Goal: Task Accomplishment & Management: Complete application form

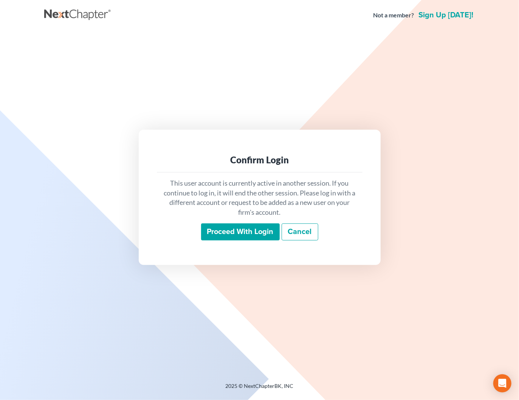
click at [242, 231] on input "Proceed with login" at bounding box center [240, 231] width 79 height 17
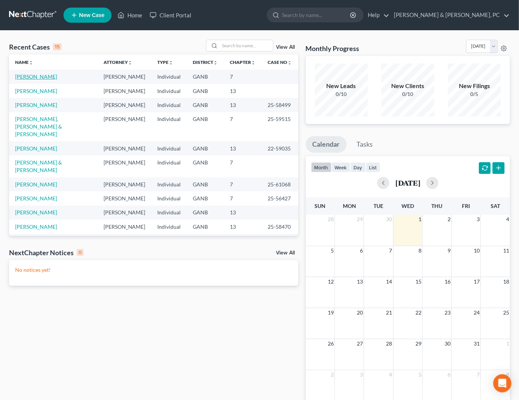
click at [30, 75] on link "Perkins, Nadine" at bounding box center [36, 76] width 42 height 6
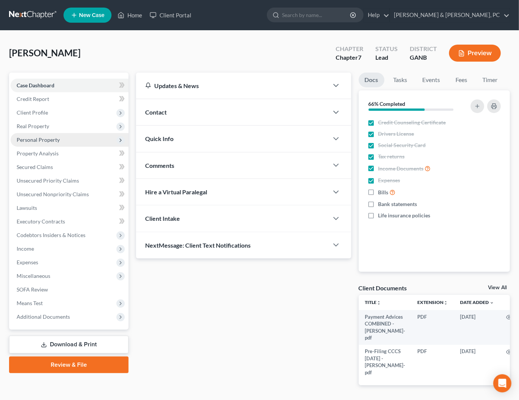
click at [39, 137] on span "Personal Property" at bounding box center [38, 139] width 43 height 6
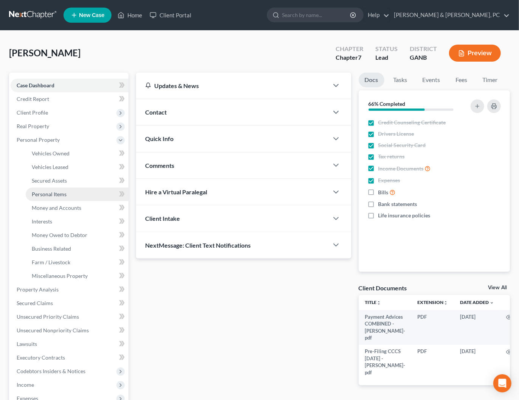
click at [51, 196] on span "Personal Items" at bounding box center [49, 194] width 35 height 6
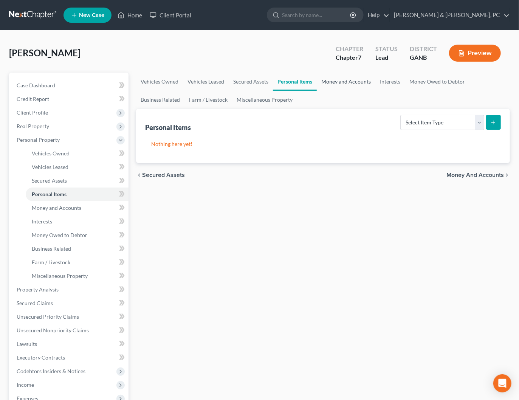
click at [343, 81] on link "Money and Accounts" at bounding box center [346, 82] width 59 height 18
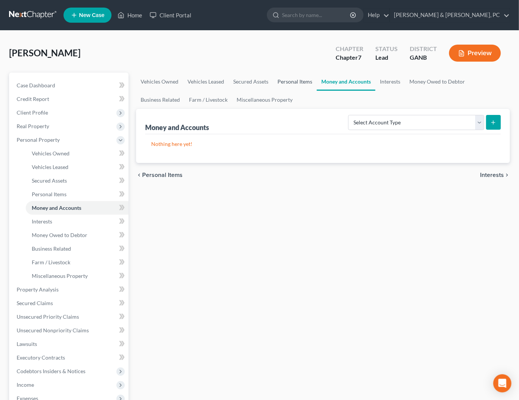
click at [295, 85] on link "Personal Items" at bounding box center [295, 82] width 44 height 18
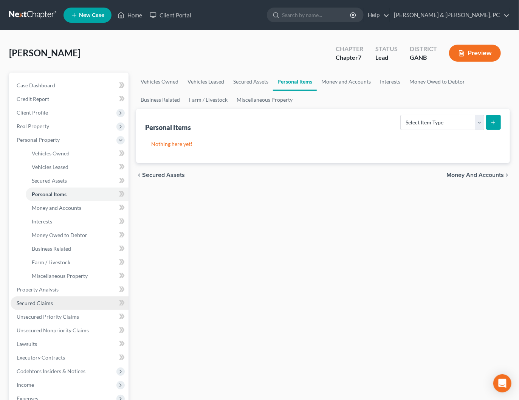
click at [31, 303] on span "Secured Claims" at bounding box center [35, 303] width 36 height 6
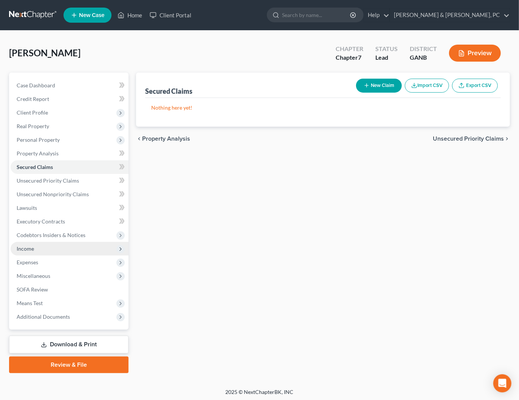
click at [34, 248] on span "Income" at bounding box center [70, 249] width 118 height 14
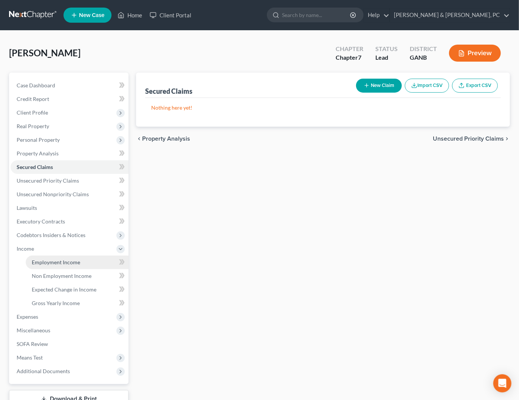
click at [81, 258] on link "Employment Income" at bounding box center [77, 262] width 103 height 14
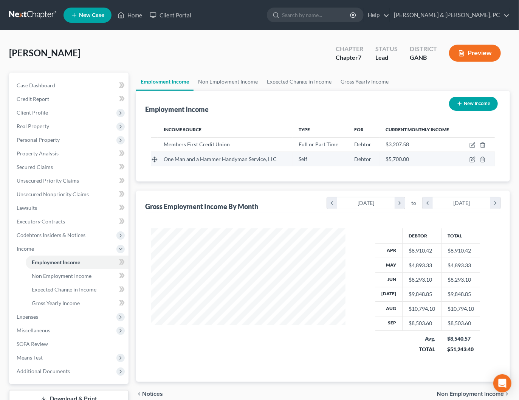
scroll to position [134, 209]
click at [473, 157] on icon "button" at bounding box center [472, 158] width 3 height 3
select select "1"
select select "10"
select select "0"
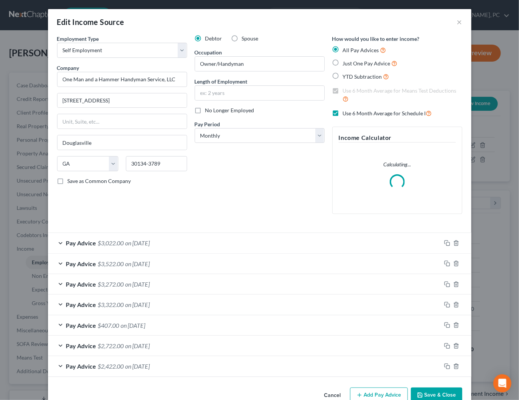
click at [242, 39] on span "Spouse" at bounding box center [250, 38] width 17 height 6
click at [245, 39] on input "Spouse" at bounding box center [247, 37] width 5 height 5
radio input "true"
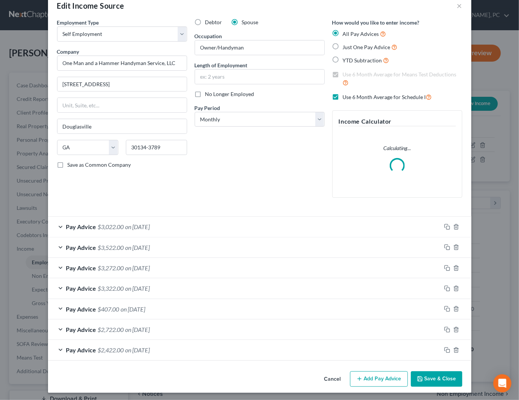
click at [438, 376] on button "Save & Close" at bounding box center [436, 379] width 51 height 16
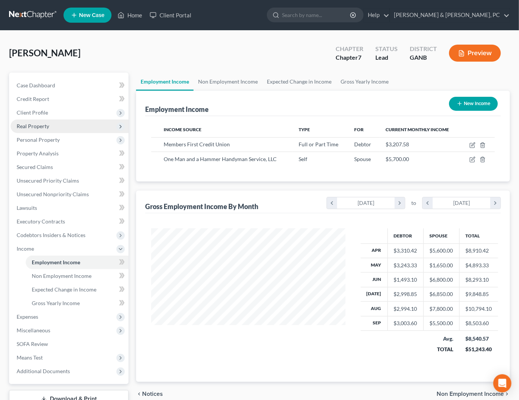
click at [36, 126] on span "Real Property" at bounding box center [33, 126] width 33 height 6
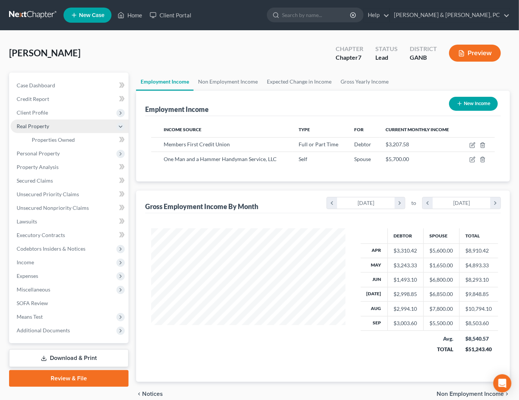
click at [36, 126] on span "Real Property" at bounding box center [33, 126] width 33 height 6
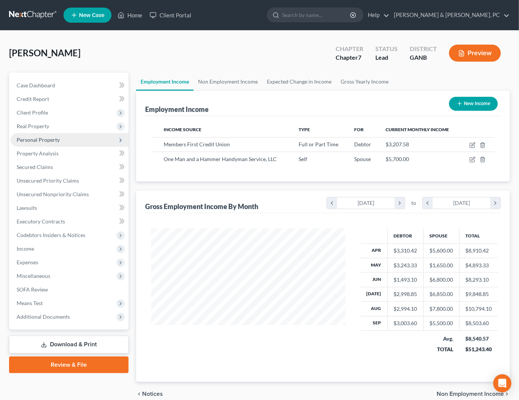
click at [40, 139] on span "Personal Property" at bounding box center [38, 139] width 43 height 6
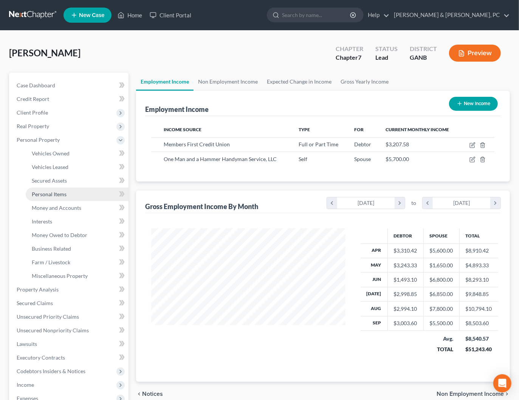
click at [59, 196] on span "Personal Items" at bounding box center [49, 194] width 35 height 6
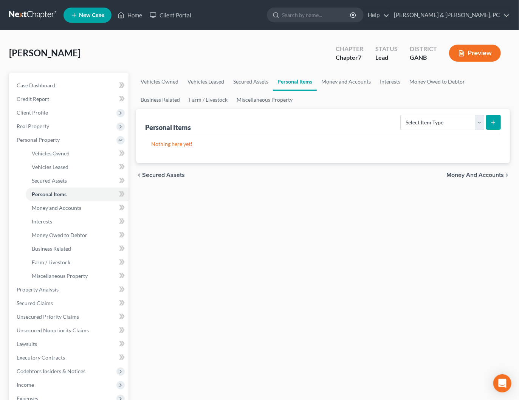
click at [297, 114] on div "Personal Items Select Item Type Clothing Collectibles Of Value Electronics Fire…" at bounding box center [323, 121] width 356 height 25
click at [311, 126] on div "Personal Items Select Item Type Clothing Collectibles Of Value Electronics Fire…" at bounding box center [323, 121] width 356 height 25
click at [424, 122] on select "Select Item Type Clothing Collectibles Of Value Electronics Firearms Household …" at bounding box center [442, 122] width 84 height 15
select select "clothing"
click at [401, 115] on select "Select Item Type Clothing Collectibles Of Value Electronics Firearms Household …" at bounding box center [442, 122] width 84 height 15
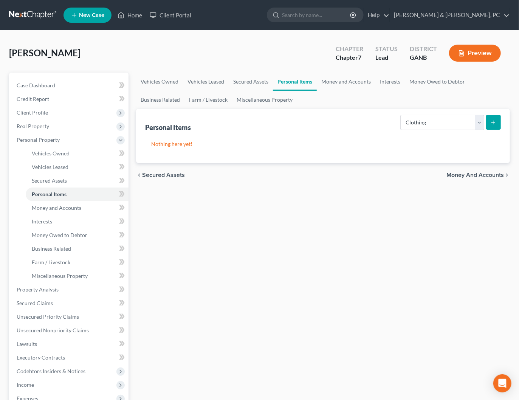
click at [485, 122] on form "Select Item Type Clothing Collectibles Of Value Electronics Firearms Household …" at bounding box center [450, 122] width 101 height 15
click at [489, 121] on button "submit" at bounding box center [493, 122] width 15 height 15
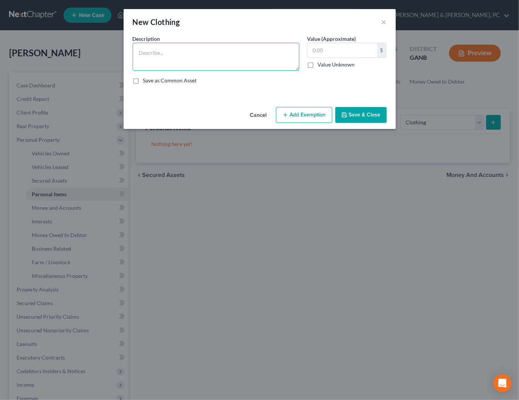
click at [246, 68] on textarea at bounding box center [216, 57] width 167 height 28
type textarea "Clothing"
type input "300"
click at [304, 118] on button "Add Exemption" at bounding box center [304, 115] width 56 height 16
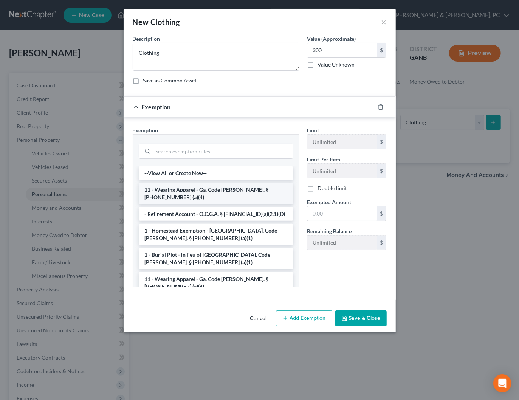
click at [183, 191] on li "11 - Wearing Apparel - Ga. Code Ann. § 44-13-100 (a)(4)" at bounding box center [216, 193] width 155 height 21
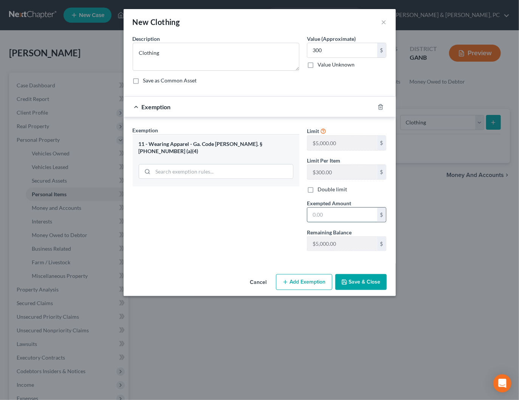
click at [338, 213] on input "text" at bounding box center [342, 214] width 70 height 14
type input "300"
click at [375, 283] on button "Save & Close" at bounding box center [360, 282] width 51 height 16
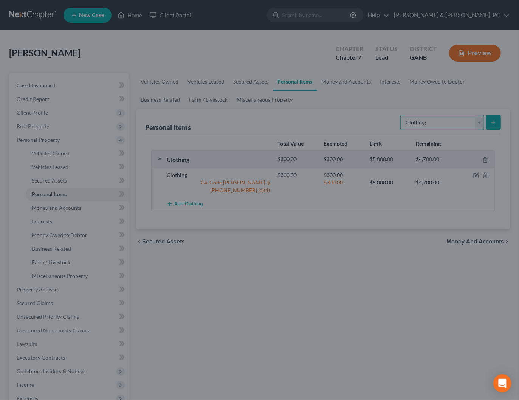
click at [430, 125] on select "Select Item Type Clothing Collectibles Of Value Electronics Firearms Household …" at bounding box center [442, 122] width 84 height 15
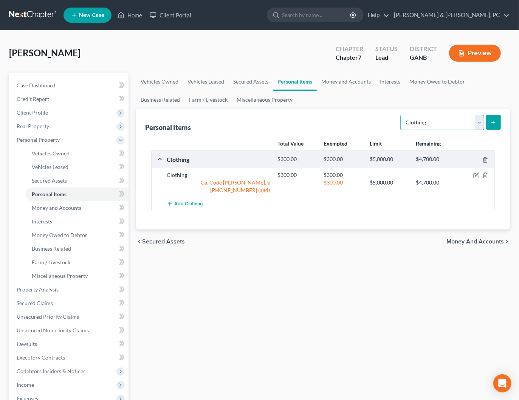
select select "electronics"
click at [401, 115] on select "Select Item Type Clothing Collectibles Of Value Electronics Firearms Household …" at bounding box center [442, 122] width 84 height 15
click at [490, 121] on icon "submit" at bounding box center [493, 122] width 6 height 6
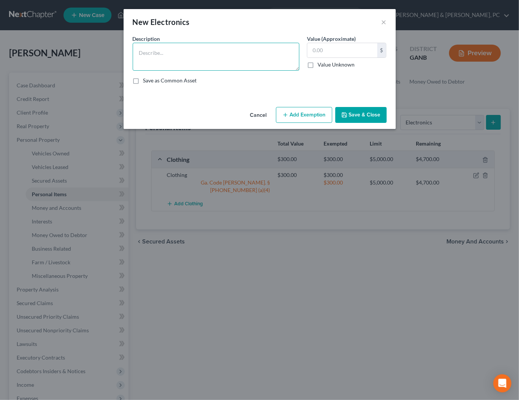
click at [276, 56] on textarea at bounding box center [216, 57] width 167 height 28
type textarea "Used electronics"
type input "300"
click at [308, 117] on button "Add Exemption" at bounding box center [304, 115] width 56 height 16
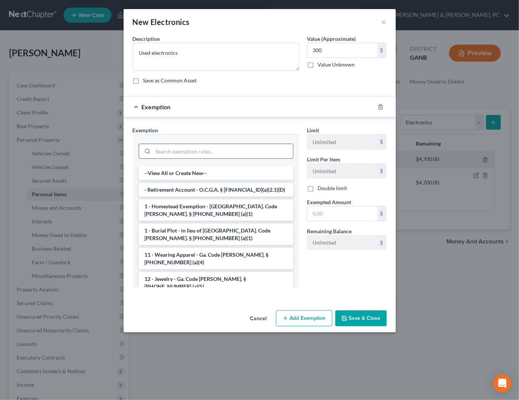
click at [170, 152] on input "search" at bounding box center [223, 151] width 140 height 14
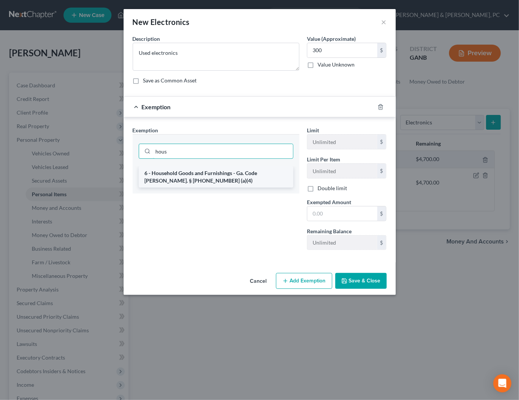
type input "hous"
click at [176, 172] on li "6 - Household Goods and Furnishings - Ga. Code Ann. § 44-13-100 (a)(4)" at bounding box center [216, 176] width 155 height 21
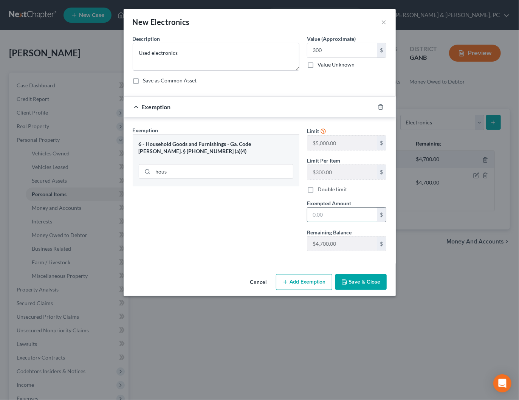
click at [342, 217] on input "text" at bounding box center [342, 214] width 70 height 14
type input "300"
click at [364, 274] on button "Save & Close" at bounding box center [360, 282] width 51 height 16
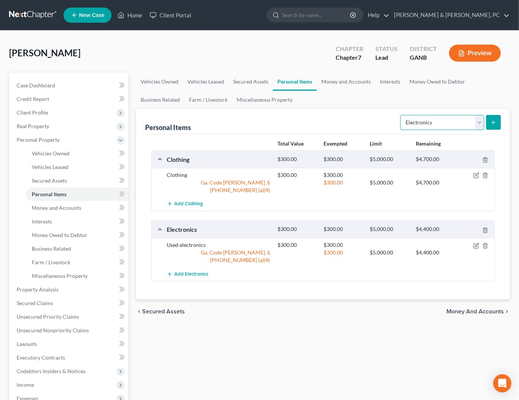
click at [426, 119] on select "Select Item Type Clothing Collectibles Of Value Electronics Firearms Household …" at bounding box center [442, 122] width 84 height 15
select select "household_goods"
click at [401, 115] on select "Select Item Type Clothing Collectibles Of Value Electronics Firearms Household …" at bounding box center [442, 122] width 84 height 15
click at [500, 121] on button "submit" at bounding box center [493, 122] width 15 height 15
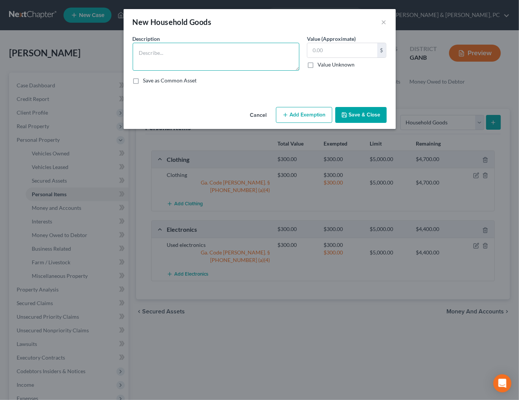
click at [211, 59] on textarea at bounding box center [216, 57] width 167 height 28
type textarea "HHG & Furniture"
type input "1,200"
click at [294, 112] on button "Add Exemption" at bounding box center [304, 115] width 56 height 16
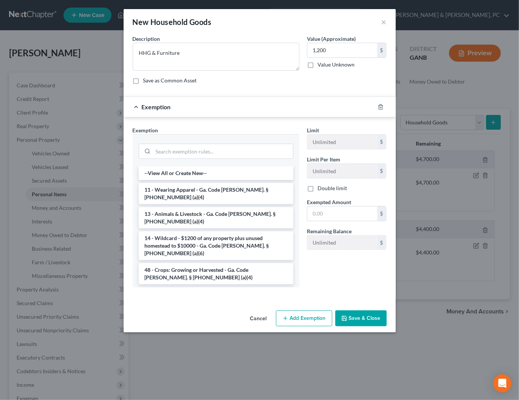
click at [212, 287] on li "6 - Household Goods and Furnishings - Ga. Code Ann. § 44-13-100 (a)(4)" at bounding box center [216, 297] width 155 height 21
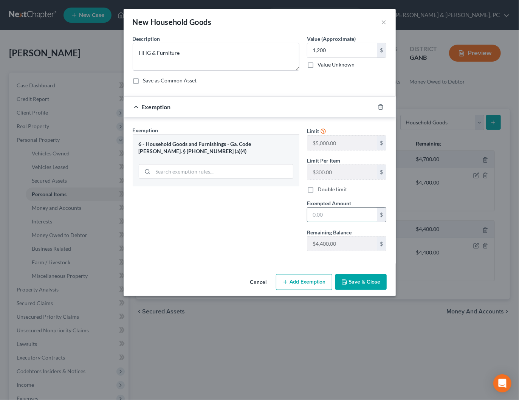
click at [338, 210] on input "text" at bounding box center [342, 214] width 70 height 14
type input "1,200"
click at [373, 281] on button "Save & Close" at bounding box center [360, 282] width 51 height 16
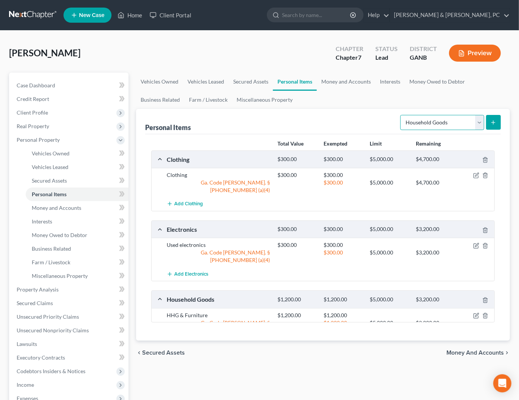
click at [421, 122] on select "Select Item Type Clothing Collectibles Of Value Electronics Firearms Household …" at bounding box center [442, 122] width 84 height 15
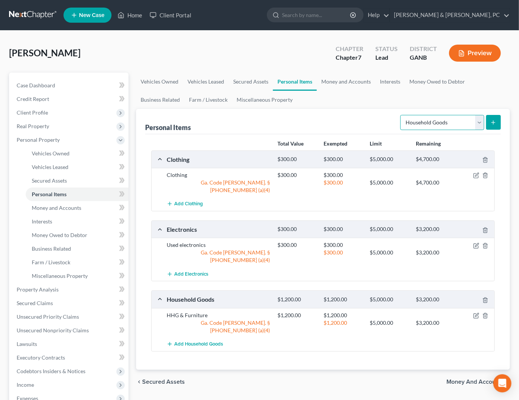
select select "jewelry"
click at [401, 115] on select "Select Item Type Clothing Collectibles Of Value Electronics Firearms Household …" at bounding box center [442, 122] width 84 height 15
click at [491, 123] on icon "submit" at bounding box center [493, 122] width 6 height 6
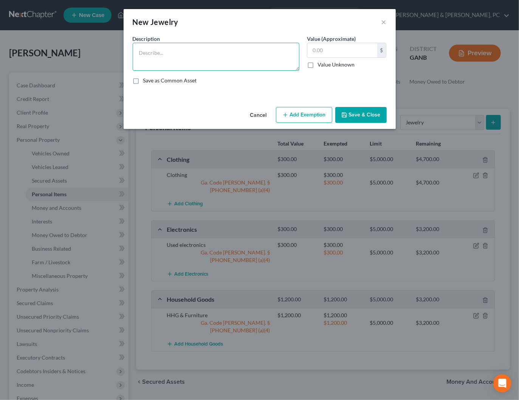
click at [232, 53] on textarea at bounding box center [216, 57] width 167 height 28
type textarea "Jewelry"
type input "100"
click at [294, 115] on button "Add Exemption" at bounding box center [304, 115] width 56 height 16
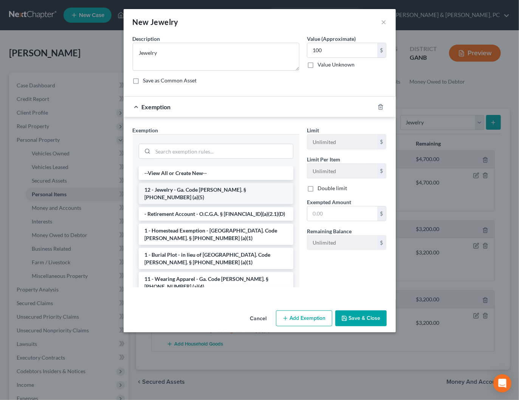
click at [199, 184] on li "12 - Jewelry - Ga. Code Ann. § 44-13-100 (a)(5)" at bounding box center [216, 193] width 155 height 21
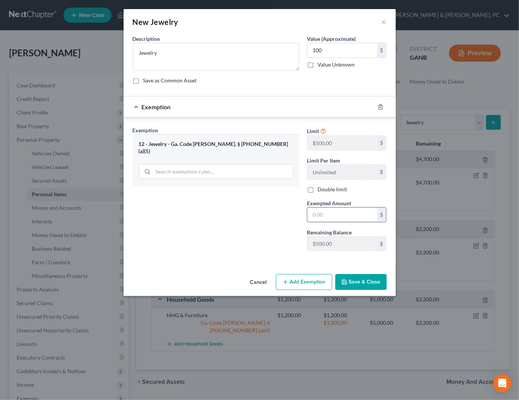
click at [324, 214] on input "text" at bounding box center [342, 214] width 70 height 14
type input "100"
drag, startPoint x: 283, startPoint y: 227, endPoint x: 303, endPoint y: 243, distance: 25.6
click at [283, 227] on div "Exemption Set must be selected for CA. Exemption * 12 - Jewelry - Ga. Code Ann.…" at bounding box center [216, 191] width 174 height 131
click at [369, 283] on button "Save & Close" at bounding box center [360, 282] width 51 height 16
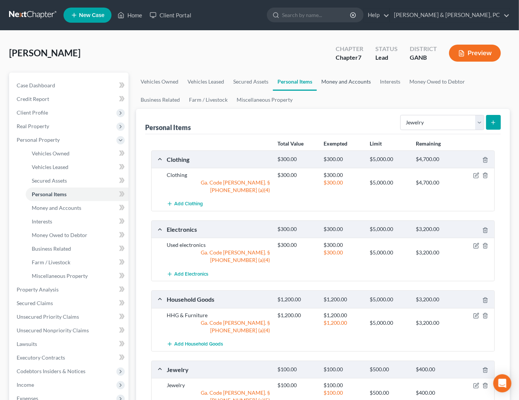
click at [330, 84] on link "Money and Accounts" at bounding box center [346, 82] width 59 height 18
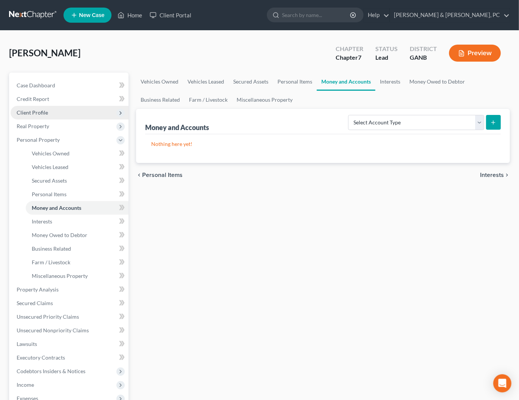
click at [41, 116] on span "Client Profile" at bounding box center [70, 113] width 118 height 14
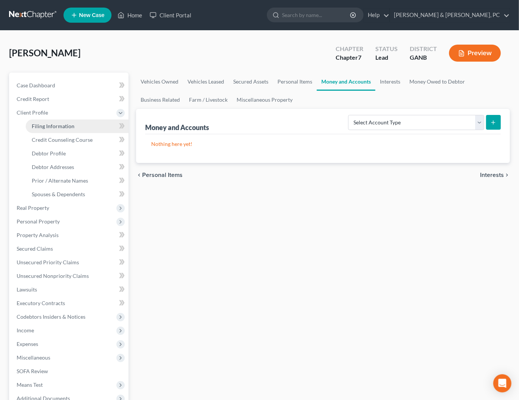
click at [43, 125] on span "Filing Information" at bounding box center [53, 126] width 43 height 6
select select "1"
select select "0"
select select "19"
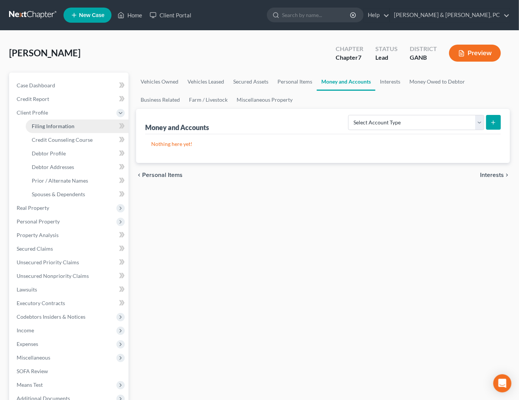
select select "0"
select select "10"
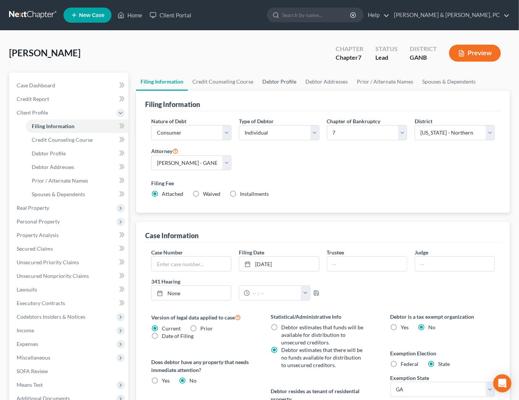
click at [293, 82] on link "Debtor Profile" at bounding box center [279, 82] width 43 height 18
select select "1"
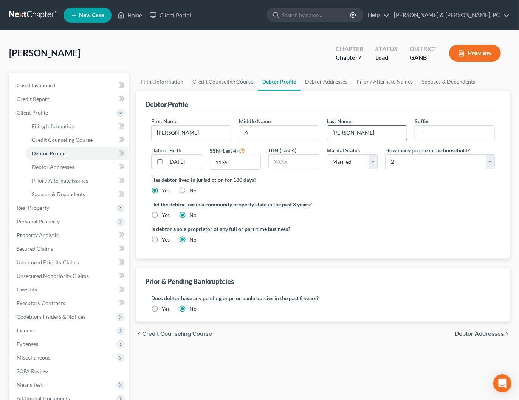
click at [356, 132] on input "Perkins" at bounding box center [366, 132] width 79 height 14
type input "Bryan"
click at [339, 82] on link "Debtor Addresses" at bounding box center [325, 82] width 51 height 18
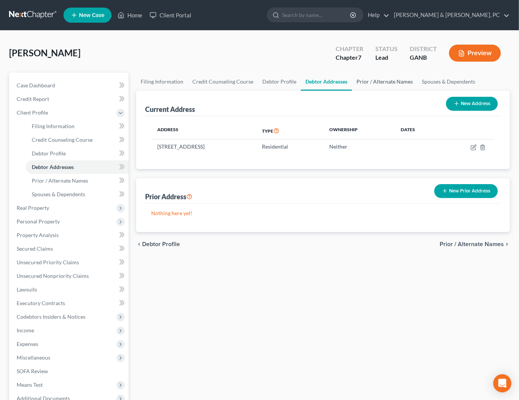
click at [379, 79] on link "Prior / Alternate Names" at bounding box center [384, 82] width 65 height 18
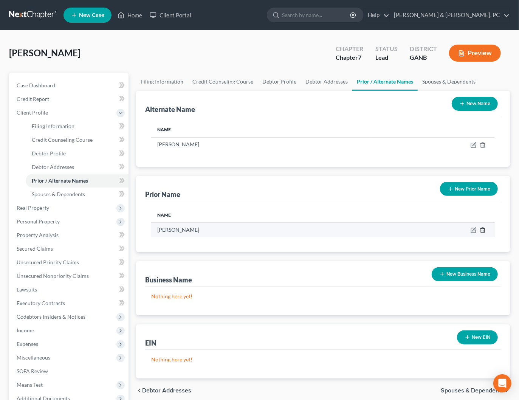
click at [484, 230] on icon "button" at bounding box center [483, 230] width 6 height 6
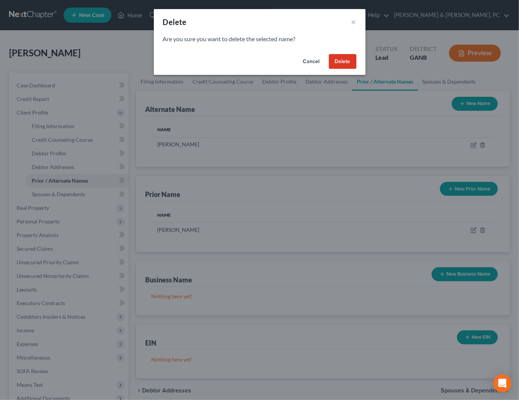
click at [349, 60] on button "Delete" at bounding box center [343, 61] width 28 height 15
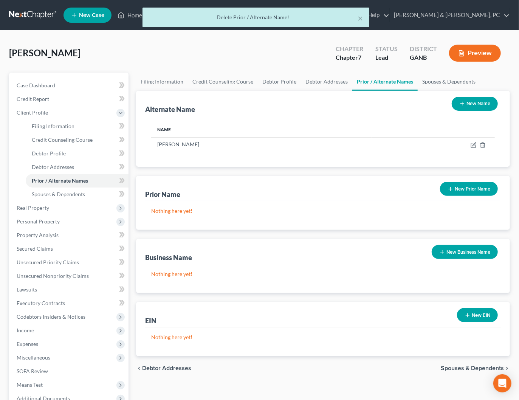
click at [467, 102] on button "New Name" at bounding box center [475, 104] width 46 height 14
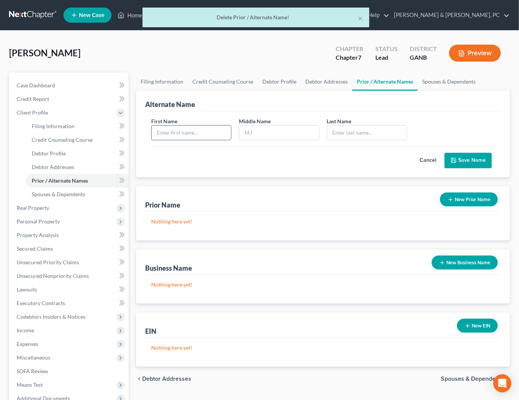
click at [208, 135] on input "text" at bounding box center [191, 132] width 79 height 14
type input "Nadine"
type input "A"
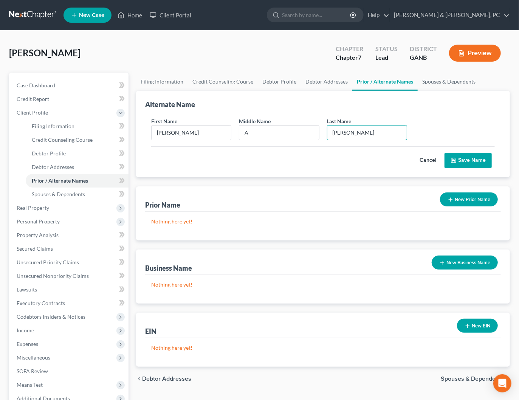
type input "Perkins"
click at [481, 152] on div "Cancel Save Name" at bounding box center [323, 157] width 344 height 22
click at [480, 153] on button "Save Name" at bounding box center [467, 161] width 47 height 16
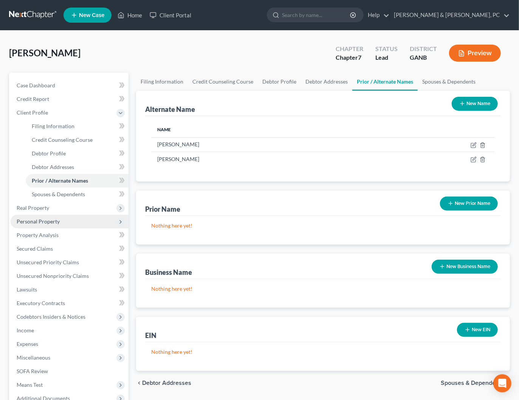
click at [36, 221] on span "Personal Property" at bounding box center [38, 221] width 43 height 6
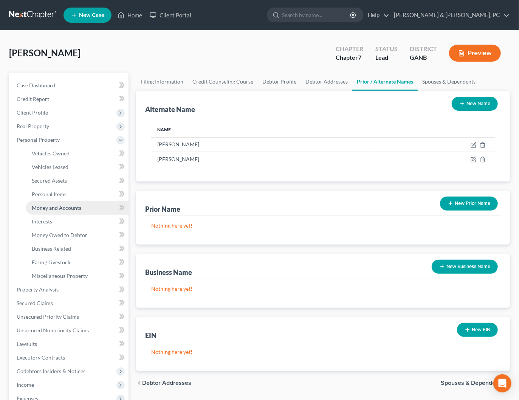
click at [56, 207] on span "Money and Accounts" at bounding box center [57, 207] width 50 height 6
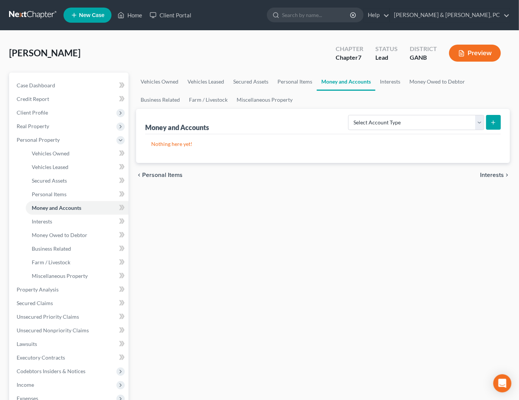
click at [494, 117] on button "submit" at bounding box center [493, 122] width 15 height 15
click at [396, 122] on select "Select Account Type Brokerage Cash on Hand Certificates of Deposit Checking Acc…" at bounding box center [416, 122] width 136 height 15
select select "checking"
click at [350, 115] on select "Select Account Type Brokerage Cash on Hand Certificates of Deposit Checking Acc…" at bounding box center [416, 122] width 136 height 15
click at [498, 121] on button "submit" at bounding box center [493, 122] width 15 height 15
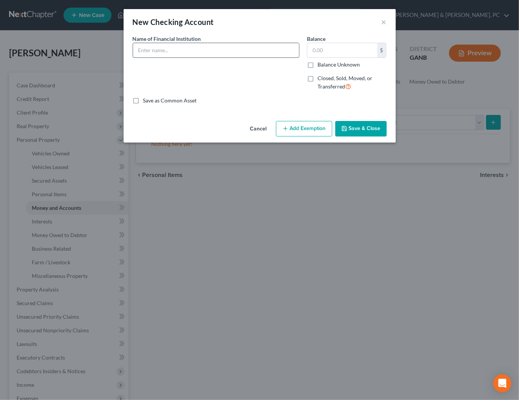
click at [224, 49] on input "text" at bounding box center [216, 50] width 166 height 14
type input "Bank of America"
click at [323, 52] on input "text" at bounding box center [342, 50] width 70 height 14
type input "0"
click at [304, 126] on button "Add Exemption" at bounding box center [304, 129] width 56 height 16
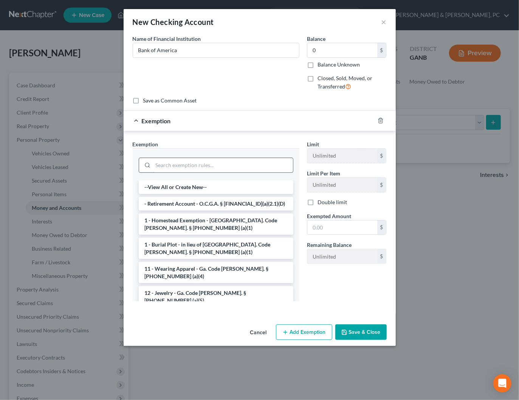
click at [187, 163] on input "search" at bounding box center [223, 165] width 140 height 14
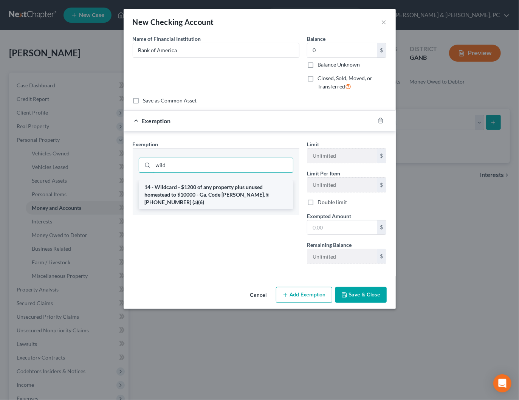
type input "wild"
click at [185, 190] on li "14 - Wildcard - $1200 of any property plus unused homestead to $10000 - Ga. Cod…" at bounding box center [216, 194] width 155 height 29
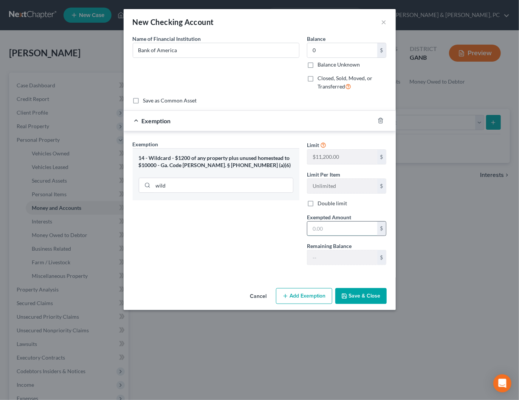
click at [322, 229] on input "text" at bounding box center [342, 228] width 70 height 14
type input "0"
click at [263, 243] on div "Exemption Set must be selected for CA. Exemption * 14 - Wildcard - $1200 of any…" at bounding box center [216, 205] width 174 height 131
click at [365, 292] on button "Save & Close" at bounding box center [360, 296] width 51 height 16
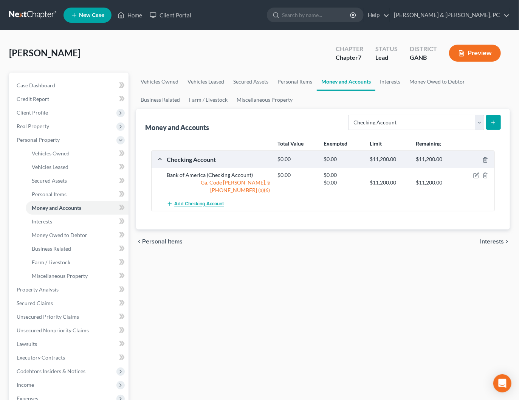
click at [195, 201] on span "Add Checking Account" at bounding box center [199, 204] width 50 height 6
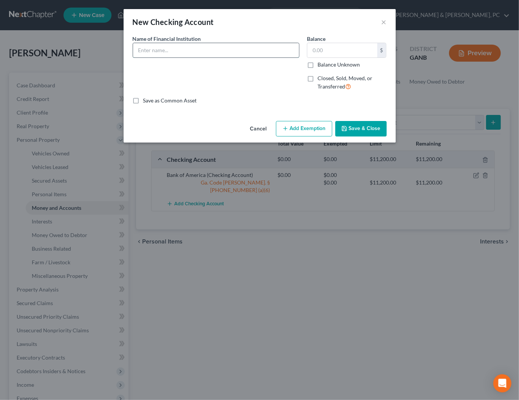
click at [189, 50] on input "text" at bounding box center [216, 50] width 166 height 14
type input "Capital One"
type input "0"
click at [290, 132] on button "Add Exemption" at bounding box center [304, 129] width 56 height 16
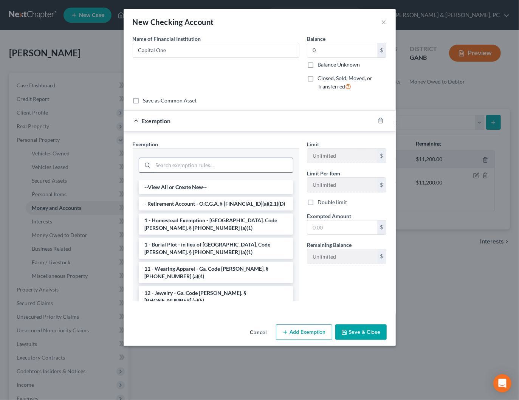
click at [213, 170] on input "search" at bounding box center [223, 165] width 140 height 14
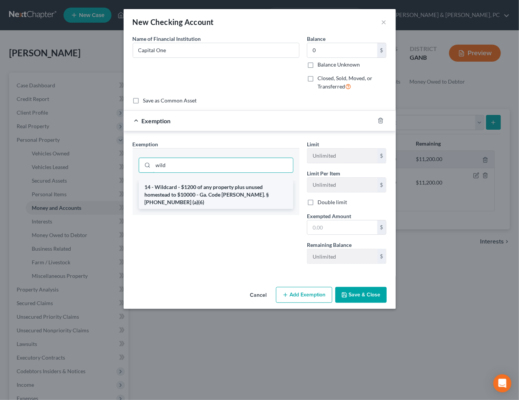
type input "wild"
click at [210, 194] on li "14 - Wildcard - $1200 of any property plus unused homestead to $10000 - Ga. Cod…" at bounding box center [216, 194] width 155 height 29
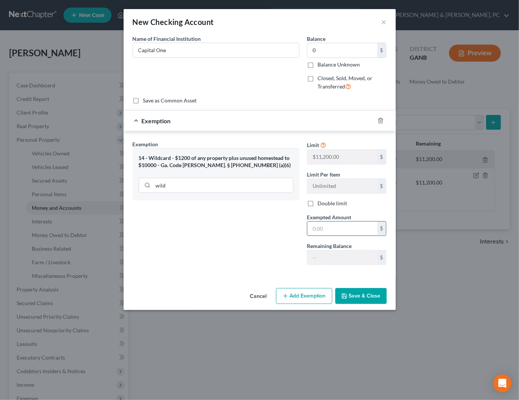
click at [355, 229] on input "text" at bounding box center [342, 228] width 70 height 14
type input "0"
click at [289, 234] on div "Exemption Set must be selected for CA. Exemption * 14 - Wildcard - $1200 of any…" at bounding box center [216, 205] width 174 height 131
click at [358, 295] on button "Save & Close" at bounding box center [360, 296] width 51 height 16
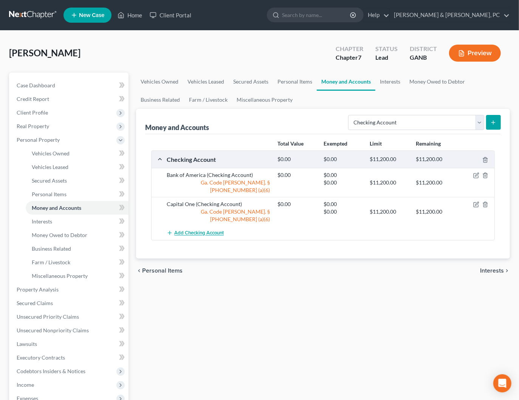
click at [207, 230] on span "Add Checking Account" at bounding box center [199, 233] width 50 height 6
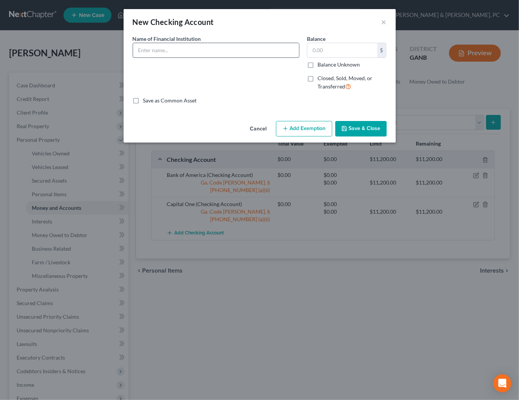
click at [234, 46] on input "text" at bounding box center [216, 50] width 166 height 14
type input "Members First Credit Union"
type input "0"
click at [252, 51] on input "Members First Credit Union" at bounding box center [216, 50] width 166 height 14
type input "Members First Credit Union (Joint Checking)"
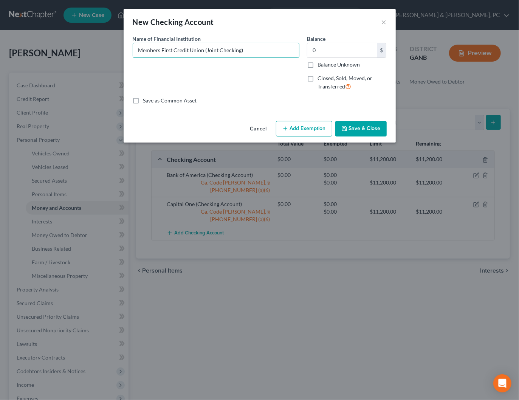
click at [302, 125] on button "Add Exemption" at bounding box center [304, 129] width 56 height 16
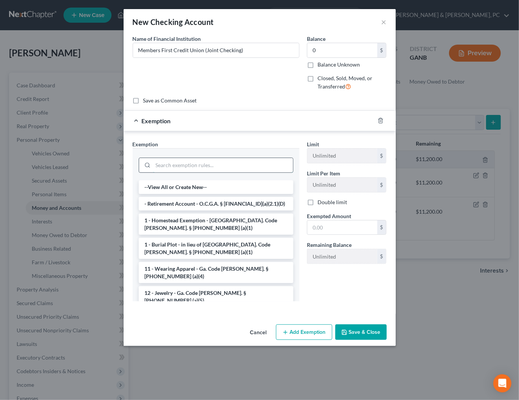
click at [188, 164] on input "search" at bounding box center [223, 165] width 140 height 14
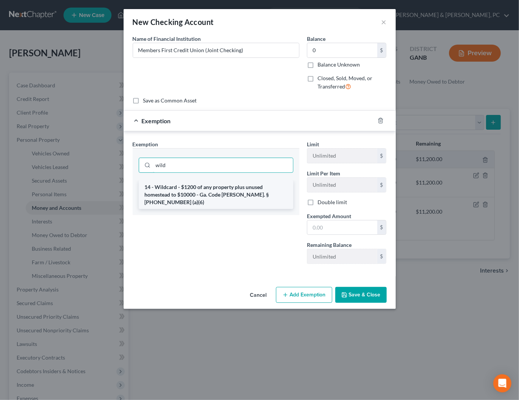
type input "wild"
click at [192, 194] on li "14 - Wildcard - $1200 of any property plus unused homestead to $10000 - Ga. Cod…" at bounding box center [216, 194] width 155 height 29
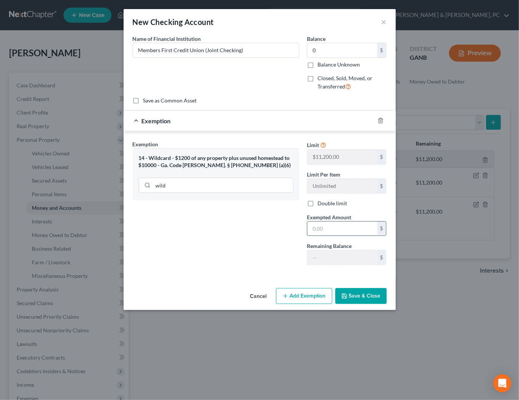
click at [334, 232] on input "text" at bounding box center [342, 228] width 70 height 14
type input "0"
click at [272, 235] on div "Exemption Set must be selected for CA. Exemption * 14 - Wildcard - $1200 of any…" at bounding box center [216, 205] width 174 height 131
click at [353, 294] on button "Save & Close" at bounding box center [360, 296] width 51 height 16
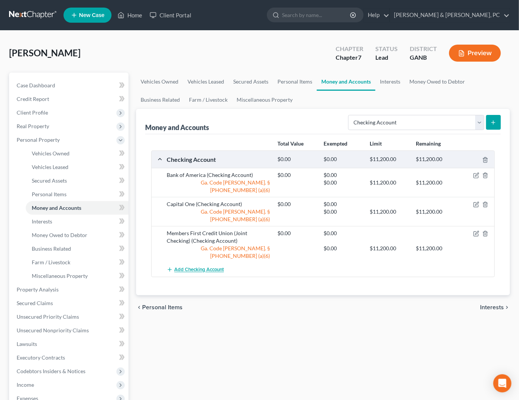
click at [202, 267] on span "Add Checking Account" at bounding box center [199, 270] width 50 height 6
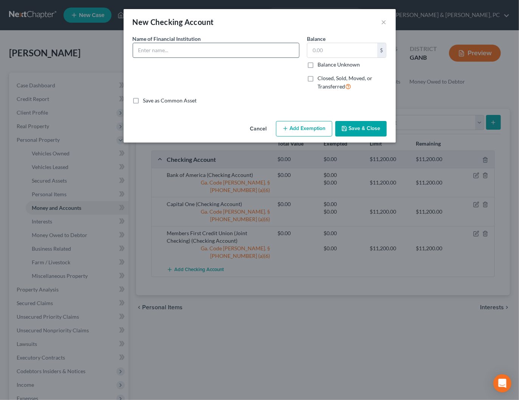
click at [246, 55] on input "text" at bounding box center [216, 50] width 166 height 14
type input "Navy Federal Credit Union (Checking)"
type input "0"
click at [286, 133] on button "Add Exemption" at bounding box center [304, 129] width 56 height 16
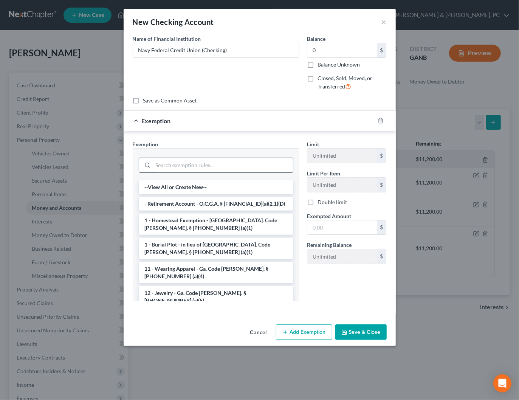
click at [198, 166] on input "search" at bounding box center [223, 165] width 140 height 14
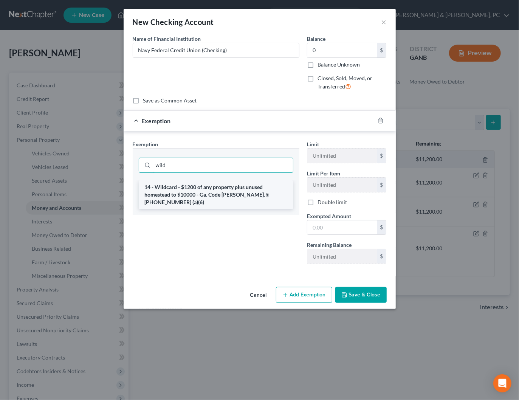
type input "wild"
click at [200, 187] on li "14 - Wildcard - $1200 of any property plus unused homestead to $10000 - Ga. Cod…" at bounding box center [216, 194] width 155 height 29
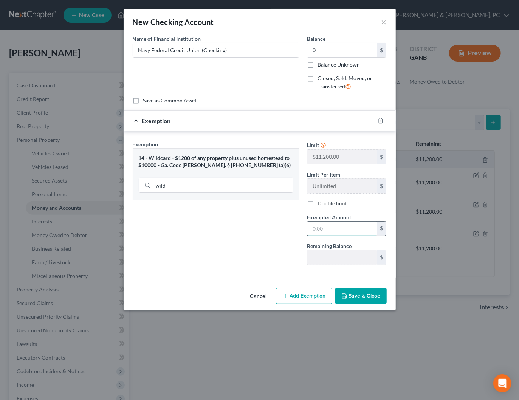
click at [318, 228] on input "text" at bounding box center [342, 228] width 70 height 14
type input "0"
click at [248, 232] on div "Exemption Set must be selected for CA. Exemption * 14 - Wildcard - $1200 of any…" at bounding box center [216, 205] width 174 height 131
click at [360, 293] on button "Save & Close" at bounding box center [360, 296] width 51 height 16
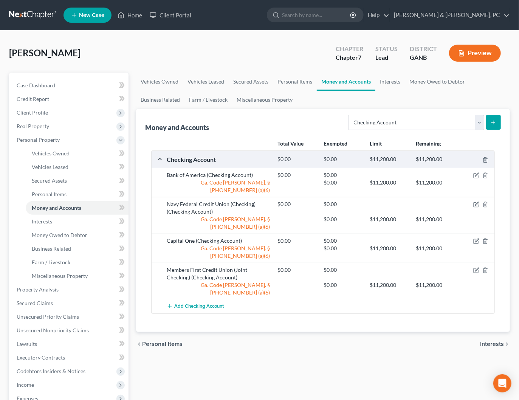
click at [474, 54] on button "Preview" at bounding box center [475, 53] width 52 height 17
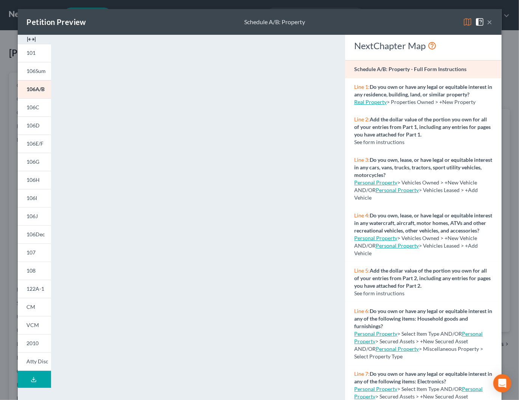
click at [488, 25] on button "×" at bounding box center [489, 21] width 5 height 9
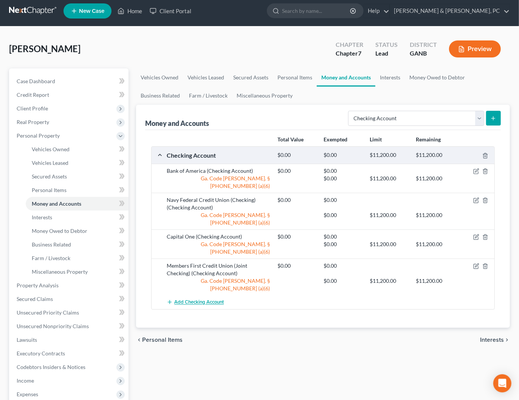
scroll to position [2, 0]
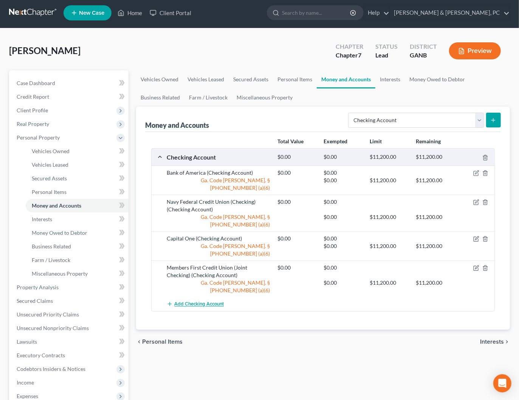
click at [201, 301] on span "Add Checking Account" at bounding box center [199, 304] width 50 height 6
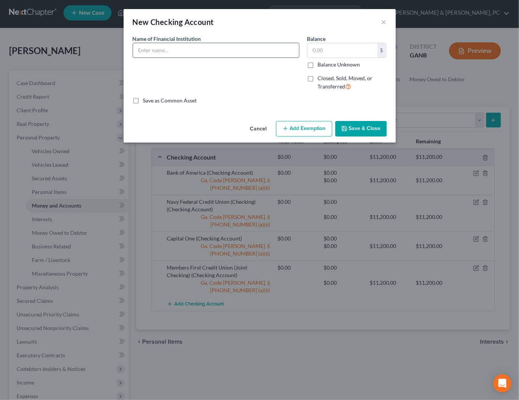
click at [222, 53] on input "text" at bounding box center [216, 50] width 166 height 14
type input "Truist Bank (Joint Checking)"
type input "0"
click at [305, 128] on button "Add Exemption" at bounding box center [304, 129] width 56 height 16
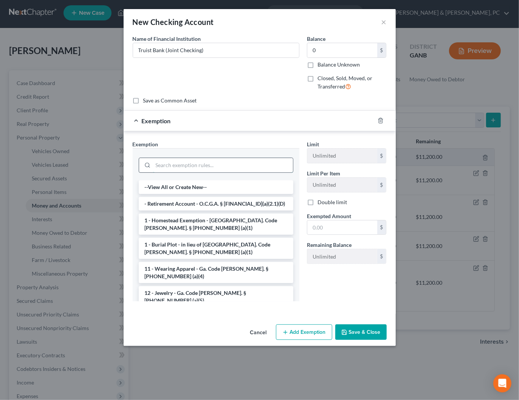
click at [208, 170] on input "search" at bounding box center [223, 165] width 140 height 14
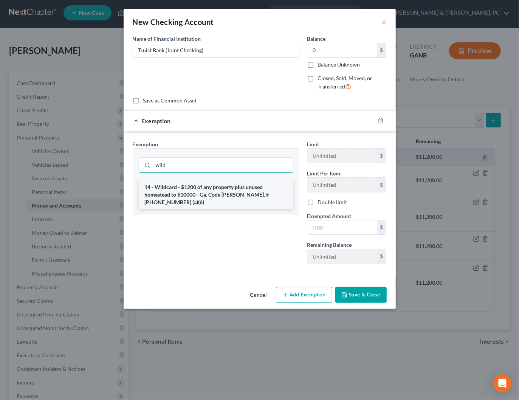
type input "wild"
click at [194, 194] on li "14 - Wildcard - $1200 of any property plus unused homestead to $10000 - Ga. Cod…" at bounding box center [216, 194] width 155 height 29
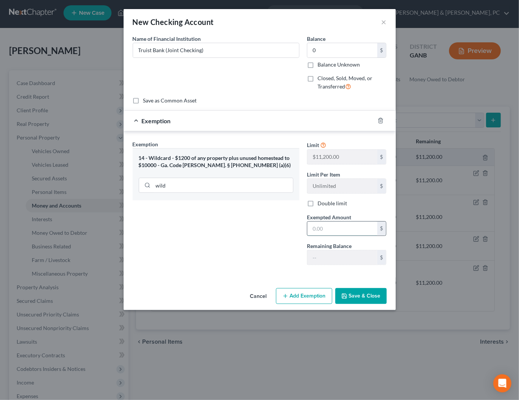
click at [317, 226] on input "text" at bounding box center [342, 228] width 70 height 14
type input "0"
click at [272, 249] on div "Exemption Set must be selected for CA. Exemption * 14 - Wildcard - $1200 of any…" at bounding box center [216, 205] width 174 height 131
click at [362, 293] on button "Save & Close" at bounding box center [360, 296] width 51 height 16
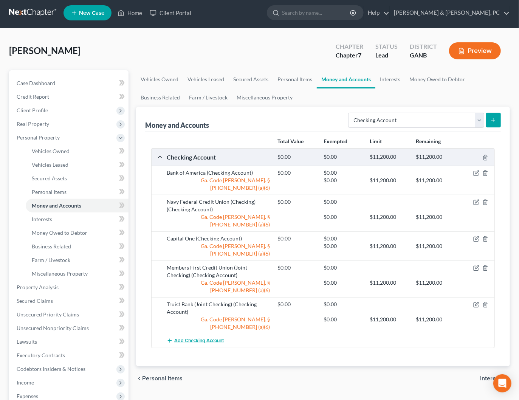
click at [214, 334] on button "Add Checking Account" at bounding box center [195, 341] width 57 height 14
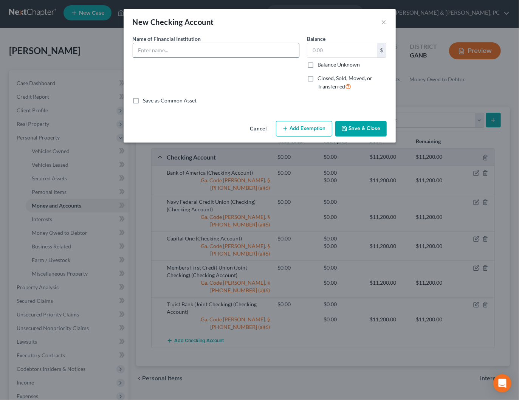
click at [217, 53] on input "text" at bounding box center [216, 50] width 166 height 14
type input "Wells Fargo Bank (Business Checking)"
type input "0"
click at [303, 125] on button "Add Exemption" at bounding box center [304, 129] width 56 height 16
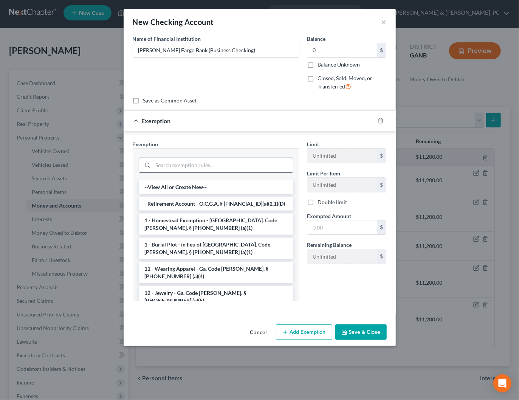
click at [180, 166] on input "search" at bounding box center [223, 165] width 140 height 14
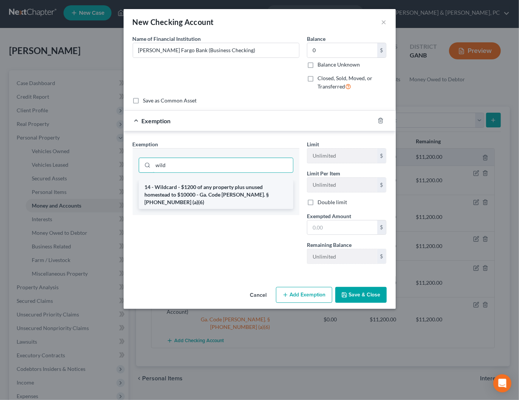
type input "wild"
click at [186, 192] on li "14 - Wildcard - $1200 of any property plus unused homestead to $10000 - Ga. Cod…" at bounding box center [216, 194] width 155 height 29
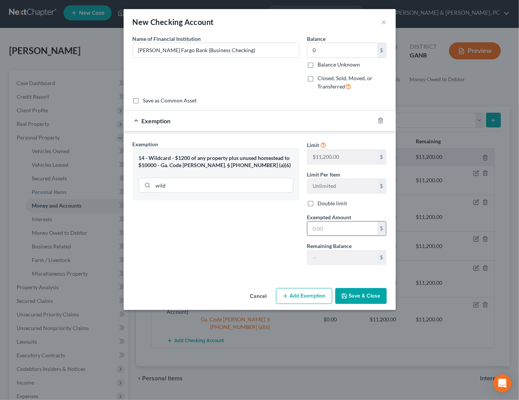
click at [321, 227] on input "text" at bounding box center [342, 228] width 70 height 14
type input "0"
click at [266, 257] on div "Exemption Set must be selected for CA. Exemption * 14 - Wildcard - $1200 of any…" at bounding box center [216, 205] width 174 height 131
click at [365, 289] on button "Save & Close" at bounding box center [360, 296] width 51 height 16
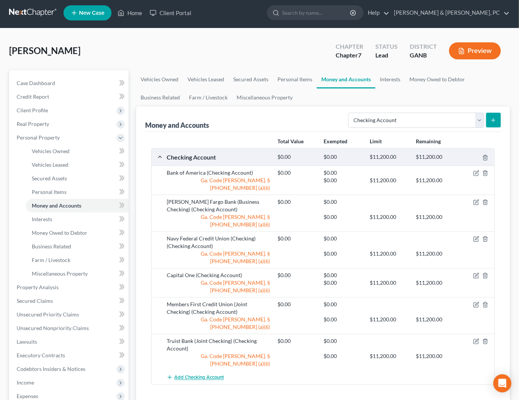
click at [200, 375] on span "Add Checking Account" at bounding box center [199, 378] width 50 height 6
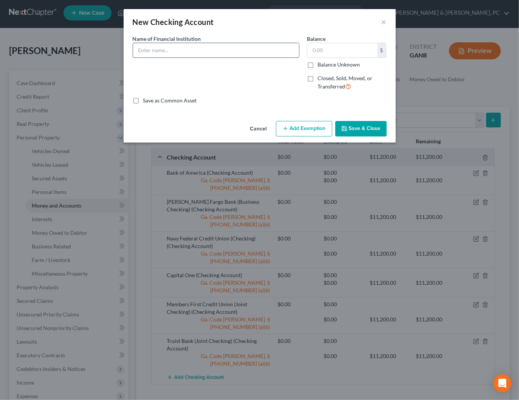
click at [227, 52] on input "text" at bounding box center [216, 50] width 166 height 14
type input "Wells Fargo Bank (Joint Checking)"
type input "0"
click at [299, 130] on button "Add Exemption" at bounding box center [304, 129] width 56 height 16
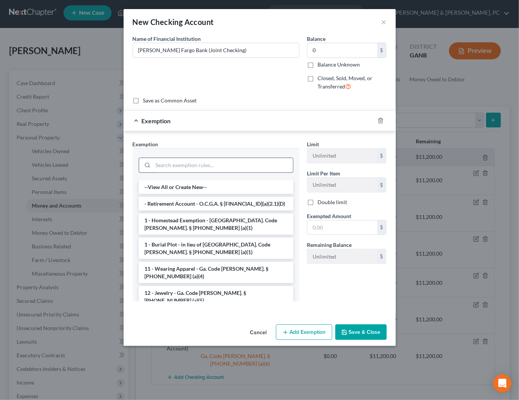
click at [179, 166] on input "search" at bounding box center [223, 165] width 140 height 14
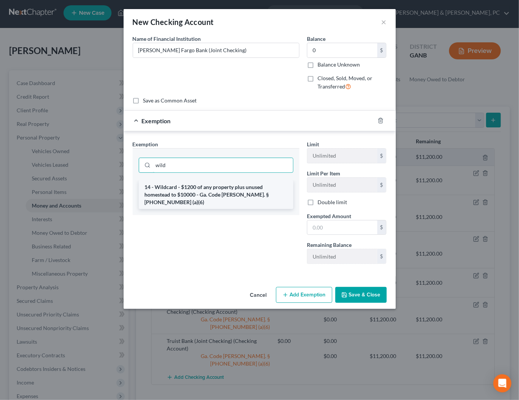
type input "wild"
click at [183, 189] on li "14 - Wildcard - $1200 of any property plus unused homestead to $10000 - Ga. Cod…" at bounding box center [216, 194] width 155 height 29
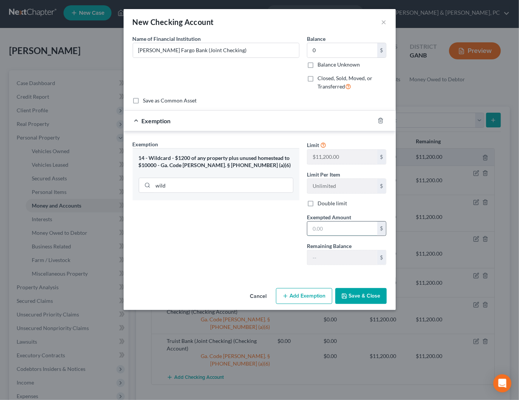
click at [329, 224] on input "text" at bounding box center [342, 228] width 70 height 14
type input "0"
click at [292, 241] on div "Exemption Set must be selected for CA. Exemption * 14 - Wildcard - $1200 of any…" at bounding box center [216, 205] width 174 height 131
click at [360, 294] on button "Save & Close" at bounding box center [360, 296] width 51 height 16
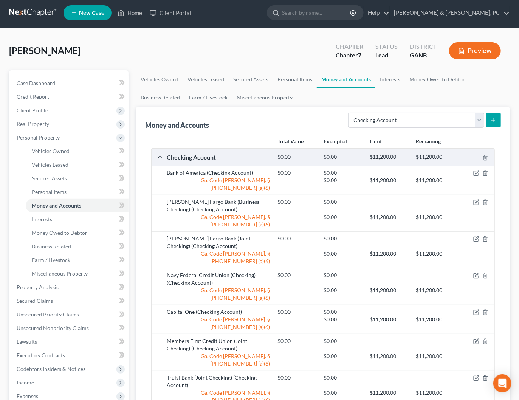
click at [471, 50] on button "Preview" at bounding box center [475, 50] width 52 height 17
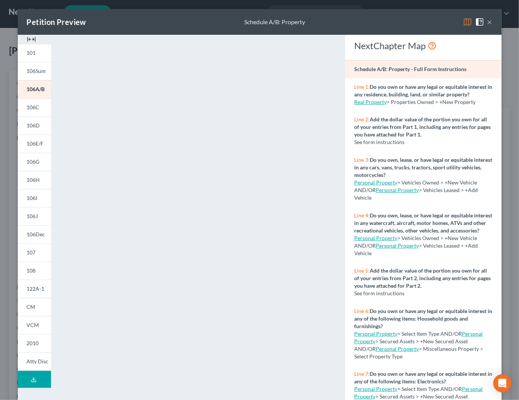
click at [490, 24] on button "×" at bounding box center [489, 21] width 5 height 9
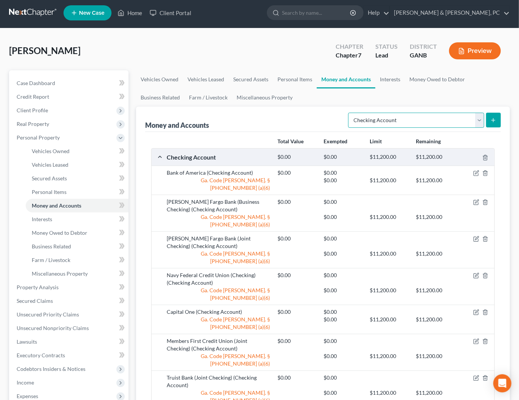
click at [409, 122] on select "Select Account Type Brokerage Cash on Hand Certificates of Deposit Checking Acc…" at bounding box center [416, 120] width 136 height 15
select select "savings"
click at [350, 113] on select "Select Account Type Brokerage Cash on Hand Certificates of Deposit Checking Acc…" at bounding box center [416, 120] width 136 height 15
click at [494, 119] on icon "submit" at bounding box center [493, 120] width 6 height 6
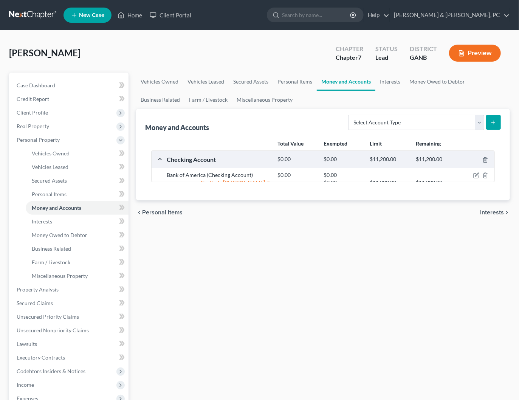
scroll to position [2, 0]
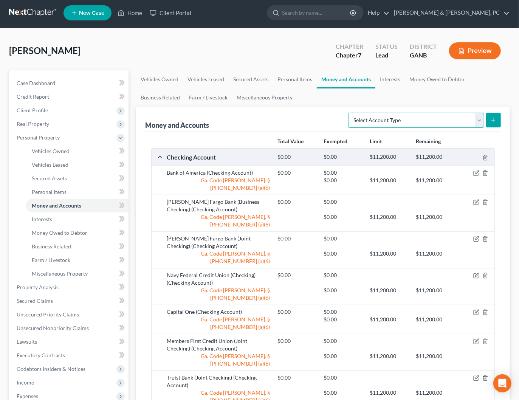
click at [462, 121] on select "Select Account Type Brokerage Cash on Hand Certificates of Deposit Checking Acc…" at bounding box center [416, 120] width 136 height 15
select select "savings"
click at [350, 113] on select "Select Account Type Brokerage Cash on Hand Certificates of Deposit Checking Acc…" at bounding box center [416, 120] width 136 height 15
click at [497, 116] on button "submit" at bounding box center [493, 120] width 15 height 15
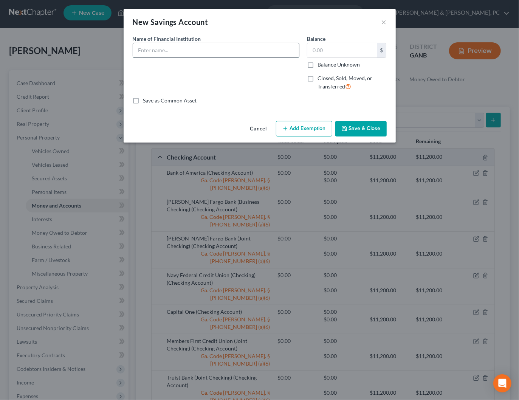
click at [207, 50] on input "text" at bounding box center [216, 50] width 166 height 14
type input "Capital One"
type input "0"
click at [307, 130] on button "Add Exemption" at bounding box center [304, 129] width 56 height 16
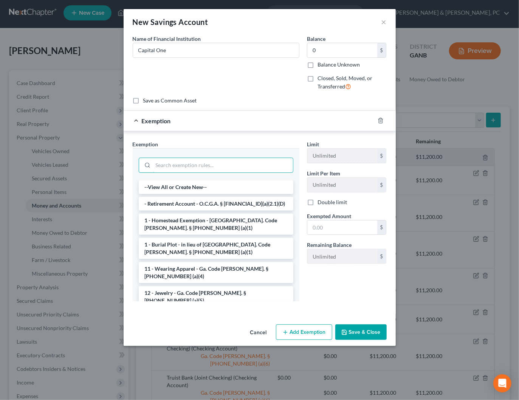
click at [175, 158] on input "search" at bounding box center [223, 165] width 140 height 14
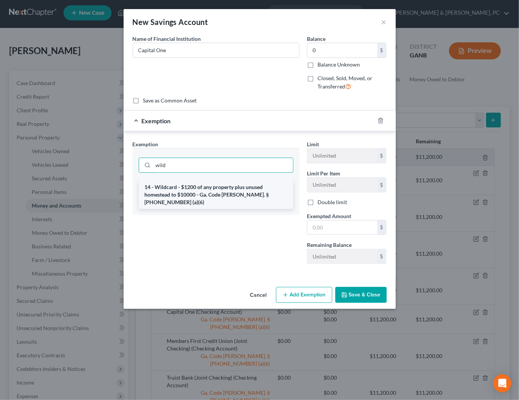
type input "wild"
click at [178, 190] on li "14 - Wildcard - $1200 of any property plus unused homestead to $10000 - Ga. Cod…" at bounding box center [216, 194] width 155 height 29
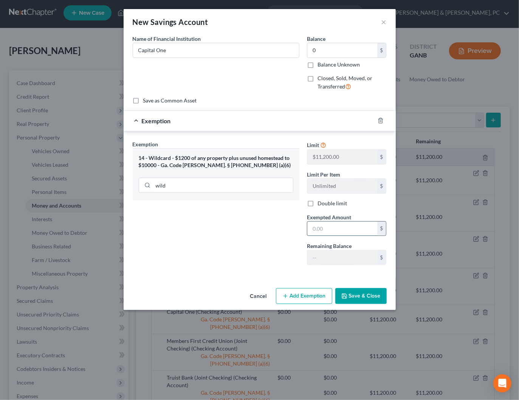
click at [320, 229] on input "text" at bounding box center [342, 228] width 70 height 14
type input "0"
drag, startPoint x: 270, startPoint y: 257, endPoint x: 365, endPoint y: 296, distance: 102.0
click at [270, 257] on div "Exemption Set must be selected for CA. Exemption * 14 - Wildcard - $1200 of any…" at bounding box center [216, 205] width 174 height 131
click at [366, 293] on button "Save & Close" at bounding box center [360, 296] width 51 height 16
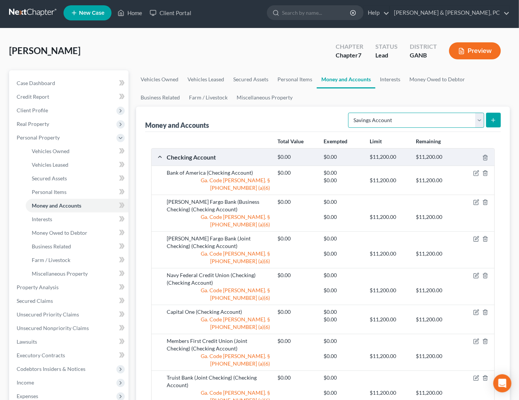
click at [424, 121] on select "Select Account Type Brokerage Cash on Hand Certificates of Deposit Checking Acc…" at bounding box center [416, 120] width 136 height 15
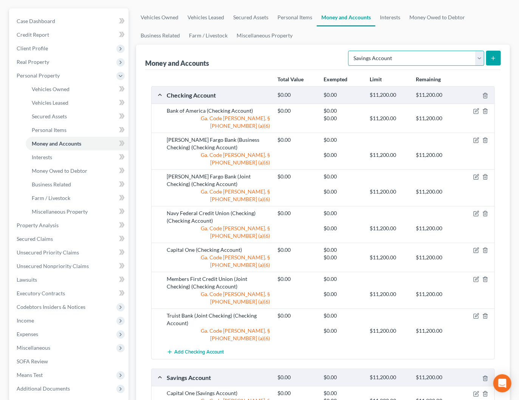
scroll to position [137, 0]
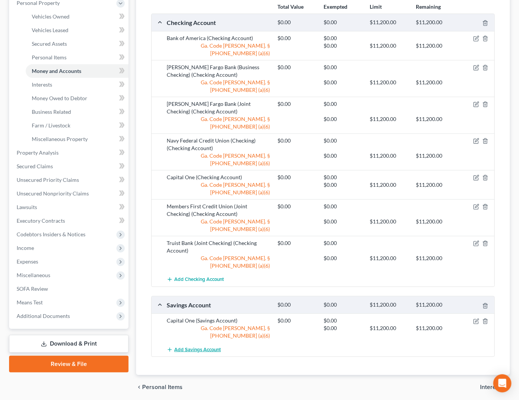
click at [207, 347] on span "Add Savings Account" at bounding box center [197, 350] width 46 height 6
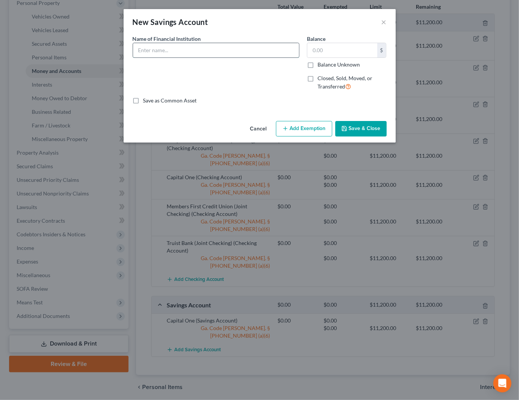
click at [210, 48] on input "text" at bounding box center [216, 50] width 166 height 14
drag, startPoint x: 231, startPoint y: 50, endPoint x: 242, endPoint y: 53, distance: 10.6
click at [234, 50] on input "Members First Credit Union (Joint Checking)" at bounding box center [216, 50] width 166 height 14
type input "Members First Credit Union (Joint Savings)"
click at [333, 50] on input "text" at bounding box center [342, 50] width 70 height 14
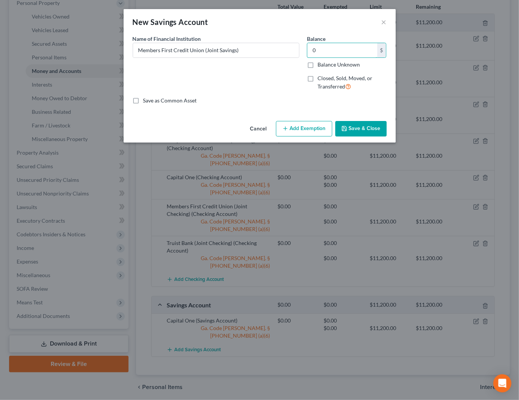
type input "0"
click at [300, 122] on button "Add Exemption" at bounding box center [304, 129] width 56 height 16
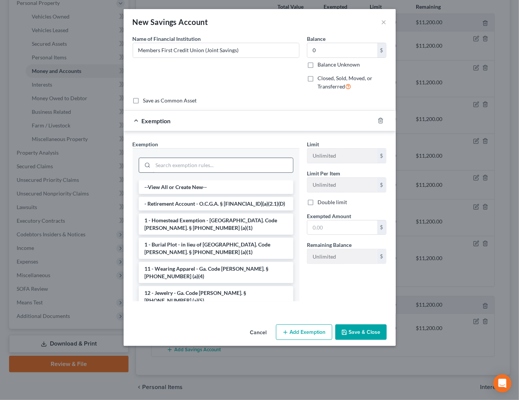
click at [202, 164] on input "search" at bounding box center [223, 165] width 140 height 14
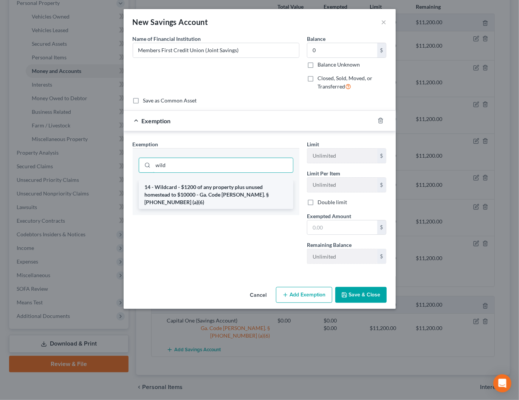
type input "wild"
click at [200, 190] on li "14 - Wildcard - $1200 of any property plus unused homestead to $10000 - Ga. Cod…" at bounding box center [216, 194] width 155 height 29
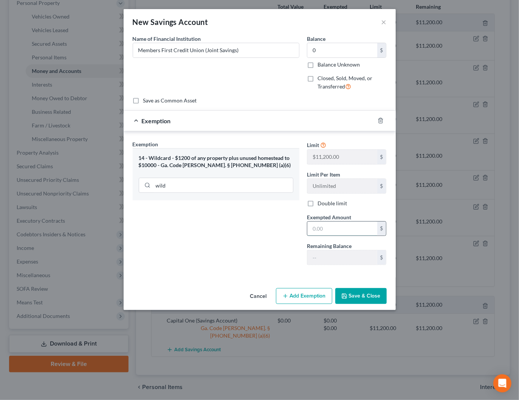
click at [331, 227] on input "text" at bounding box center [342, 228] width 70 height 14
type input "0"
click at [268, 234] on div "Exemption Set must be selected for CA. Exemption * 14 - Wildcard - $1200 of any…" at bounding box center [216, 205] width 174 height 131
click at [367, 298] on button "Save & Close" at bounding box center [360, 296] width 51 height 16
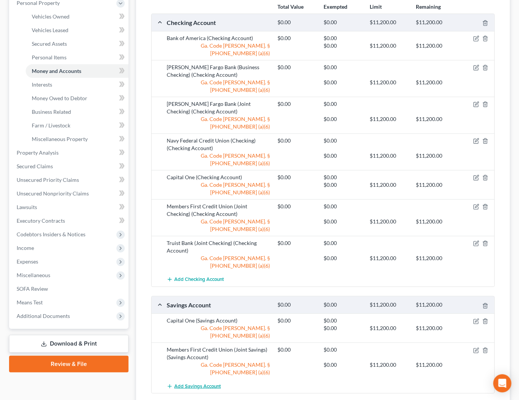
click at [196, 383] on span "Add Savings Account" at bounding box center [197, 386] width 46 height 6
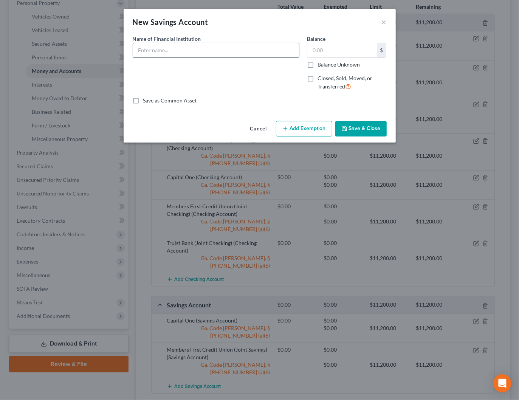
click at [233, 53] on input "text" at bounding box center [216, 50] width 166 height 14
type input "Navy Federal Credit Union"
type input "0"
click at [297, 127] on button "Add Exemption" at bounding box center [304, 129] width 56 height 16
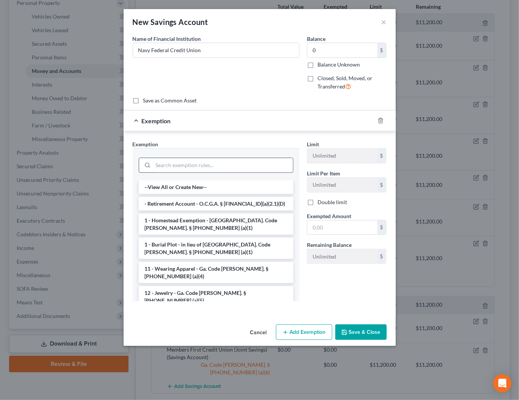
click at [188, 167] on input "search" at bounding box center [223, 165] width 140 height 14
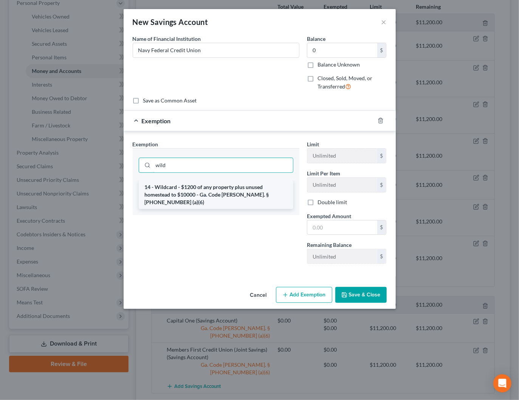
type input "wild"
click at [190, 187] on li "14 - Wildcard - $1200 of any property plus unused homestead to $10000 - Ga. Cod…" at bounding box center [216, 194] width 155 height 29
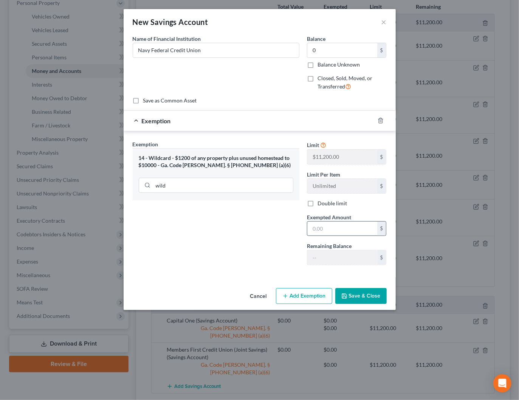
click at [318, 227] on input "text" at bounding box center [342, 228] width 70 height 14
type input "0"
click at [291, 233] on div "Exemption Set must be selected for CA. Exemption * 14 - Wildcard - $1200 of any…" at bounding box center [216, 205] width 174 height 131
click at [368, 296] on button "Save & Close" at bounding box center [360, 296] width 51 height 16
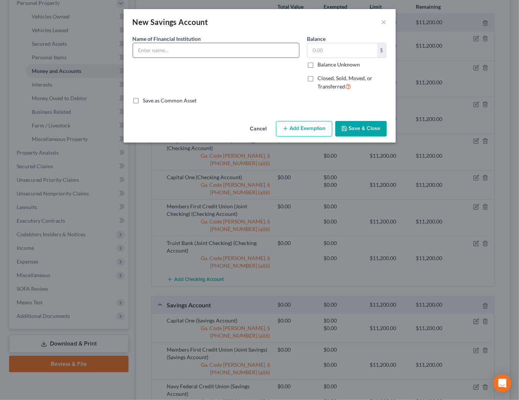
click at [206, 45] on input "text" at bounding box center [216, 50] width 166 height 14
drag, startPoint x: 194, startPoint y: 50, endPoint x: 207, endPoint y: 56, distance: 15.2
click at [194, 50] on input "Wells Fargo (Joint Checking)" at bounding box center [216, 50] width 166 height 14
type input "Wells Fargo (Joint Savings)"
click at [323, 54] on input "text" at bounding box center [342, 50] width 70 height 14
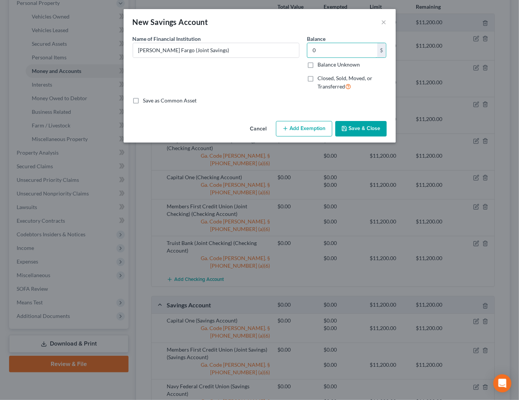
type input "0"
drag, startPoint x: 265, startPoint y: 97, endPoint x: 303, endPoint y: 134, distance: 53.2
click at [266, 97] on div "Save as Common Asset" at bounding box center [260, 101] width 254 height 8
click at [303, 129] on button "Add Exemption" at bounding box center [304, 129] width 56 height 16
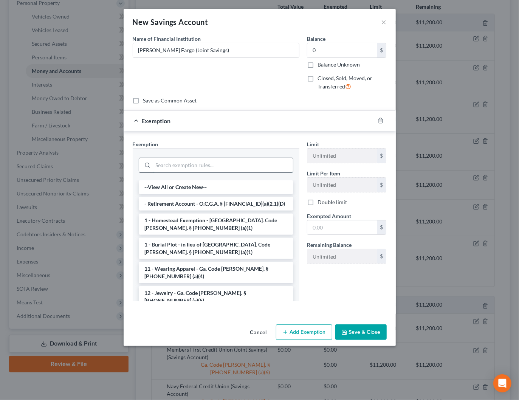
click at [186, 163] on input "search" at bounding box center [223, 165] width 140 height 14
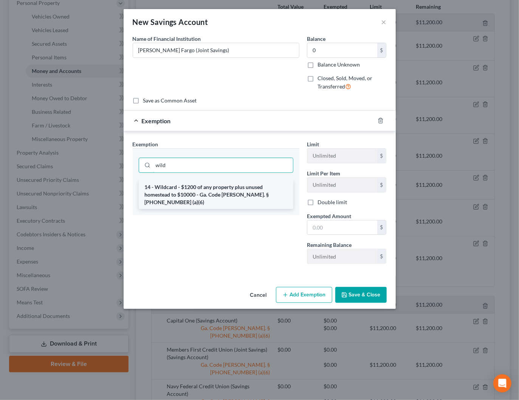
type input "wild"
click at [164, 192] on li "14 - Wildcard - $1200 of any property plus unused homestead to $10000 - Ga. Cod…" at bounding box center [216, 194] width 155 height 29
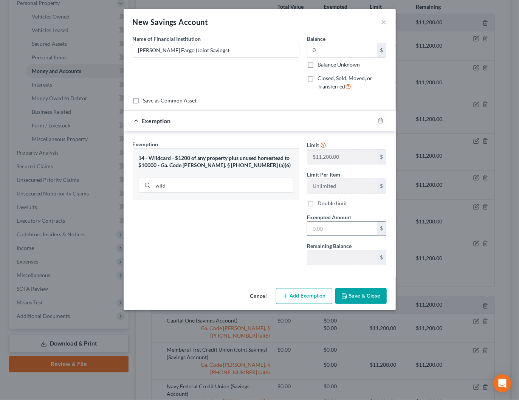
click at [338, 229] on input "text" at bounding box center [342, 228] width 70 height 14
type input "0"
click at [259, 220] on div "Exemption Set must be selected for CA. Exemption * 14 - Wildcard - $1200 of any…" at bounding box center [216, 205] width 174 height 131
click at [373, 293] on button "Save & Close" at bounding box center [360, 296] width 51 height 16
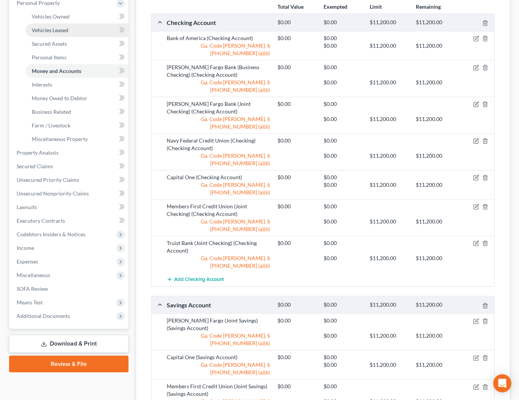
scroll to position [0, 0]
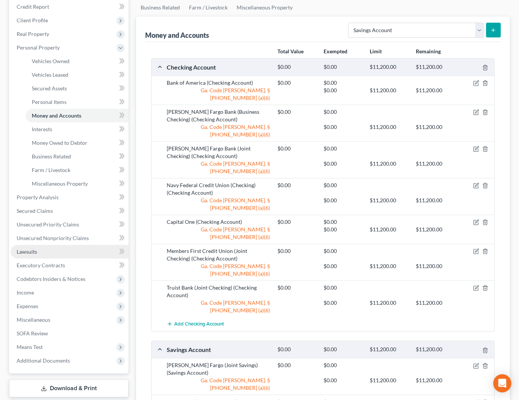
click at [34, 255] on link "Lawsuits" at bounding box center [70, 252] width 118 height 14
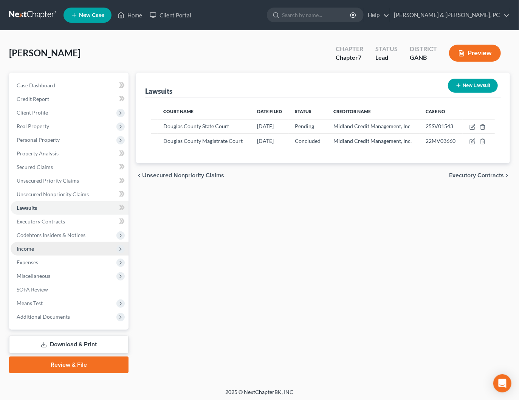
click at [26, 251] on span "Income" at bounding box center [25, 248] width 17 height 6
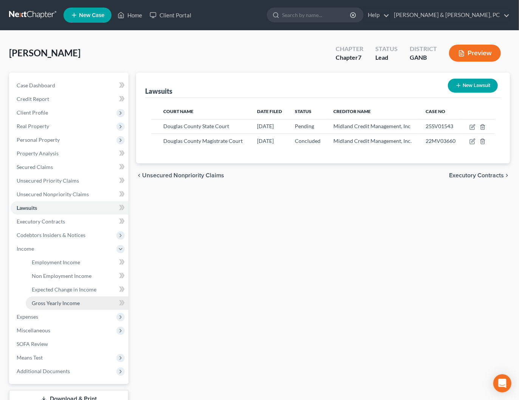
click at [54, 302] on span "Gross Yearly Income" at bounding box center [56, 303] width 48 height 6
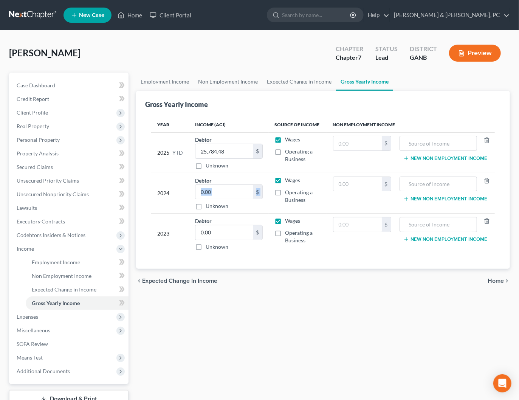
click at [220, 198] on div "0.00 $ Unknown" at bounding box center [228, 197] width 67 height 26
click at [220, 189] on input "0.00" at bounding box center [223, 192] width 57 height 14
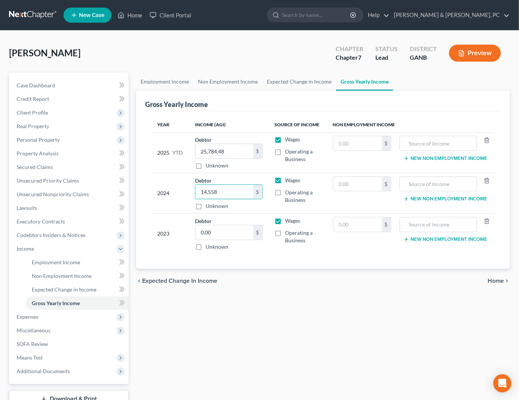
type input "14,558"
click at [335, 265] on div "Year Income (AGI) Source of Income Non Employment Income 2025 YTD Debtor 25,784…" at bounding box center [323, 190] width 356 height 158
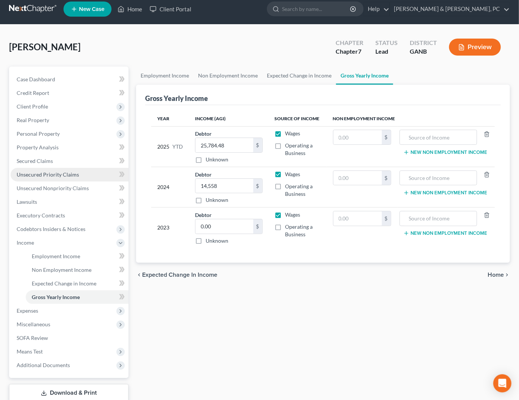
click at [39, 173] on span "Unsecured Priority Claims" at bounding box center [48, 174] width 62 height 6
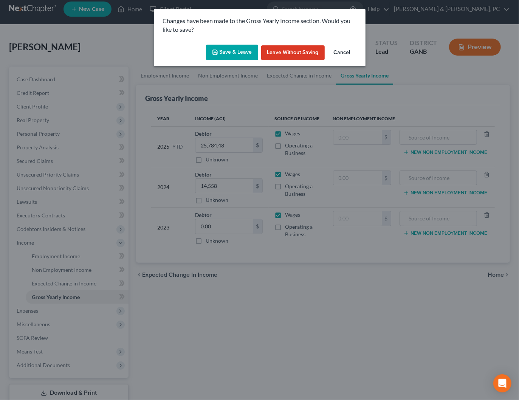
click at [238, 48] on button "Save & Leave" at bounding box center [232, 53] width 52 height 16
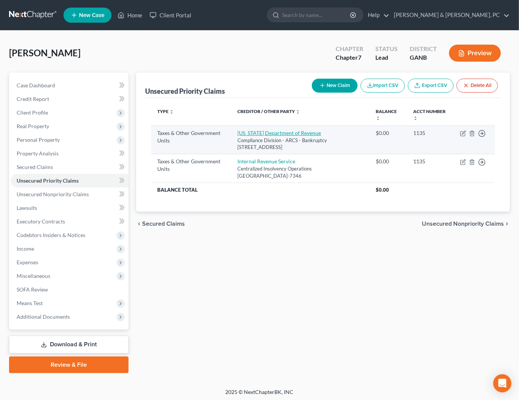
click at [277, 132] on link "Georgia Department of Revenue" at bounding box center [280, 133] width 84 height 6
select select "2"
select select "10"
select select "0"
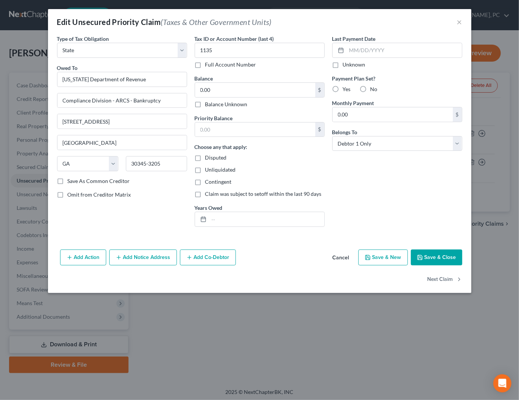
click at [213, 104] on label "Balance Unknown" at bounding box center [226, 105] width 42 height 8
click at [213, 104] on input "Balance Unknown" at bounding box center [210, 103] width 5 height 5
checkbox input "true"
click at [429, 260] on button "Save & Close" at bounding box center [436, 257] width 51 height 16
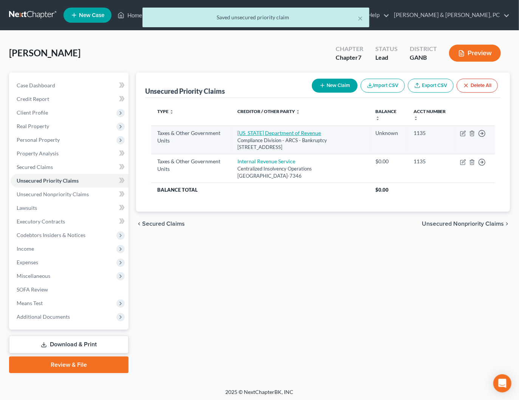
click at [264, 131] on link "Georgia Department of Revenue" at bounding box center [279, 133] width 84 height 6
select select "2"
select select "10"
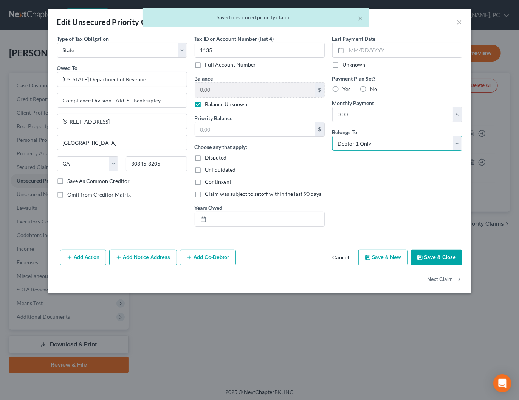
click at [395, 140] on select "Select Debtor 1 Only Debtor 2 Only Debtor 1 And Debtor 2 Only At Least One Of T…" at bounding box center [397, 143] width 130 height 15
click at [332, 136] on select "Select Debtor 1 Only Debtor 2 Only Debtor 1 And Debtor 2 Only At Least One Of T…" at bounding box center [397, 143] width 130 height 15
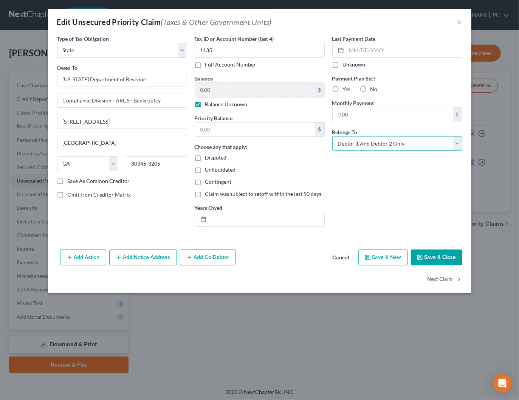
click at [399, 138] on select "Select Debtor 1 Only Debtor 2 Only Debtor 1 And Debtor 2 Only At Least One Of T…" at bounding box center [397, 143] width 130 height 15
select select "3"
click at [332, 136] on select "Select Debtor 1 Only Debtor 2 Only Debtor 1 And Debtor 2 Only At Least One Of T…" at bounding box center [397, 143] width 130 height 15
click at [440, 254] on button "Save & Close" at bounding box center [436, 257] width 51 height 16
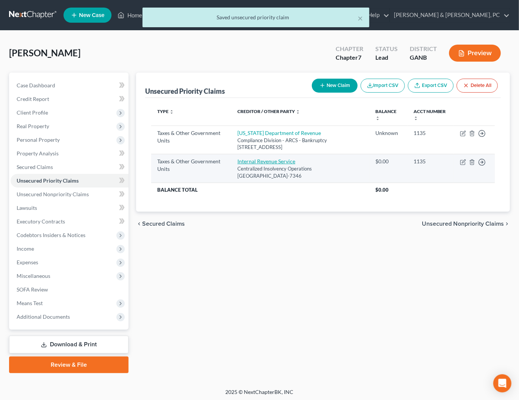
click at [269, 158] on link "Internal Revenue Service" at bounding box center [266, 161] width 58 height 6
select select "0"
select select "39"
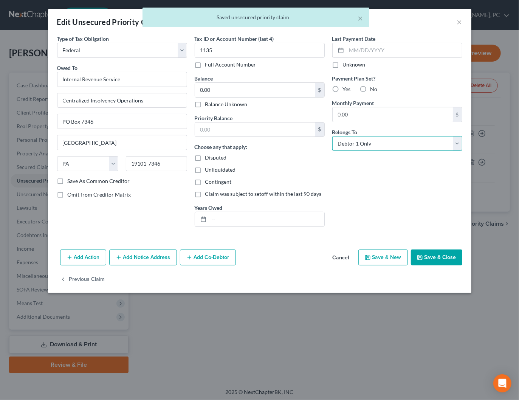
click at [400, 141] on select "Select Debtor 1 Only Debtor 2 Only Debtor 1 And Debtor 2 Only At Least One Of T…" at bounding box center [397, 143] width 130 height 15
select select "3"
click at [332, 136] on select "Select Debtor 1 Only Debtor 2 Only Debtor 1 And Debtor 2 Only At Least One Of T…" at bounding box center [397, 143] width 130 height 15
click at [213, 104] on label "Balance Unknown" at bounding box center [226, 105] width 42 height 8
click at [213, 104] on input "Balance Unknown" at bounding box center [210, 103] width 5 height 5
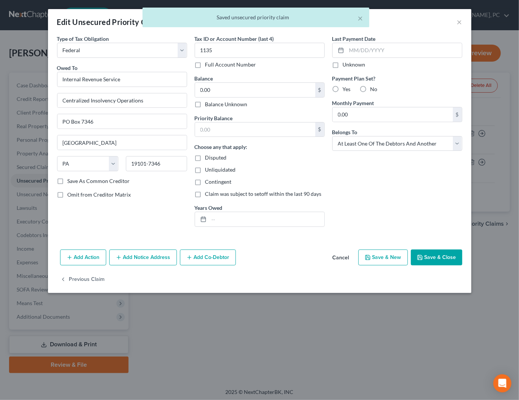
checkbox input "true"
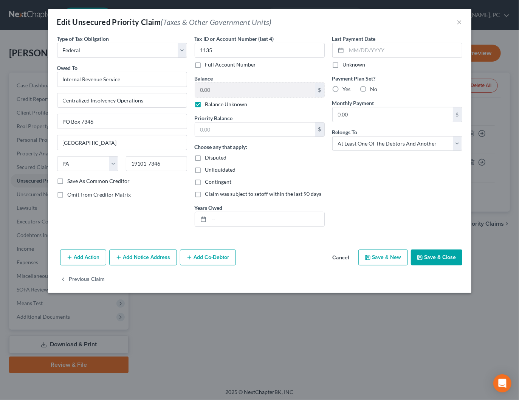
click at [446, 260] on button "Save & Close" at bounding box center [436, 257] width 51 height 16
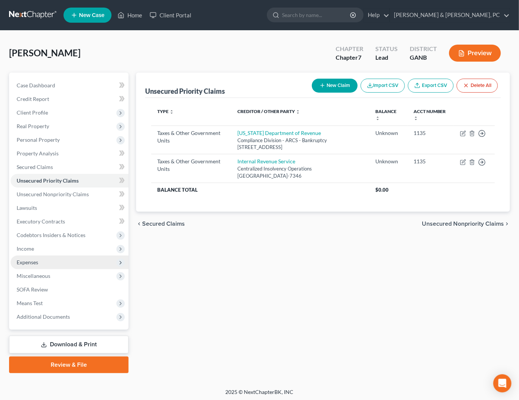
click at [38, 262] on span "Expenses" at bounding box center [70, 262] width 118 height 14
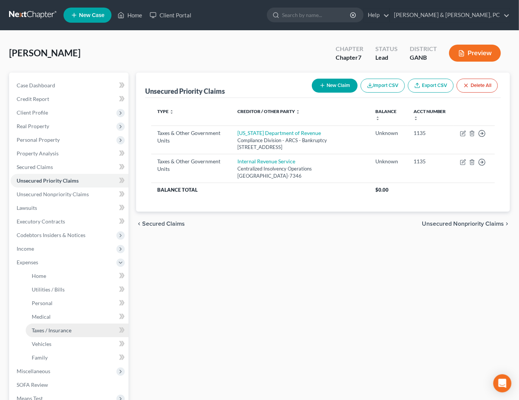
click at [50, 330] on span "Taxes / Insurance" at bounding box center [52, 330] width 40 height 6
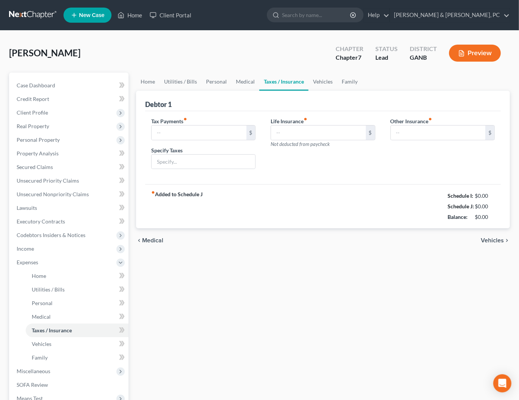
type input "150.00"
type input "NFS Self-Employment Taxes"
type input "142.00"
type input "0.00"
click at [229, 162] on input "NFS Self-Employment Taxes" at bounding box center [204, 162] width 104 height 14
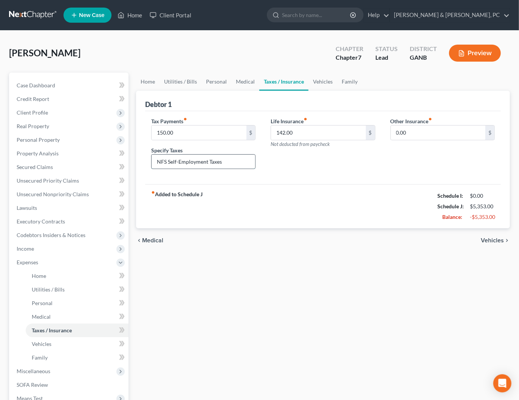
click at [229, 162] on input "NFS Self-Employment Taxes" at bounding box center [204, 162] width 104 height 14
type input "Federal Tax Payment"
click at [35, 182] on span "Unsecured Priority Claims" at bounding box center [48, 180] width 62 height 6
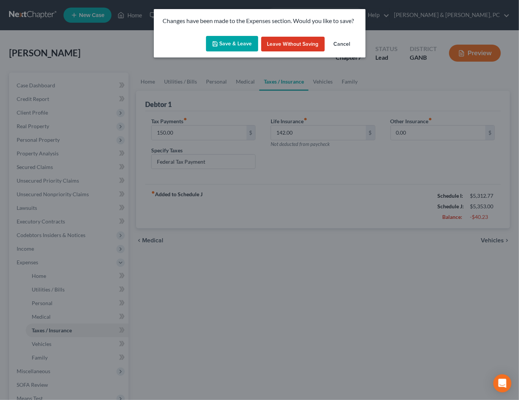
click at [237, 40] on button "Save & Leave" at bounding box center [232, 44] width 52 height 16
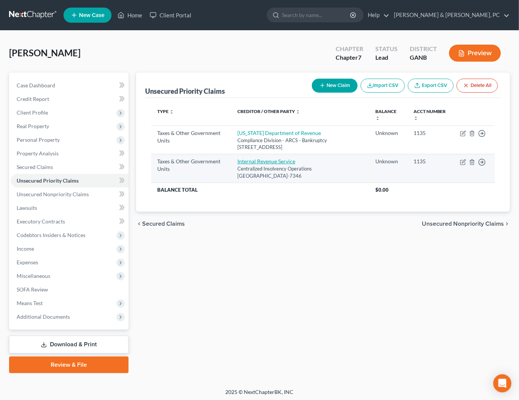
click at [265, 162] on link "Internal Revenue Service" at bounding box center [266, 161] width 58 height 6
select select "0"
select select "39"
select select "3"
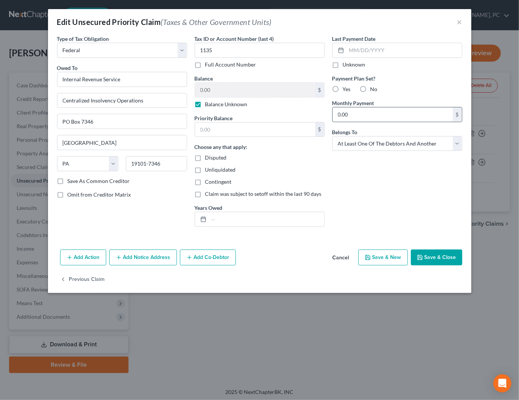
click at [363, 111] on input "0.00" at bounding box center [393, 114] width 120 height 14
drag, startPoint x: 375, startPoint y: 175, endPoint x: 397, endPoint y: 194, distance: 29.0
click at [375, 176] on div "Last Payment Date Unknown Payment Plan Set? Yes No Monthly Payment 150 $ Belong…" at bounding box center [397, 134] width 138 height 198
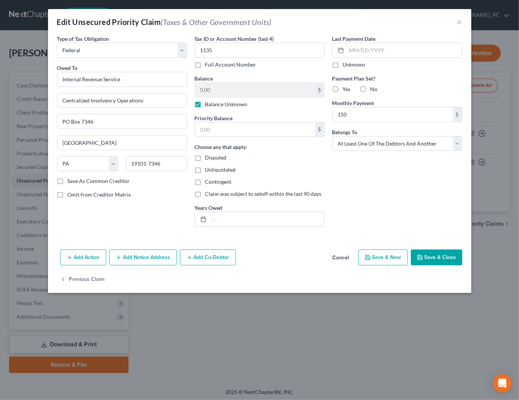
click at [436, 257] on button "Save & Close" at bounding box center [436, 257] width 51 height 16
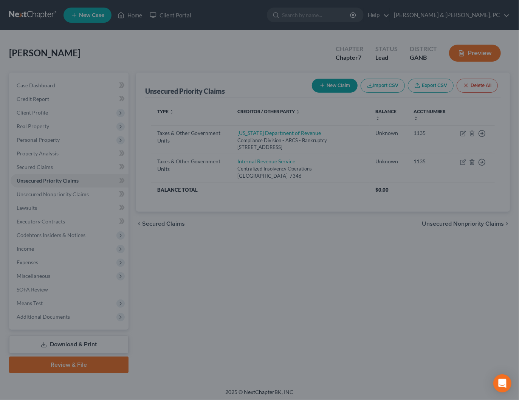
type input "150.00"
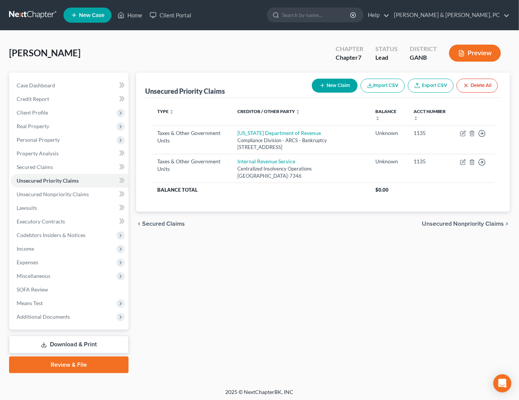
scroll to position [1, 0]
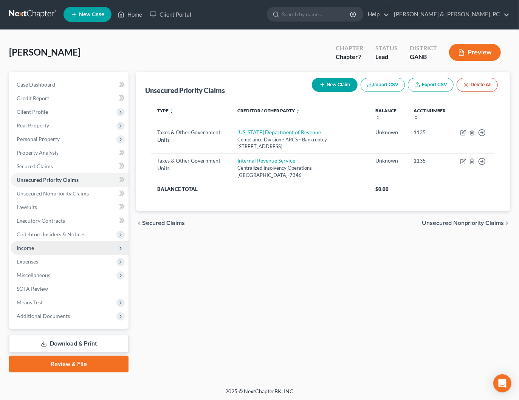
click at [38, 245] on span "Income" at bounding box center [70, 248] width 118 height 14
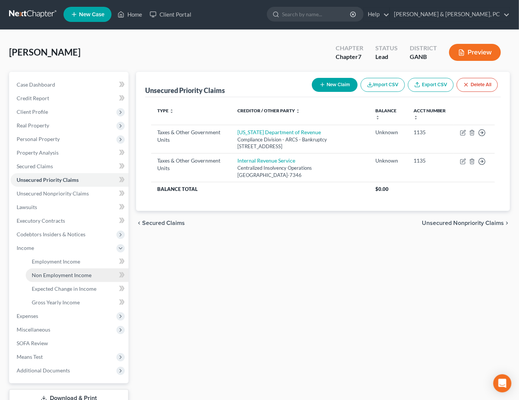
click at [45, 274] on span "Non Employment Income" at bounding box center [62, 275] width 60 height 6
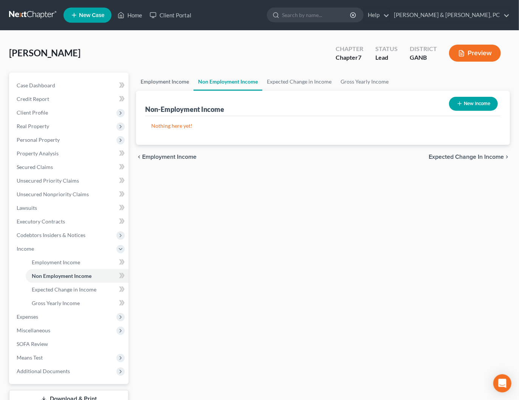
click at [169, 77] on link "Employment Income" at bounding box center [164, 82] width 57 height 18
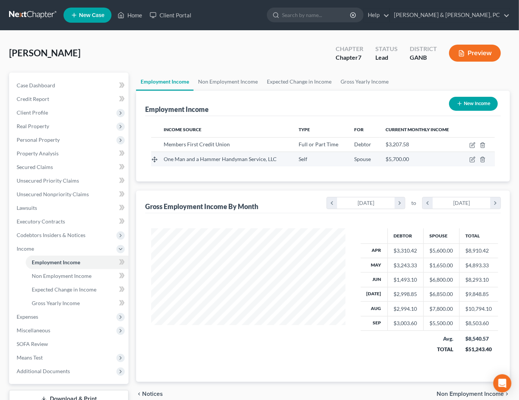
scroll to position [134, 209]
click at [474, 158] on icon "button" at bounding box center [472, 159] width 6 height 6
select select "1"
select select "10"
select select "0"
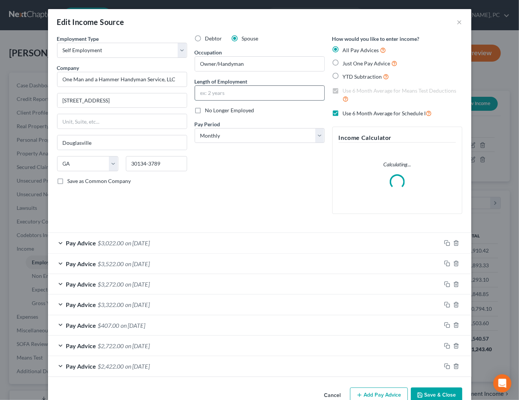
click at [230, 94] on input "text" at bounding box center [259, 93] width 129 height 14
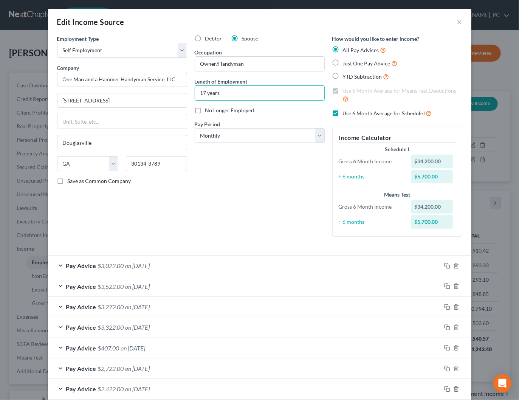
scroll to position [39, 0]
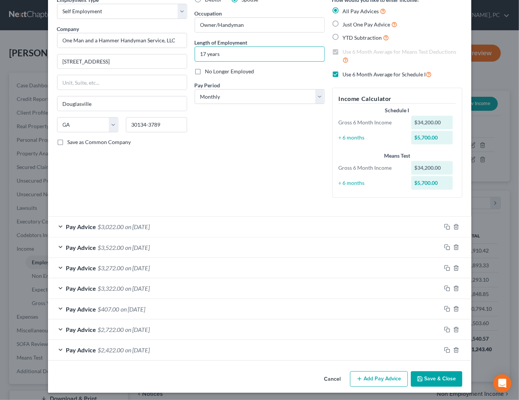
type input "17 years"
click at [444, 376] on button "Save & Close" at bounding box center [436, 379] width 51 height 16
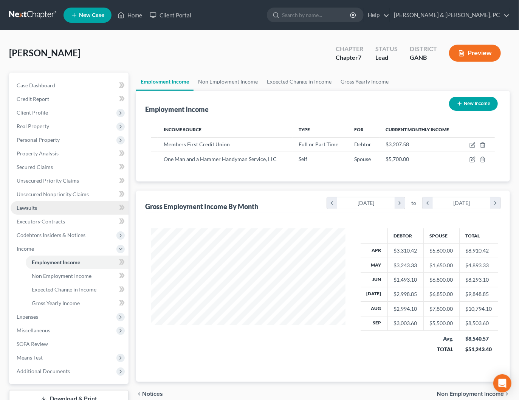
click at [33, 209] on span "Lawsuits" at bounding box center [27, 207] width 20 height 6
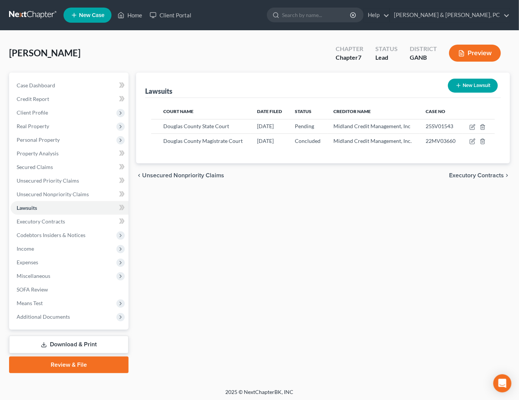
click at [479, 87] on button "New Lawsuit" at bounding box center [473, 86] width 50 height 14
select select "0"
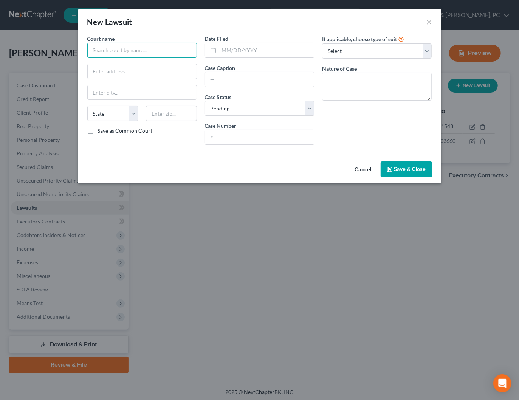
click at [150, 52] on input "text" at bounding box center [142, 50] width 110 height 15
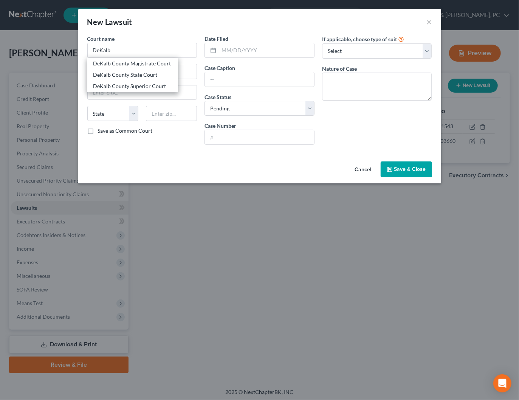
drag, startPoint x: 152, startPoint y: 64, endPoint x: 156, endPoint y: 63, distance: 4.7
click at [152, 64] on div "DeKalb County Magistrate Court" at bounding box center [132, 64] width 79 height 8
type input "DeKalb County Magistrate Court"
type input "556 N. McDonough Street"
type input "Decatur"
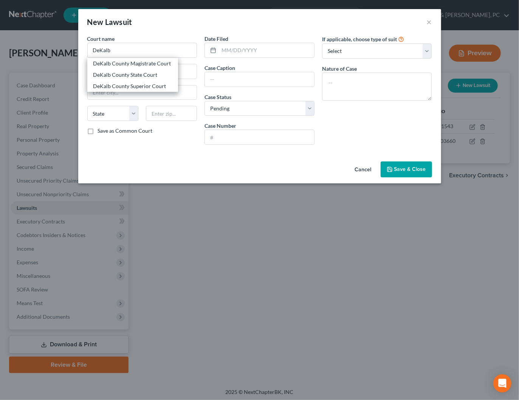
select select "10"
type input "30030-3356"
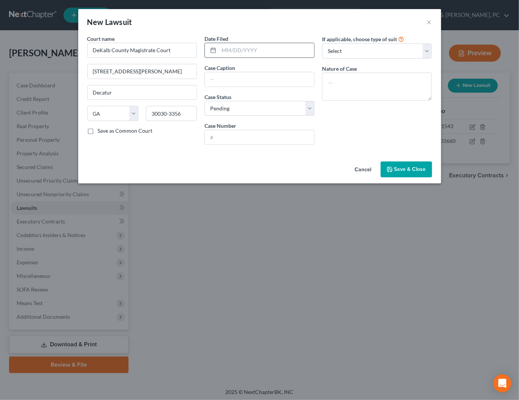
click at [238, 49] on input "text" at bounding box center [266, 50] width 95 height 14
type input "01/09/2025"
type input "TD Bank USA, N.A. vs. Nadine A Bryan"
click at [361, 51] on select "Select Repossession Garnishment Foreclosure Attached, Seized, Or Levied Other" at bounding box center [377, 50] width 110 height 15
select select "1"
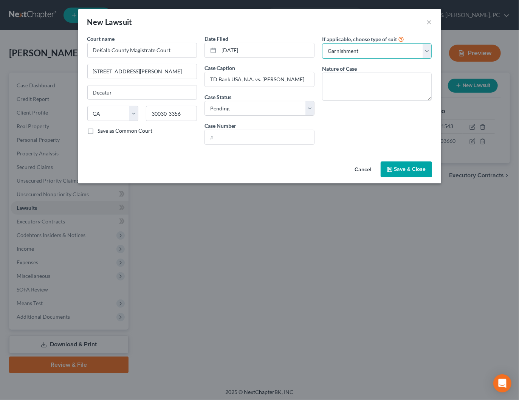
click at [322, 43] on select "Select Repossession Garnishment Foreclosure Attached, Seized, Or Levied Other" at bounding box center [377, 50] width 110 height 15
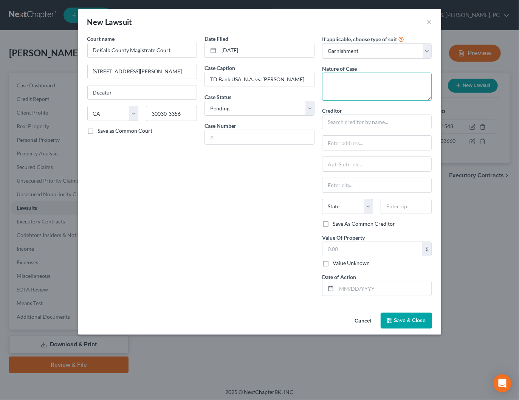
click at [354, 78] on textarea at bounding box center [377, 87] width 110 height 28
type textarea "Garnishment"
type input "TD Bank USA, N.A."
type input "c/o Brock & Scott, PLLC"
click at [370, 163] on input "text" at bounding box center [376, 164] width 109 height 14
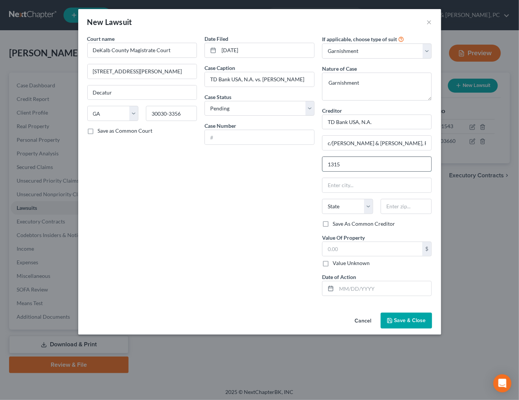
type input "1315 Westbrook Plaza Drive"
click at [396, 207] on input "text" at bounding box center [406, 206] width 51 height 15
type input "27103"
type input "Winston Salem"
select select "28"
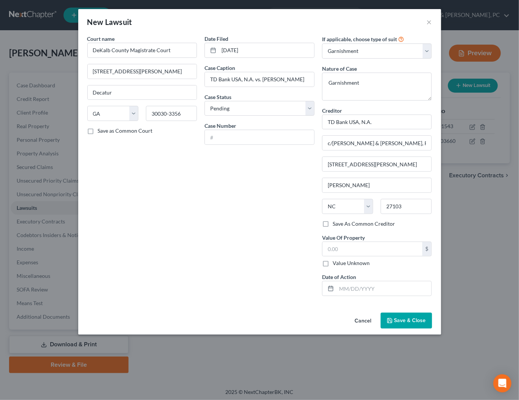
click at [333, 222] on label "Save As Common Creditor" at bounding box center [364, 224] width 62 height 8
click at [336, 222] on input "Save As Common Creditor" at bounding box center [338, 222] width 5 height 5
checkbox input "true"
click at [270, 138] on input "text" at bounding box center [259, 137] width 109 height 14
click at [246, 106] on select "Select Pending On Appeal Concluded" at bounding box center [259, 108] width 110 height 15
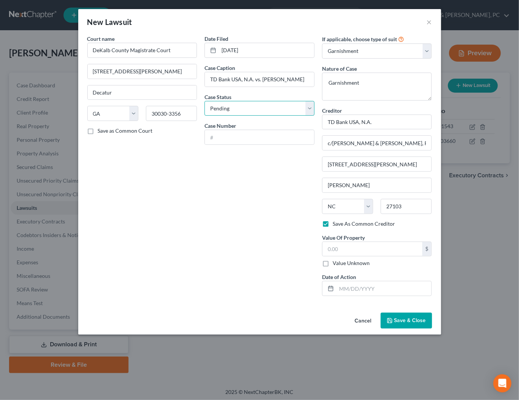
select select "2"
click at [204, 101] on select "Select Pending On Appeal Concluded" at bounding box center [259, 108] width 110 height 15
click at [244, 138] on input "text" at bounding box center [259, 137] width 109 height 14
type input "25G10385"
click at [352, 262] on label "Value Unknown" at bounding box center [351, 263] width 37 height 8
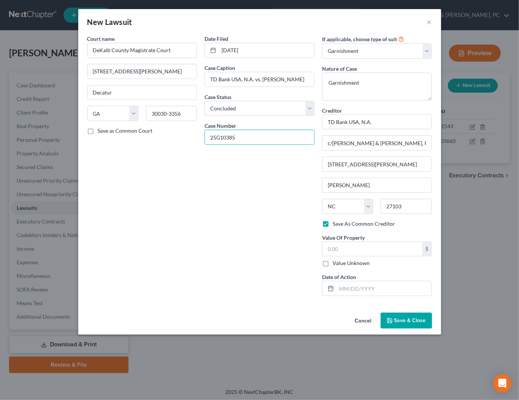
click at [341, 262] on input "Value Unknown" at bounding box center [338, 261] width 5 height 5
checkbox input "true"
type input "0.00"
click at [382, 287] on input "text" at bounding box center [383, 288] width 95 height 14
click at [288, 269] on div "Date Filed 01/09/2025 Case Caption TD Bank USA, N.A. vs. Nadine A Bryan Case St…" at bounding box center [260, 168] width 118 height 267
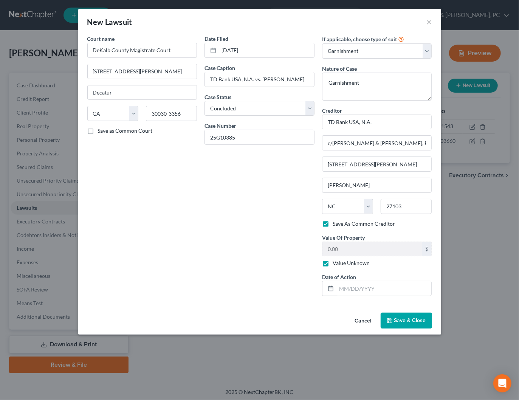
click at [416, 320] on span "Save & Close" at bounding box center [410, 320] width 32 height 6
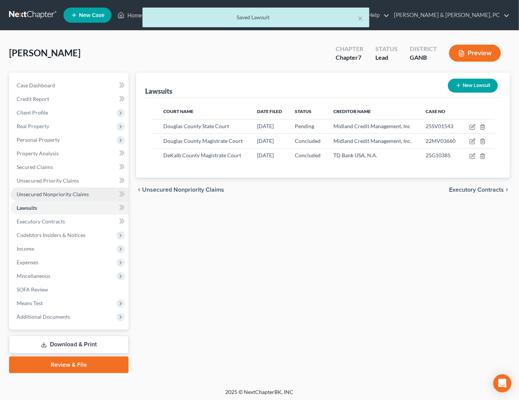
click at [35, 196] on span "Unsecured Nonpriority Claims" at bounding box center [53, 194] width 72 height 6
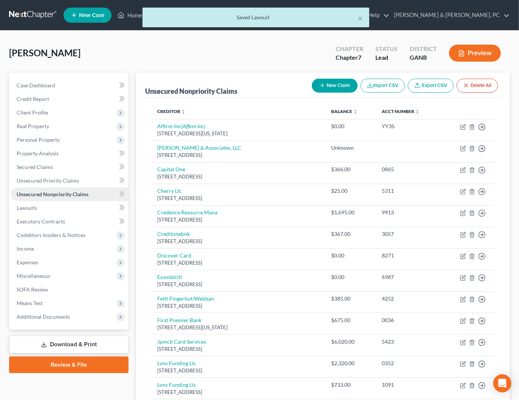
click at [47, 194] on span "Unsecured Nonpriority Claims" at bounding box center [53, 194] width 72 height 6
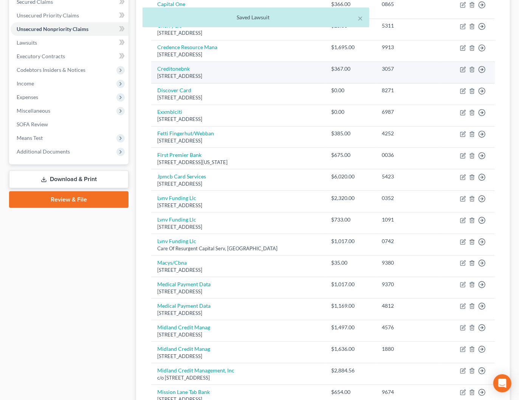
scroll to position [467, 0]
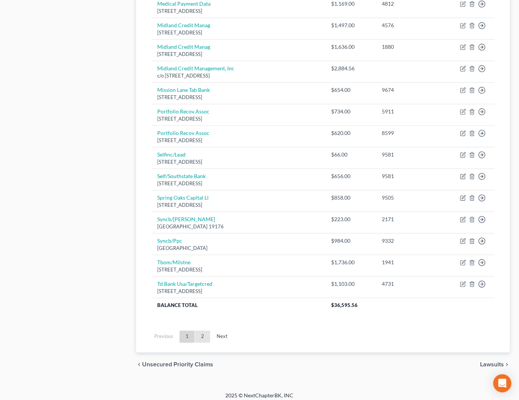
click at [200, 331] on link "2" at bounding box center [202, 337] width 15 height 12
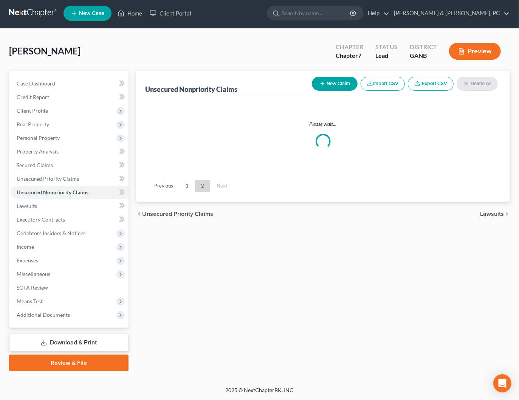
scroll to position [1, 0]
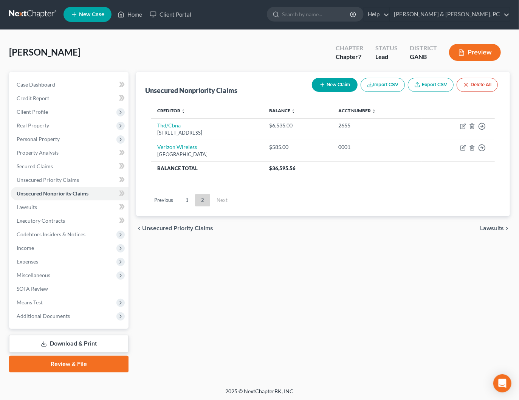
click at [332, 83] on button "New Claim" at bounding box center [335, 85] width 46 height 14
select select "0"
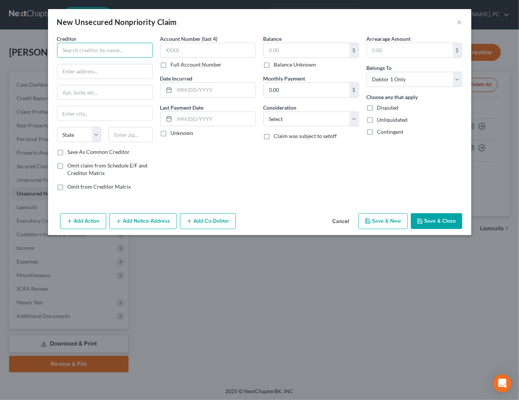
click at [92, 44] on input "text" at bounding box center [105, 50] width 96 height 15
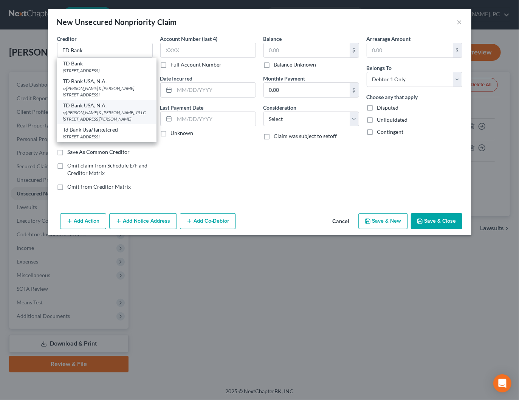
click at [104, 111] on div "c/o Brock & Scott, PLLC 1315 Westbrook Plaza Drive, Winston Salem, NC 27103" at bounding box center [106, 115] width 87 height 13
type input "TD Bank USA, N.A."
type input "c/o Brock & Scott, PLLC"
type input "1315 Westbrook Plaza Drive"
type input "Winston Salem"
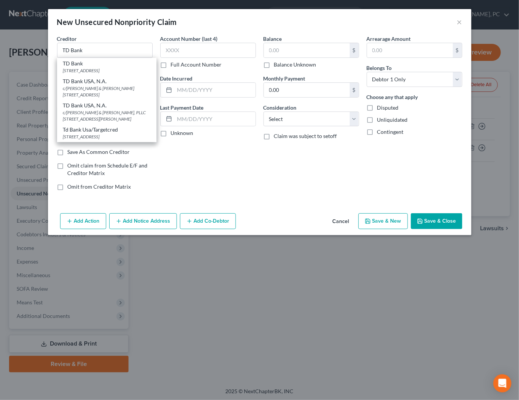
select select "28"
type input "27103"
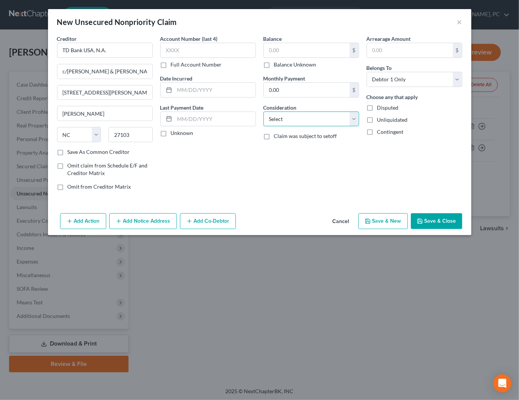
click at [310, 118] on select "Select Cable / Satellite Services Collection Agency Credit Card Debt Debt Couns…" at bounding box center [311, 118] width 96 height 15
select select "14"
click at [263, 111] on select "Select Cable / Satellite Services Collection Agency Credit Card Debt Debt Couns…" at bounding box center [311, 118] width 96 height 15
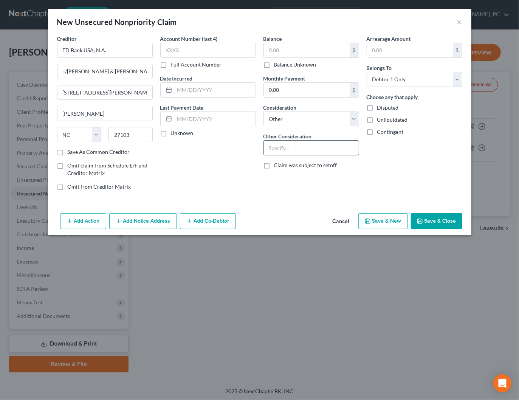
click at [313, 149] on input "text" at bounding box center [311, 148] width 95 height 14
type input "Garnishment"
click at [291, 64] on label "Balance Unknown" at bounding box center [295, 65] width 42 height 8
click at [282, 64] on input "Balance Unknown" at bounding box center [279, 63] width 5 height 5
checkbox input "true"
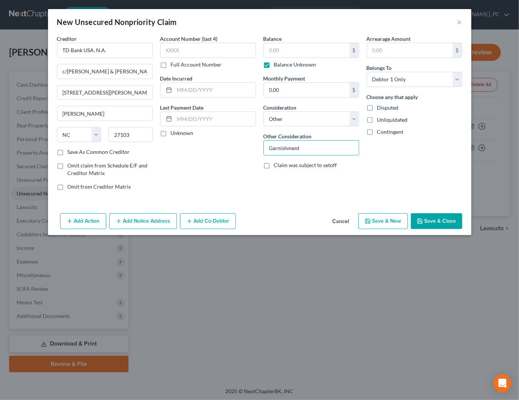
type input "0.00"
click at [455, 223] on button "Save & Close" at bounding box center [436, 221] width 51 height 16
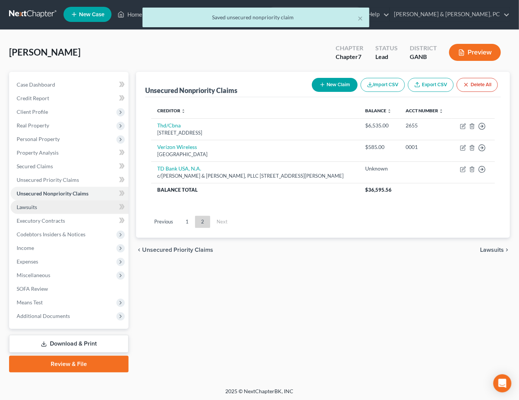
click at [37, 206] on span "Lawsuits" at bounding box center [27, 207] width 20 height 6
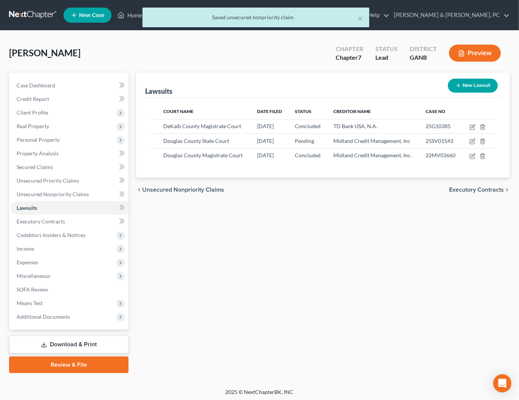
click at [463, 88] on button "New Lawsuit" at bounding box center [473, 86] width 50 height 14
select select "0"
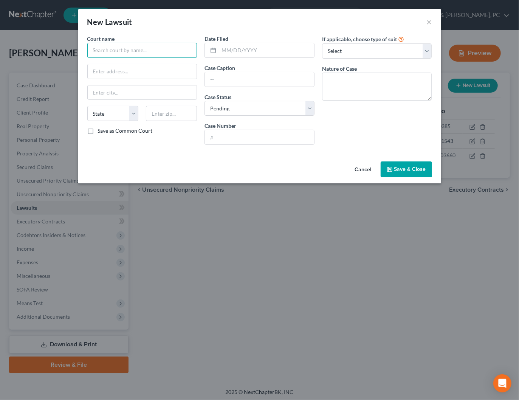
click at [131, 53] on input "text" at bounding box center [142, 50] width 110 height 15
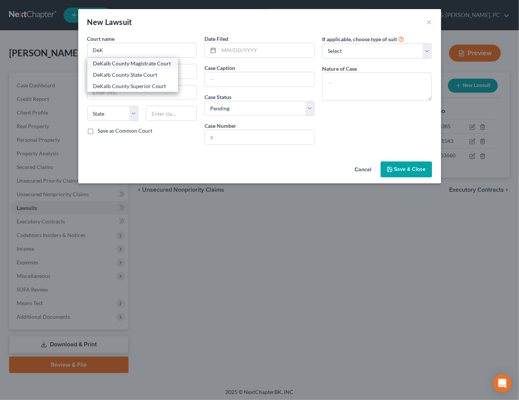
click at [119, 65] on div "DeKalb County Magistrate Court" at bounding box center [132, 64] width 79 height 8
type input "DeKalb County Magistrate Court"
type input "556 N. McDonough Street"
type input "Decatur"
select select "10"
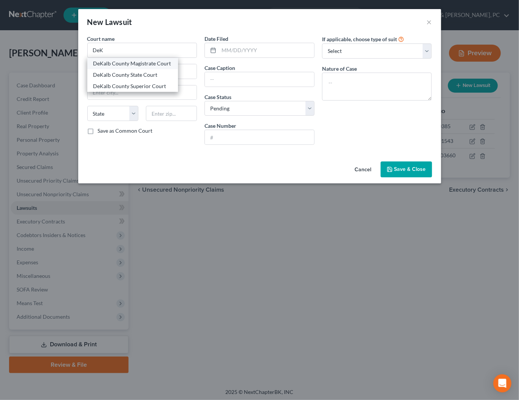
type input "30030-3356"
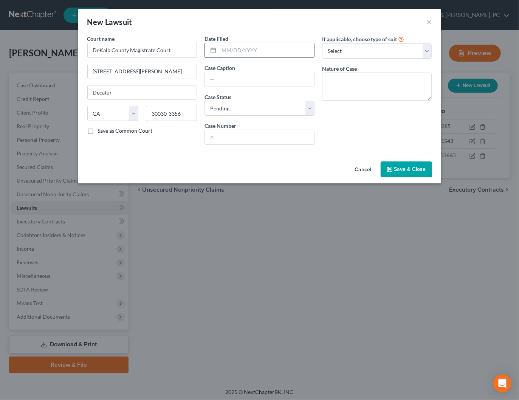
click at [262, 56] on input "text" at bounding box center [266, 50] width 95 height 14
type input "05/02/2025"
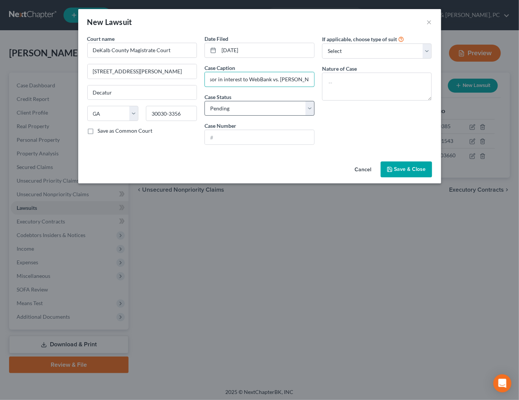
type input "LVNV Funding LLC as successor in interest to WebBank vs. Nadine Bryan"
click at [238, 107] on select "Select Pending On Appeal Concluded" at bounding box center [259, 108] width 110 height 15
select select "2"
click at [204, 101] on select "Select Pending On Appeal Concluded" at bounding box center [259, 108] width 110 height 15
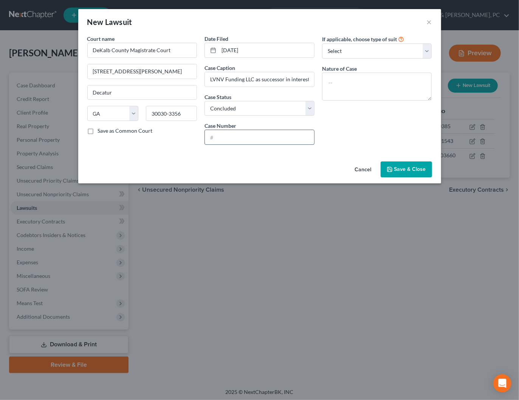
click at [233, 135] on input "text" at bounding box center [259, 137] width 109 height 14
type input "25G11668"
click at [348, 48] on select "Select Repossession Garnishment Foreclosure Attached, Seized, Or Levied Other" at bounding box center [377, 50] width 110 height 15
select select "1"
click at [322, 43] on select "Select Repossession Garnishment Foreclosure Attached, Seized, Or Levied Other" at bounding box center [377, 50] width 110 height 15
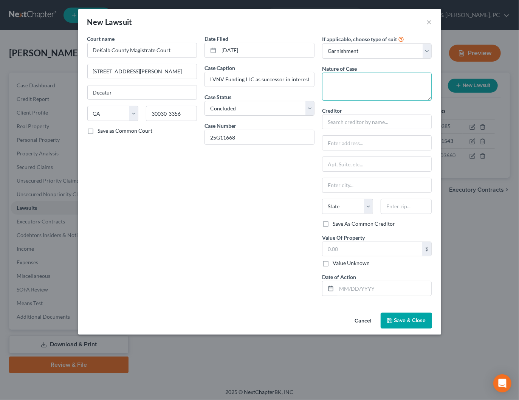
click at [355, 81] on textarea at bounding box center [377, 87] width 110 height 28
type textarea "Garnishment"
type input "LVNV Funding LLC"
type input "c/o Stenger & Stenger PC"
type input "2618 East Paris Ave SE"
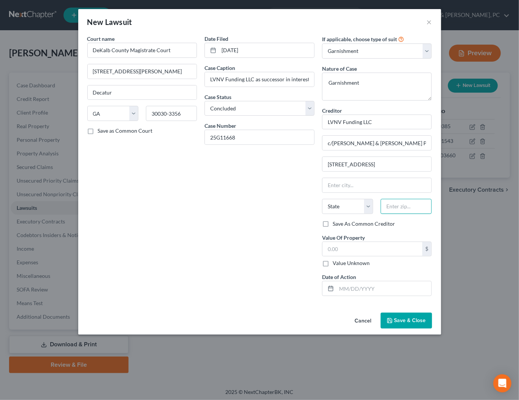
click at [391, 206] on input "text" at bounding box center [406, 206] width 51 height 15
type input "49546"
type input "Grand Rapids"
select select "23"
type input "49546-9934"
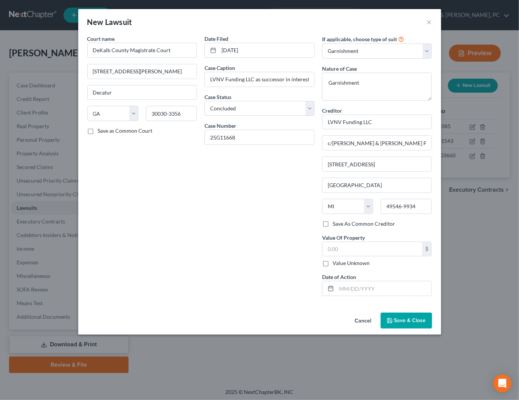
click at [338, 259] on label "Value Unknown" at bounding box center [351, 263] width 37 height 8
click at [338, 259] on input "Value Unknown" at bounding box center [338, 261] width 5 height 5
checkbox input "true"
type input "0.00"
click at [345, 221] on label "Save As Common Creditor" at bounding box center [364, 224] width 62 height 8
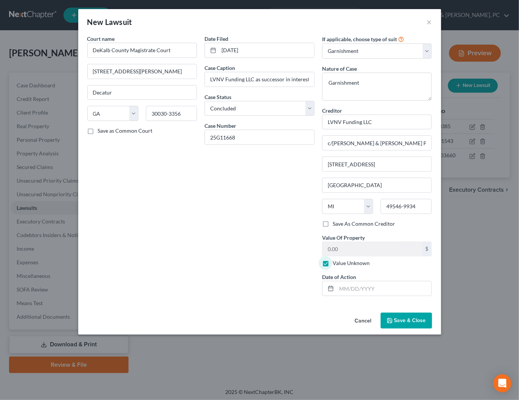
click at [341, 221] on input "Save As Common Creditor" at bounding box center [338, 222] width 5 height 5
checkbox input "true"
click at [404, 317] on span "Save & Close" at bounding box center [410, 320] width 32 height 6
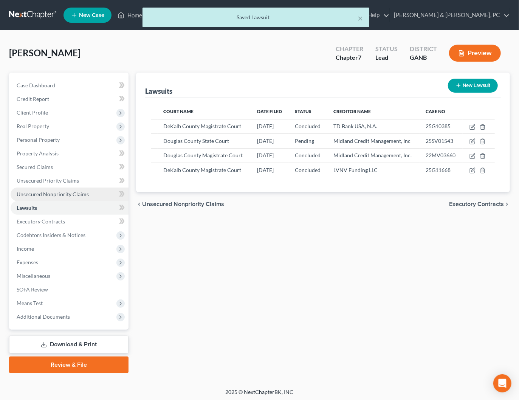
click at [37, 193] on span "Unsecured Nonpriority Claims" at bounding box center [53, 194] width 72 height 6
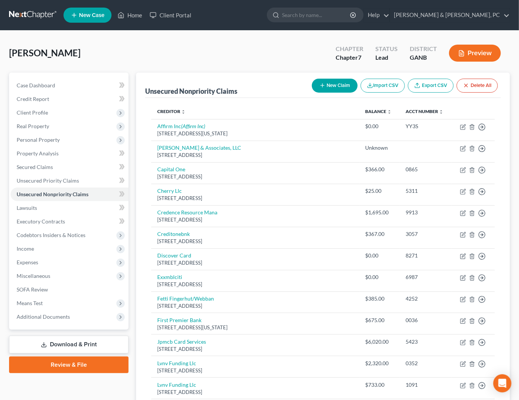
click at [330, 82] on button "New Claim" at bounding box center [335, 86] width 46 height 14
select select "0"
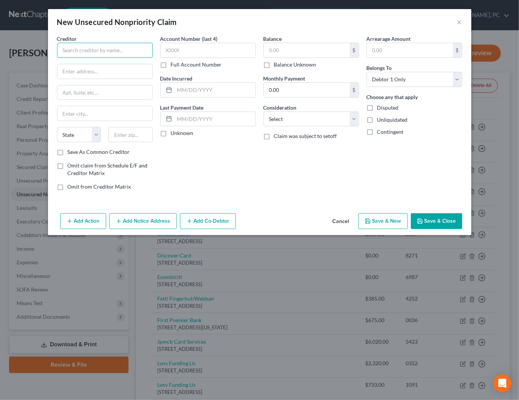
click at [129, 47] on input "text" at bounding box center [105, 50] width 96 height 15
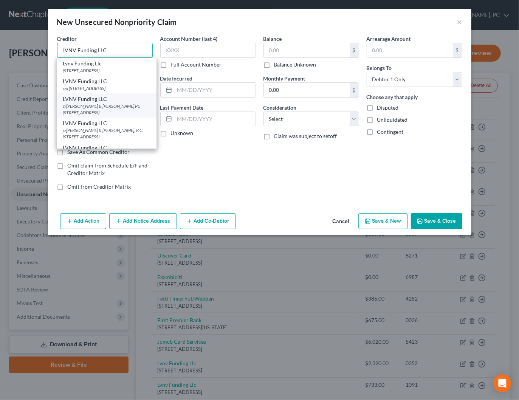
type input "LVNV Funding LLC"
click at [118, 110] on div "c/o Stenger & Stenger PC 2618 East Paris Ave SE, Grand Rapids, MI 49546-9934" at bounding box center [106, 109] width 87 height 13
type input "c/o Stenger & Stenger PC"
type input "2618 East Paris Ave SE"
type input "Grand Rapids"
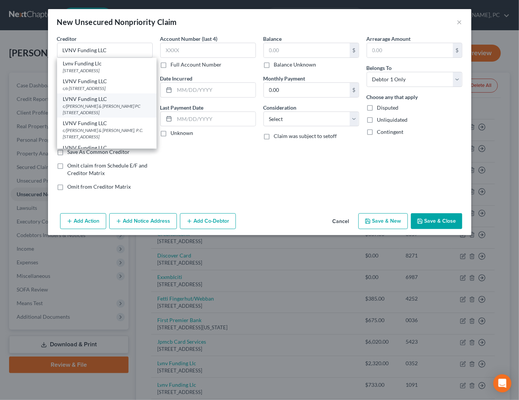
select select "23"
type input "49546-9934"
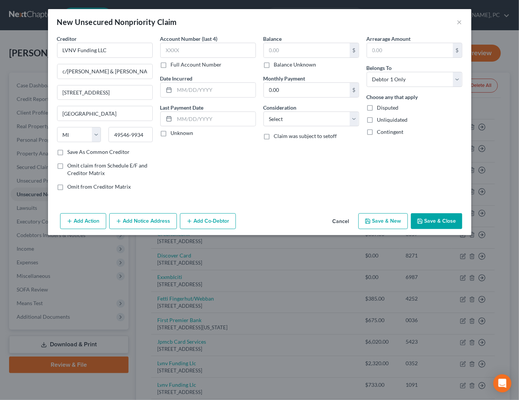
click at [290, 64] on label "Balance Unknown" at bounding box center [295, 65] width 42 height 8
click at [282, 64] on input "Balance Unknown" at bounding box center [279, 63] width 5 height 5
checkbox input "true"
type input "0.00"
click at [293, 122] on select "Select Cable / Satellite Services Collection Agency Credit Card Debt Debt Couns…" at bounding box center [311, 118] width 96 height 15
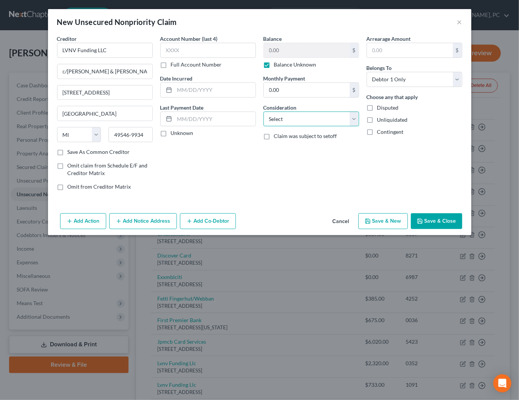
select select "14"
click at [263, 111] on select "Select Cable / Satellite Services Collection Agency Credit Card Debt Debt Couns…" at bounding box center [311, 118] width 96 height 15
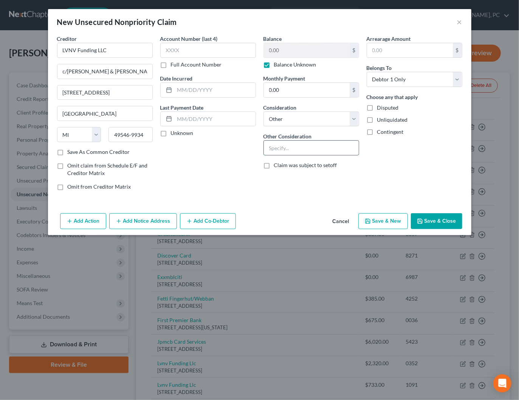
click at [302, 146] on input "text" at bounding box center [311, 148] width 95 height 14
type input "Garnishment"
click at [443, 219] on button "Save & Close" at bounding box center [436, 221] width 51 height 16
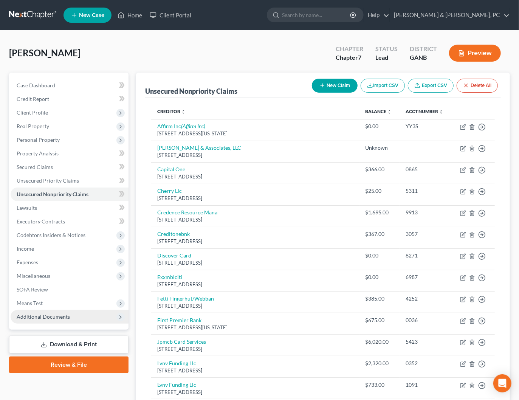
click at [48, 317] on span "Additional Documents" at bounding box center [43, 316] width 53 height 6
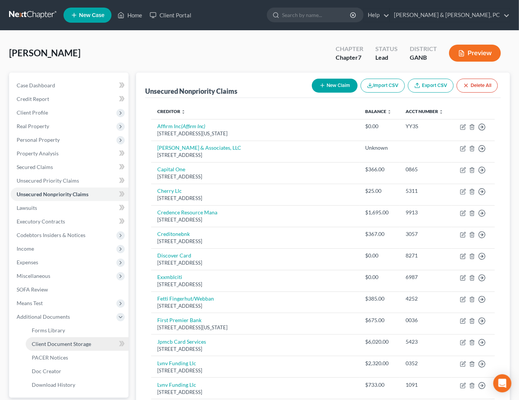
click at [85, 346] on span "Client Document Storage" at bounding box center [61, 344] width 59 height 6
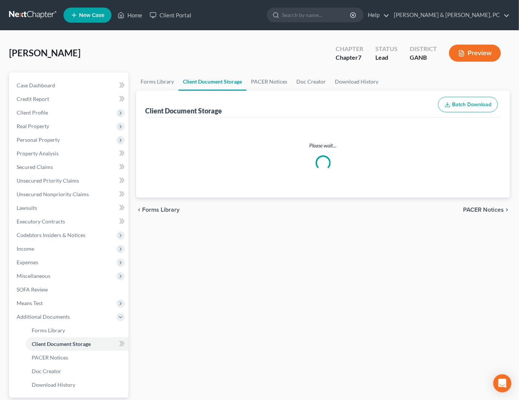
select select "5"
select select "35"
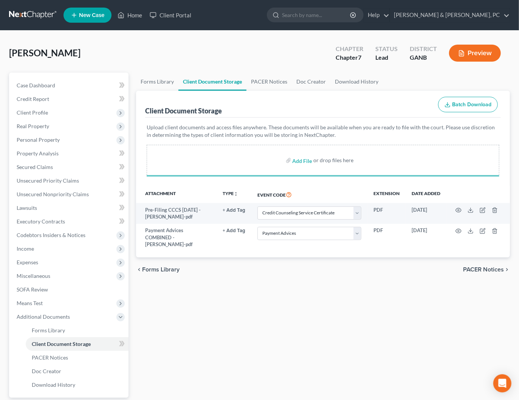
select select "5"
select select "35"
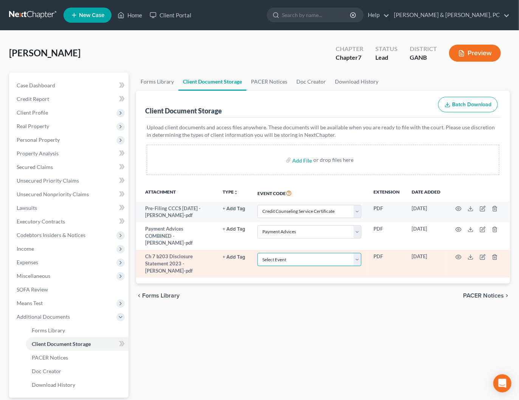
click at [304, 253] on select "Select Event 01 - Chapter 13 Plan - Initial Plan 02-Application to Pay Filing F…" at bounding box center [309, 259] width 104 height 13
select select "12"
click at [259, 253] on select "Select Event 01 - Chapter 13 Plan - Initial Plan 02-Application to Pay Filing F…" at bounding box center [309, 259] width 104 height 13
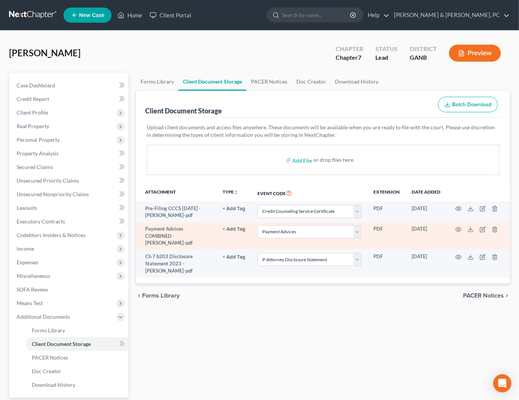
scroll to position [1, 0]
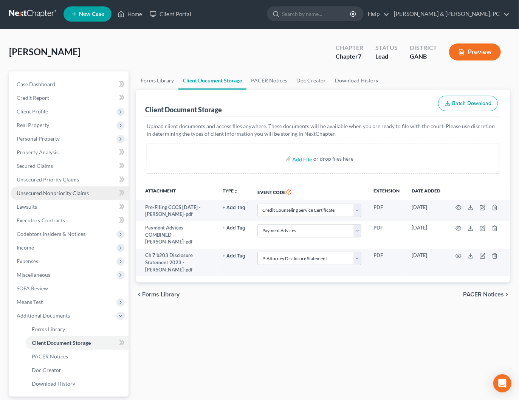
click at [49, 194] on span "Unsecured Nonpriority Claims" at bounding box center [53, 193] width 72 height 6
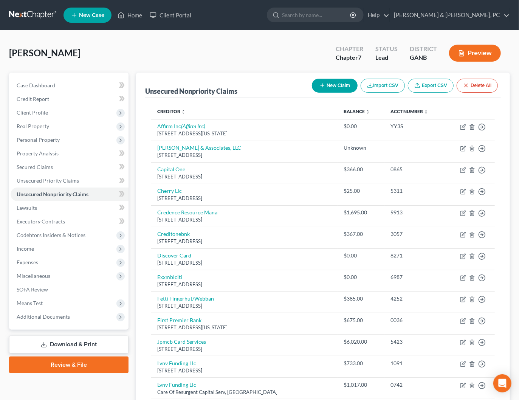
click at [384, 85] on button "Import CSV" at bounding box center [383, 86] width 44 height 14
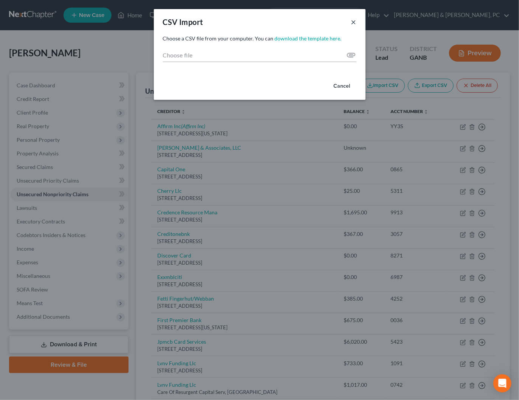
click at [351, 24] on button "×" at bounding box center [353, 21] width 5 height 9
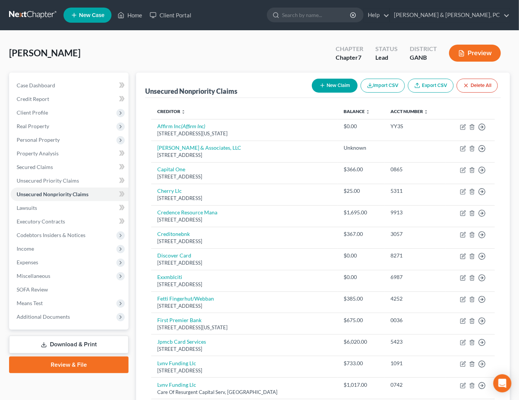
click at [329, 87] on button "New Claim" at bounding box center [335, 86] width 46 height 14
select select "0"
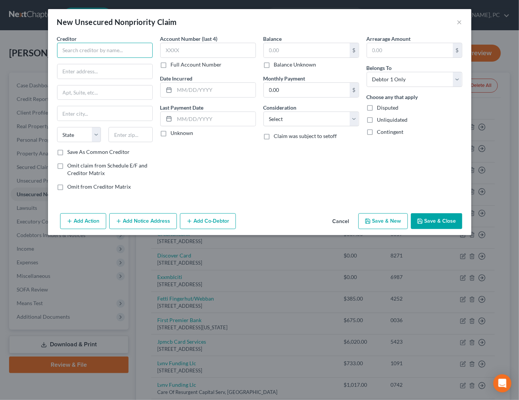
click at [103, 48] on input "text" at bounding box center [105, 50] width 96 height 15
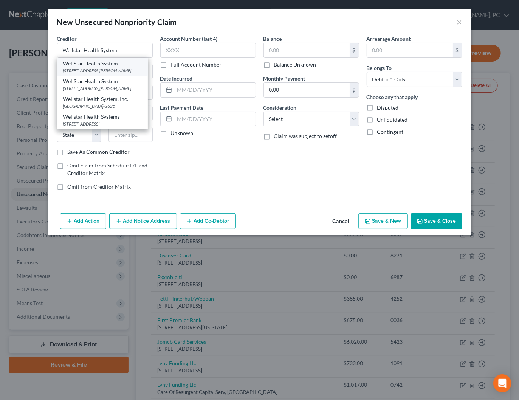
click at [109, 71] on div "793 Sawyer Road, Marietta, GA 30062" at bounding box center [102, 70] width 79 height 6
type input "WellStar Health System"
type input "793 Sawyer Road"
type input "Marietta"
select select "10"
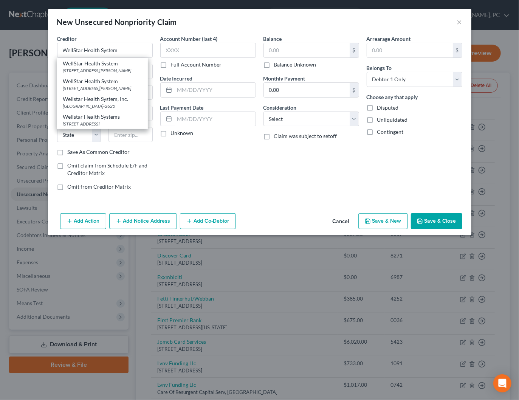
type input "30062"
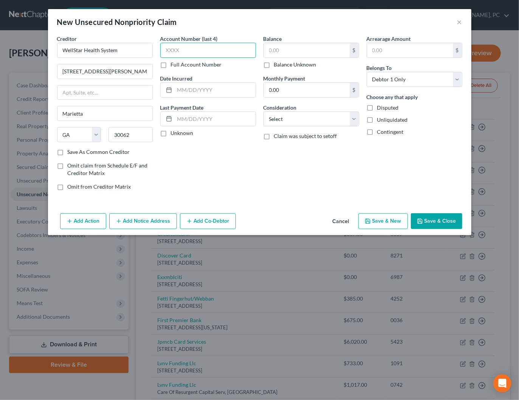
click at [230, 51] on input "text" at bounding box center [208, 50] width 96 height 15
click at [197, 66] on label "Full Account Number" at bounding box center [196, 65] width 51 height 8
click at [179, 66] on input "Full Account Number" at bounding box center [176, 63] width 5 height 5
click at [198, 50] on input "text" at bounding box center [208, 50] width 96 height 15
type input "10010613646"
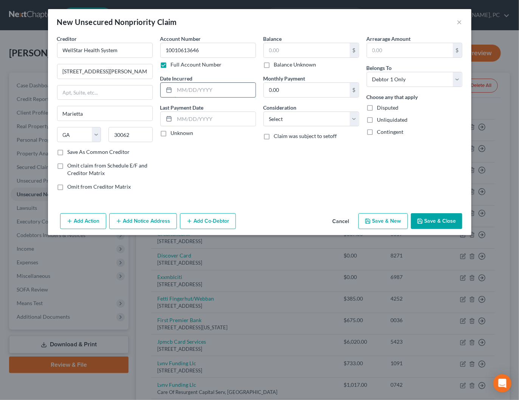
click at [231, 90] on input "text" at bounding box center [215, 90] width 81 height 14
type input "09/04/2025"
click at [319, 50] on input "text" at bounding box center [307, 50] width 86 height 14
type input "75"
click at [308, 119] on select "Select Cable / Satellite Services Collection Agency Credit Card Debt Debt Couns…" at bounding box center [311, 118] width 96 height 15
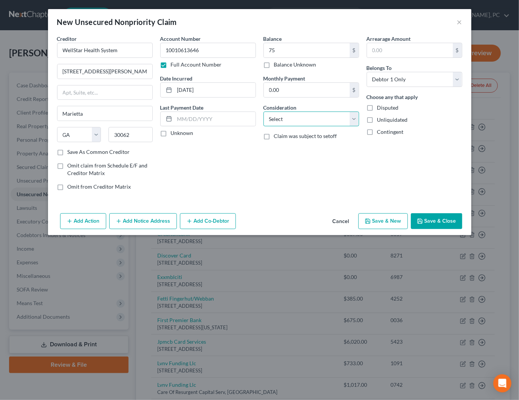
select select "9"
click at [263, 111] on select "Select Cable / Satellite Services Collection Agency Credit Card Debt Debt Couns…" at bounding box center [311, 118] width 96 height 15
click at [436, 218] on button "Save & Close" at bounding box center [436, 221] width 51 height 16
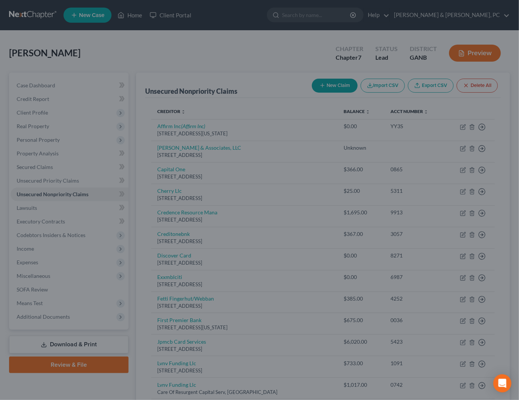
type input "75.00"
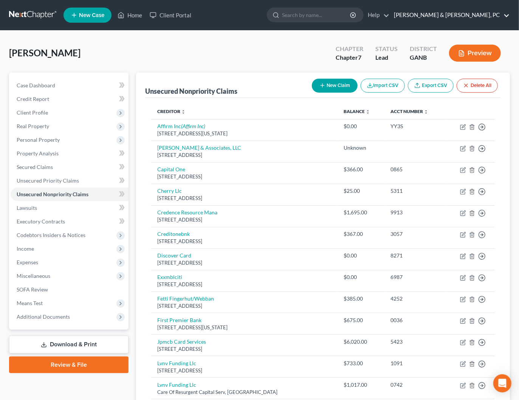
click at [482, 14] on link "Blevins & Hong, PC" at bounding box center [449, 15] width 119 height 14
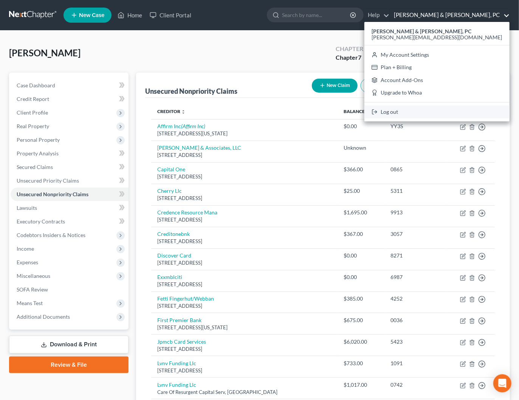
click at [462, 111] on link "Log out" at bounding box center [436, 111] width 145 height 13
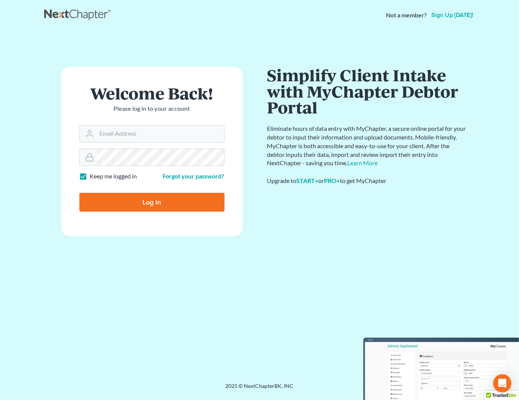
type input "[PERSON_NAME][EMAIL_ADDRESS][DOMAIN_NAME]"
click at [152, 197] on input "Log In" at bounding box center [151, 202] width 145 height 19
type input "Thinking..."
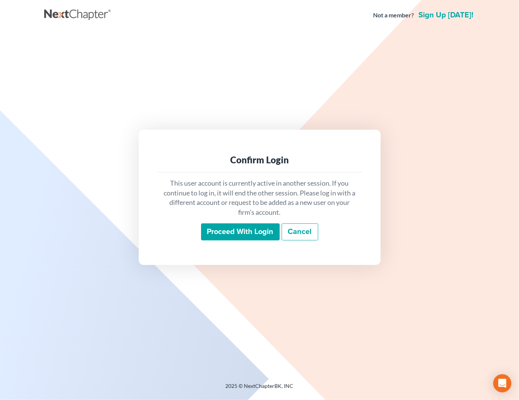
click at [271, 232] on input "Proceed with login" at bounding box center [240, 231] width 79 height 17
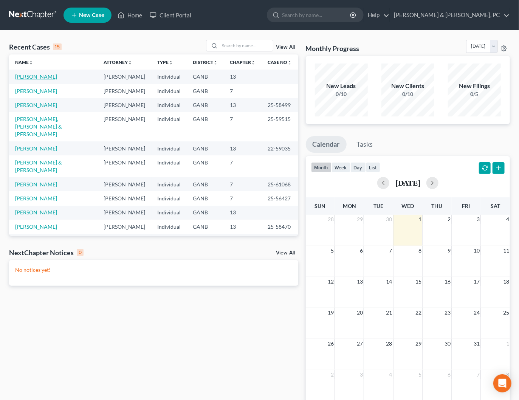
click at [38, 76] on link "[PERSON_NAME]" at bounding box center [36, 76] width 42 height 6
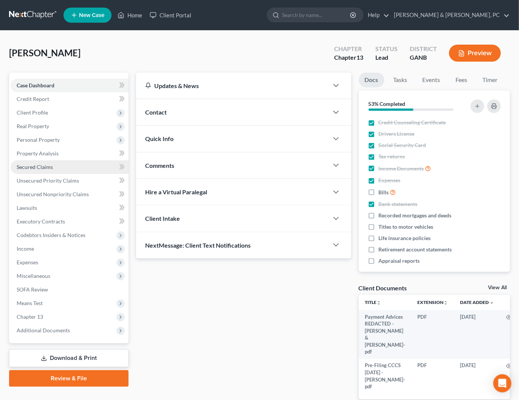
click at [52, 167] on span "Secured Claims" at bounding box center [35, 167] width 36 height 6
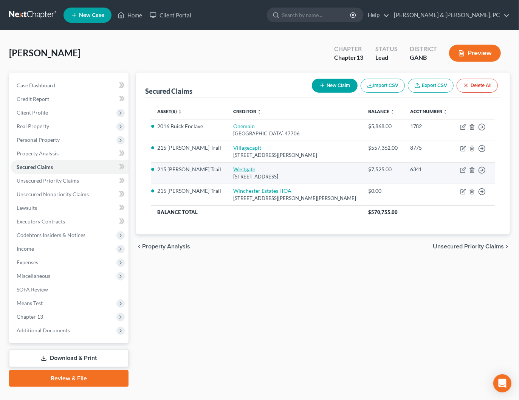
click at [237, 167] on link "Westgate" at bounding box center [244, 169] width 22 height 6
select select "9"
select select "8"
select select "2"
select select "0"
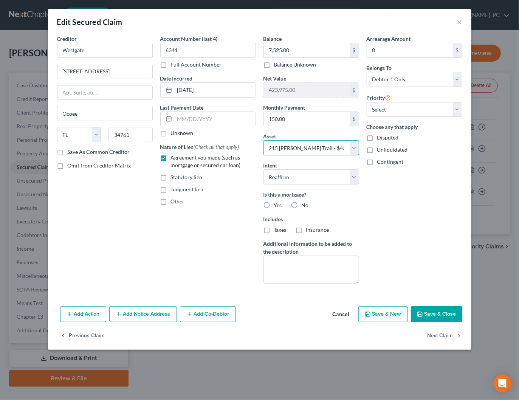
click at [333, 150] on select "Select Other Multiple Assets 2016 Buick Enclave - $6885.0 Navy Federal Credit U…" at bounding box center [311, 147] width 96 height 15
click at [331, 146] on select "Select Other Multiple Assets 2016 Buick Enclave - $6885.0 Navy Federal Credit U…" at bounding box center [311, 147] width 96 height 15
select select
click at [263, 140] on select "Select Other Multiple Assets 2016 Buick Enclave - $6885.0 Navy Federal Credit U…" at bounding box center [311, 147] width 96 height 15
click at [435, 309] on button "Save & Close" at bounding box center [436, 314] width 51 height 16
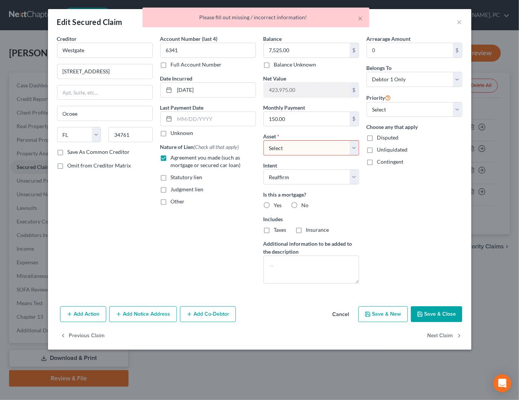
click at [343, 309] on button "Cancel" at bounding box center [341, 314] width 29 height 15
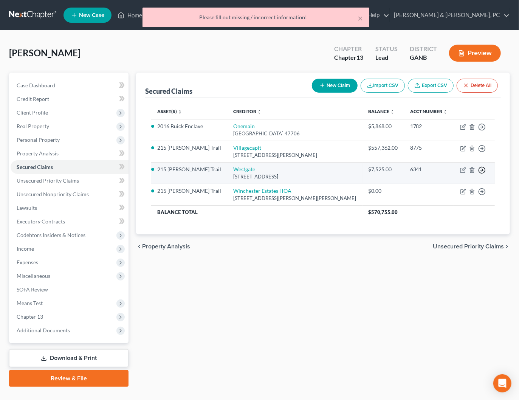
click at [481, 170] on line "button" at bounding box center [482, 170] width 3 height 0
click at [464, 186] on link "Move to F" at bounding box center [447, 188] width 63 height 13
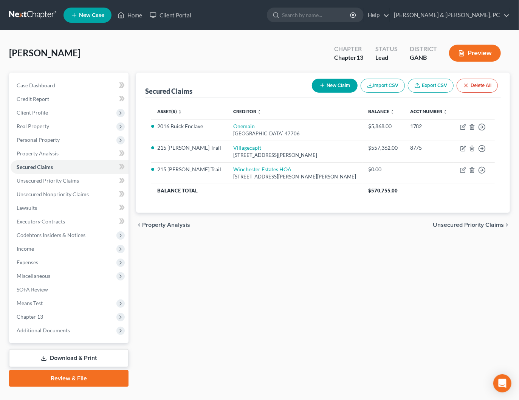
click at [466, 225] on span "Unsecured Priority Claims" at bounding box center [468, 225] width 71 height 6
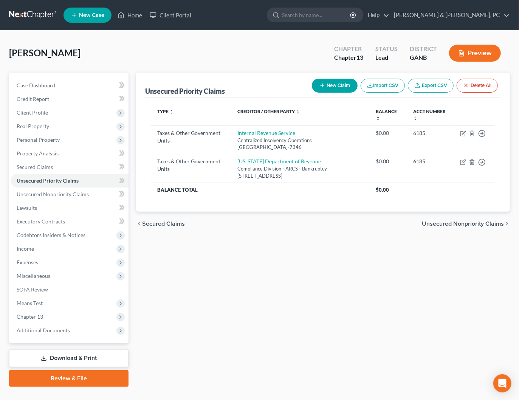
click at [471, 222] on span "Unsecured Nonpriority Claims" at bounding box center [463, 224] width 82 height 6
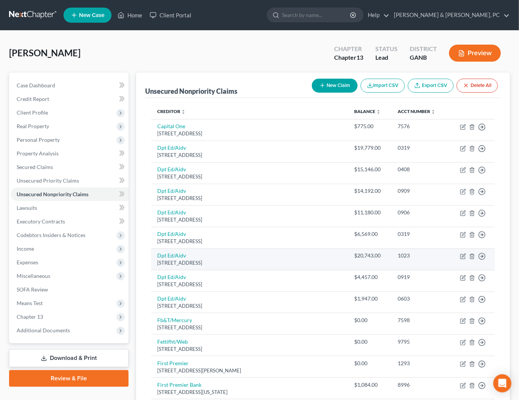
scroll to position [377, 0]
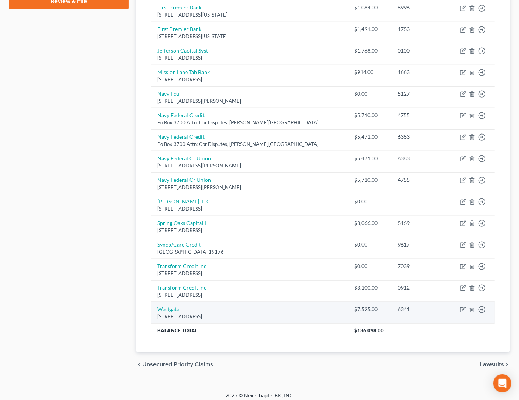
click at [172, 302] on td "Westgate 2801 Old Winter Garden Rd, Ocoee, FL 34761" at bounding box center [249, 313] width 197 height 22
click at [172, 306] on link "Westgate" at bounding box center [168, 309] width 22 height 6
select select "9"
select select "0"
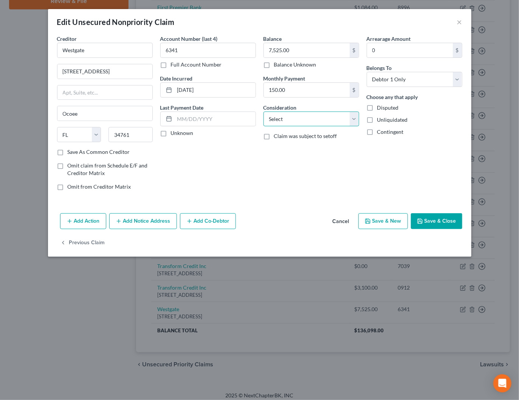
click at [305, 115] on select "Select Cable / Satellite Services Collection Agency Credit Card Debt Debt Couns…" at bounding box center [311, 118] width 96 height 15
select select "14"
click at [263, 111] on select "Select Cable / Satellite Services Collection Agency Credit Card Debt Debt Couns…" at bounding box center [311, 118] width 96 height 15
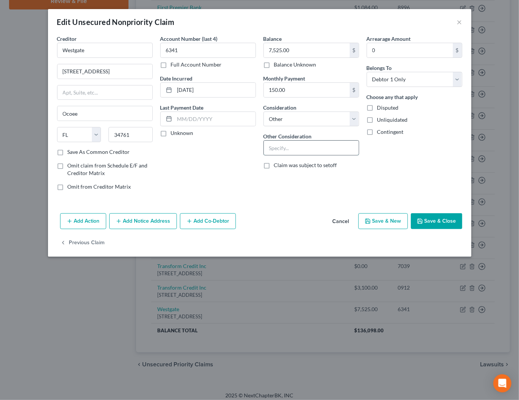
click at [305, 144] on input "text" at bounding box center [311, 148] width 95 height 14
type input "Surrendered timeshare"
click at [433, 220] on button "Save & Close" at bounding box center [436, 221] width 51 height 16
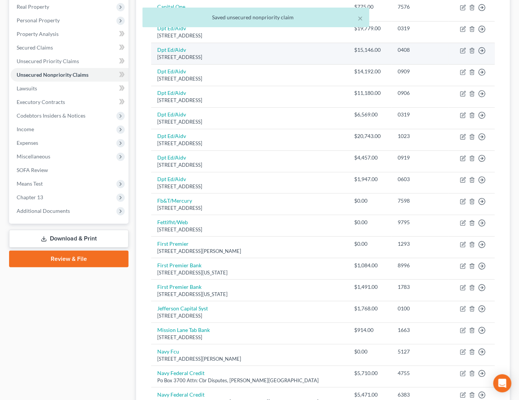
scroll to position [0, 0]
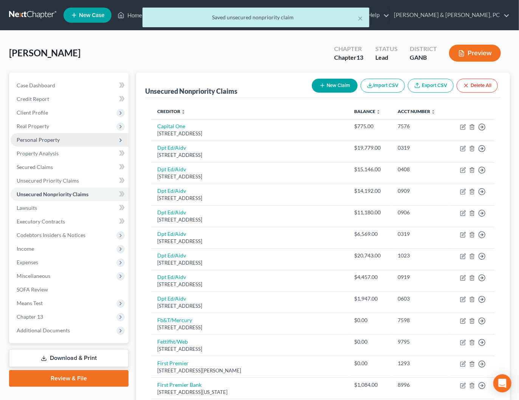
click at [30, 140] on span "Personal Property" at bounding box center [38, 139] width 43 height 6
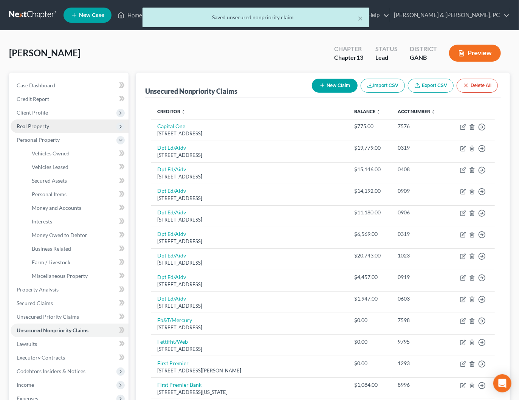
click at [29, 124] on span "Real Property" at bounding box center [33, 126] width 33 height 6
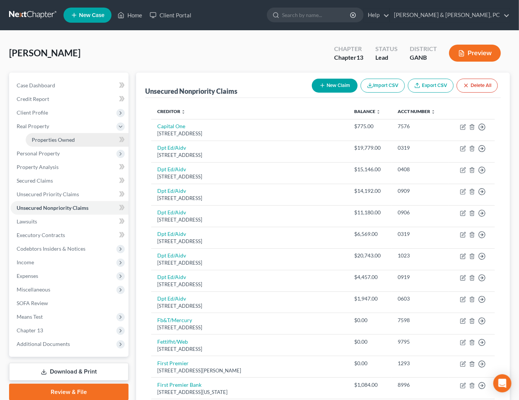
click at [42, 137] on span "Properties Owned" at bounding box center [53, 139] width 43 height 6
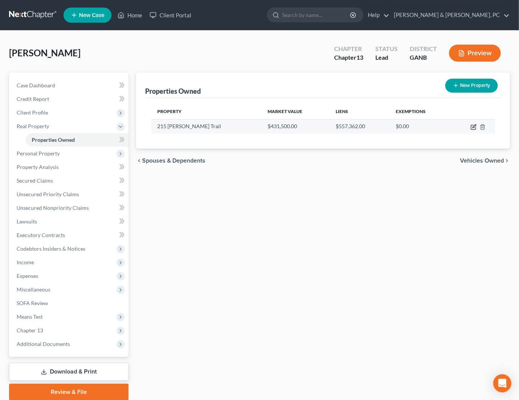
click at [474, 126] on icon "button" at bounding box center [473, 125] width 3 height 3
select select "10"
select select "74"
select select "0"
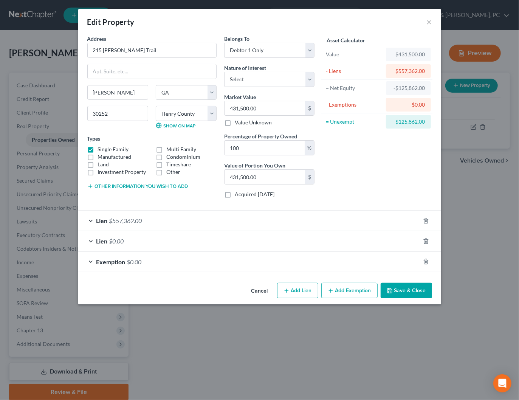
click at [370, 161] on div "Asset Calculator Value $431,500.00 - Liens $557,362.00 = Net Equity -$125,862.0…" at bounding box center [377, 119] width 118 height 169
click at [413, 286] on button "Save & Close" at bounding box center [406, 291] width 51 height 16
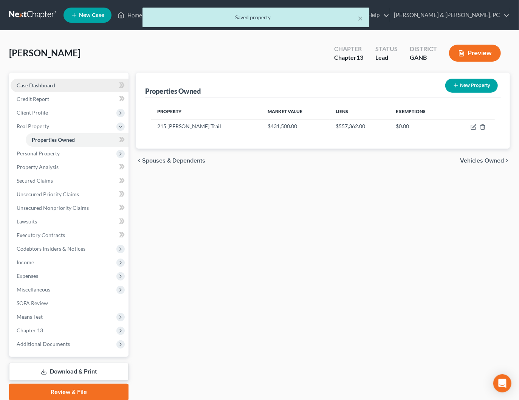
click at [55, 85] on link "Case Dashboard" at bounding box center [70, 86] width 118 height 14
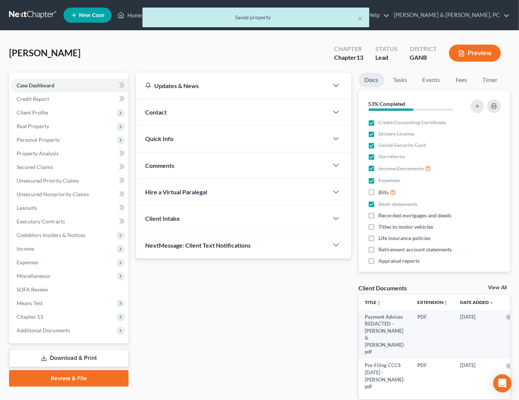
drag, startPoint x: 85, startPoint y: 359, endPoint x: 93, endPoint y: 358, distance: 8.2
click at [85, 359] on link "Download & Print" at bounding box center [68, 358] width 119 height 18
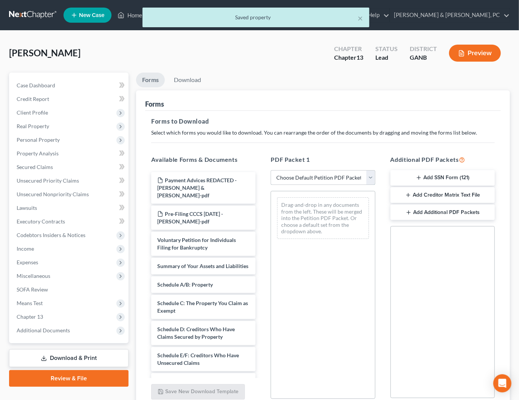
click at [331, 181] on select "Choose Default Petition PDF Packet Complete Bankruptcy Petition (all forms and …" at bounding box center [323, 177] width 104 height 15
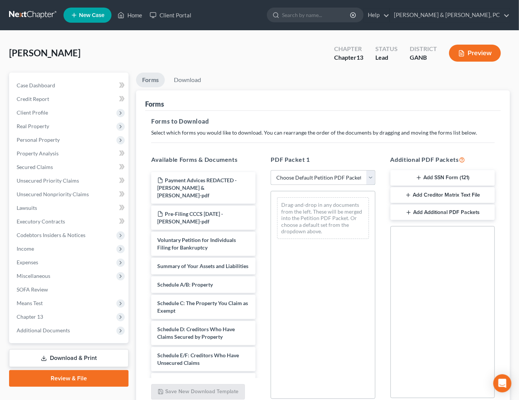
select select "0"
click at [271, 170] on select "Choose Default Petition PDF Packet Complete Bankruptcy Petition (all forms and …" at bounding box center [323, 177] width 104 height 15
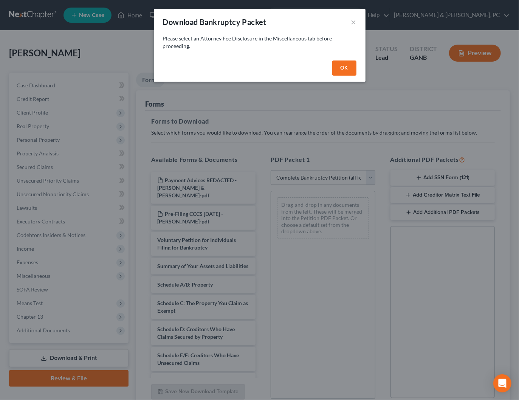
click at [341, 70] on button "OK" at bounding box center [344, 67] width 24 height 15
select select
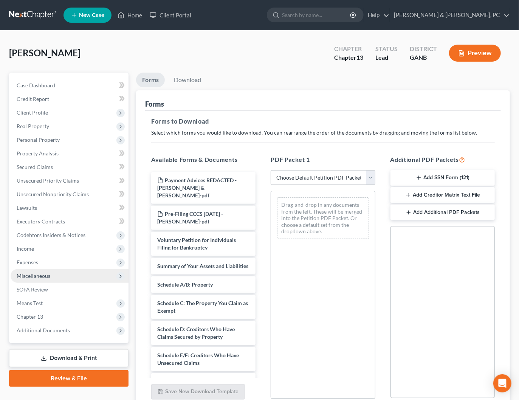
click at [46, 274] on span "Miscellaneous" at bounding box center [34, 275] width 34 height 6
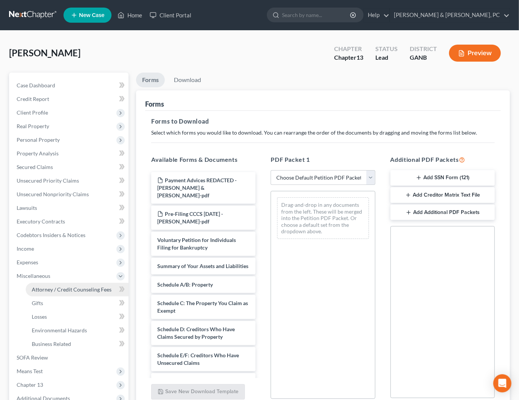
click at [54, 284] on link "Attorney / Credit Counseling Fees" at bounding box center [77, 290] width 103 height 14
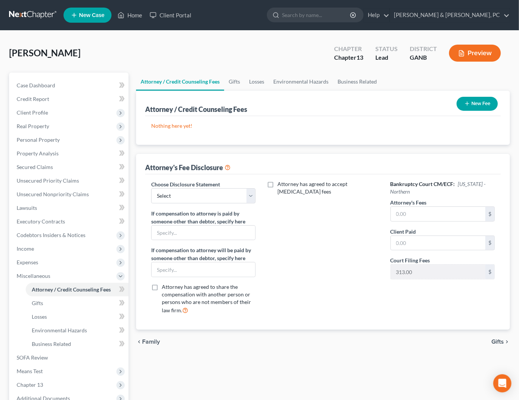
click at [468, 104] on icon "button" at bounding box center [467, 104] width 6 height 6
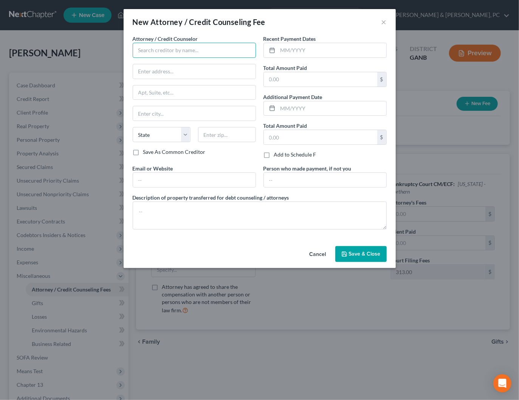
click at [166, 51] on input "text" at bounding box center [194, 50] width 123 height 15
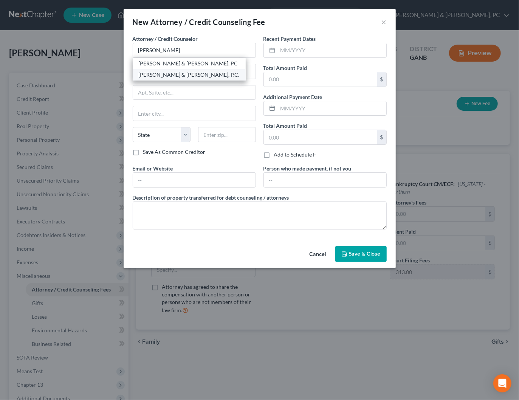
click at [168, 73] on div "Blevins & Hong, P.C." at bounding box center [189, 75] width 101 height 8
type input "Blevins & Hong, P.C."
type input "191 Roswell Street"
type input "Marietta"
select select "10"
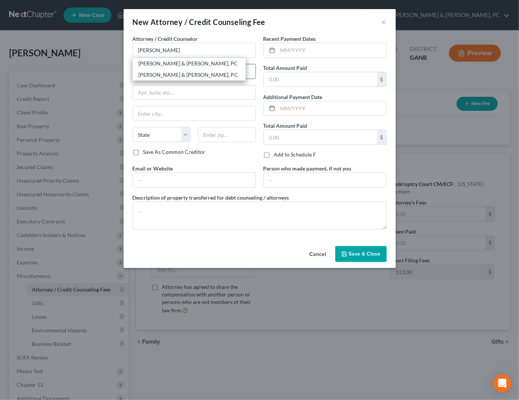
type input "30060"
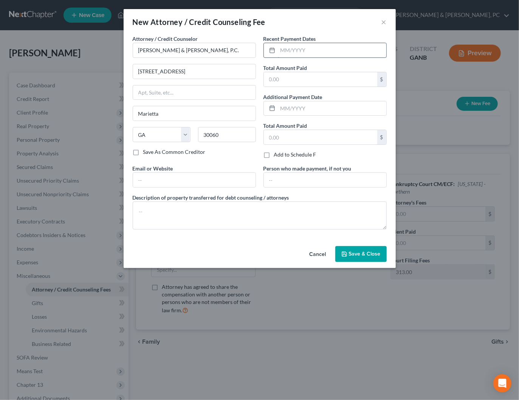
click at [311, 49] on input "text" at bounding box center [332, 50] width 108 height 14
type input "09/28/2025"
click at [308, 81] on input "text" at bounding box center [320, 79] width 113 height 14
type input "500"
click at [212, 181] on input "text" at bounding box center [194, 180] width 122 height 14
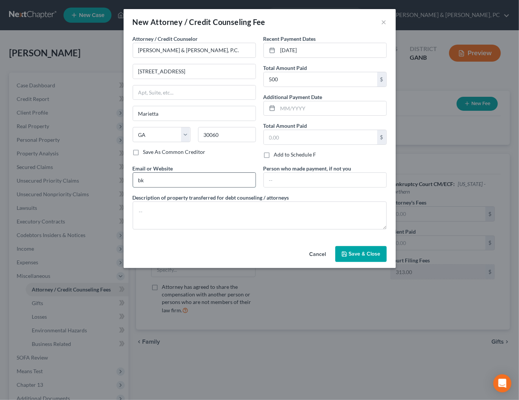
type input "bk@cobbcountylaw.com"
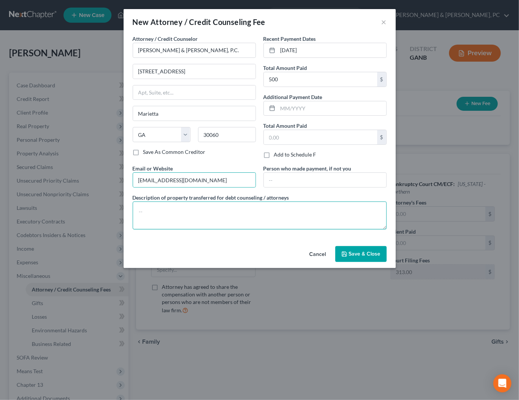
click at [197, 211] on textarea at bounding box center [260, 215] width 254 height 28
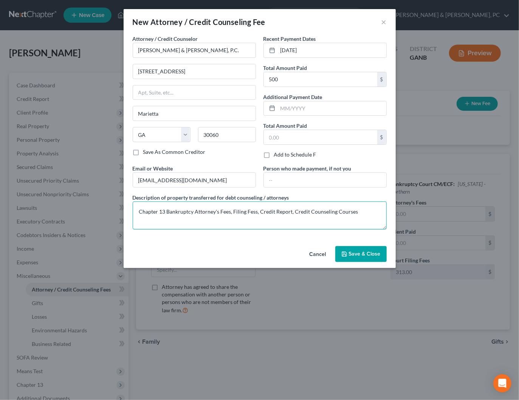
type textarea "Chapter 13 Bankruptcy Attorney's Fees, Filing Fess, Credit Report, Credit Couns…"
click at [378, 255] on button "Save & Close" at bounding box center [360, 254] width 51 height 16
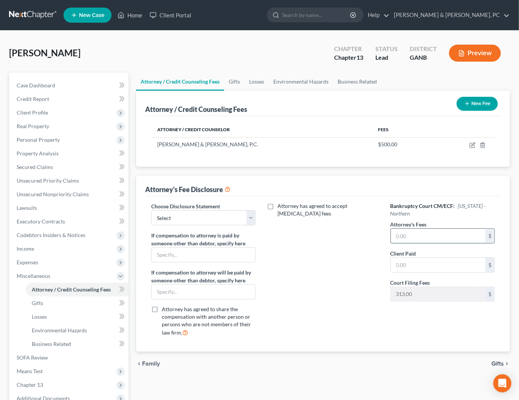
click at [413, 233] on input "text" at bounding box center [438, 236] width 94 height 14
type input "5,500"
type input "5"
type input "100"
click at [221, 215] on select "Select DISCLOSURE OF COMPENSATION OF ATTORNEY FOR DEBTOR" at bounding box center [203, 217] width 104 height 15
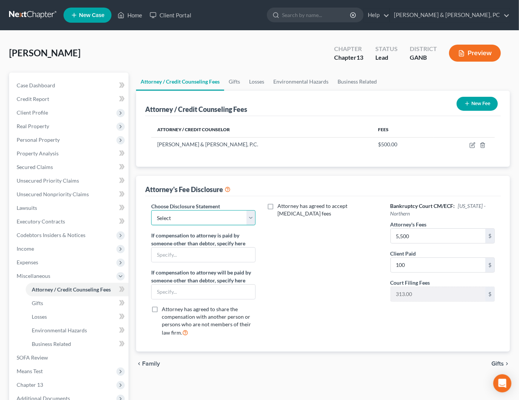
select select "0"
click at [151, 210] on select "Select DISCLOSURE OF COMPENSATION OF ATTORNEY FOR DEBTOR" at bounding box center [203, 217] width 104 height 15
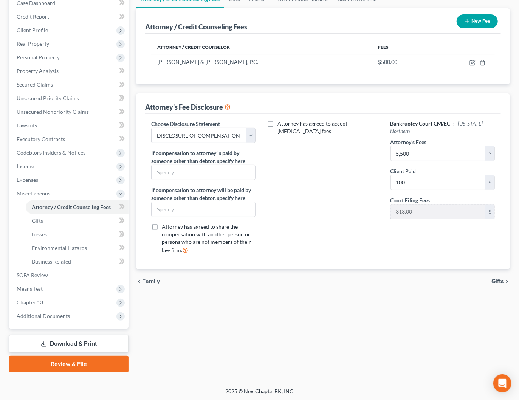
click at [77, 343] on link "Download & Print" at bounding box center [68, 344] width 119 height 18
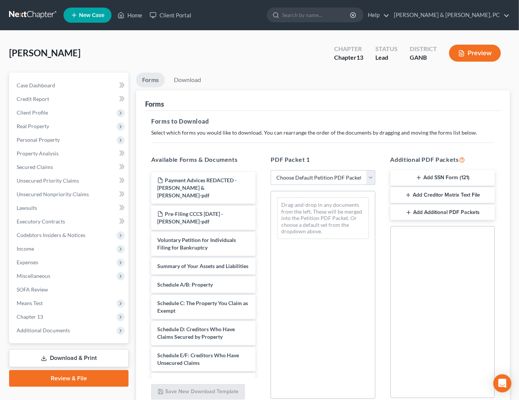
click at [316, 174] on select "Choose Default Petition PDF Packet Complete Bankruptcy Petition (all forms and …" at bounding box center [323, 177] width 104 height 15
select select "0"
click at [271, 170] on select "Choose Default Petition PDF Packet Complete Bankruptcy Petition (all forms and …" at bounding box center [323, 177] width 104 height 15
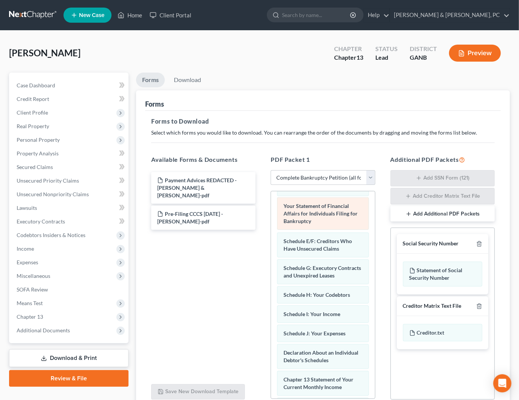
drag, startPoint x: 317, startPoint y: 273, endPoint x: 317, endPoint y: 206, distance: 67.7
click at [317, 207] on div "Your Statement of Financial Affairs for Individuals Filing for Bankruptcy Volun…" at bounding box center [323, 304] width 104 height 479
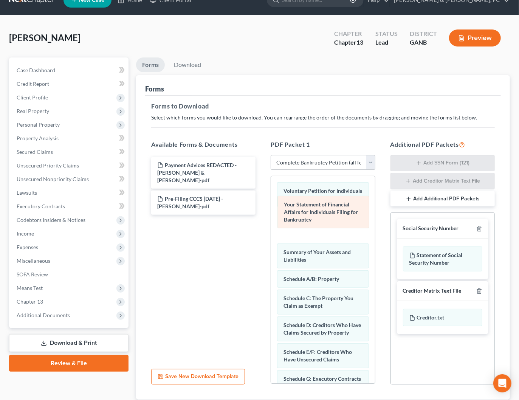
drag, startPoint x: 312, startPoint y: 322, endPoint x: 313, endPoint y: 212, distance: 110.4
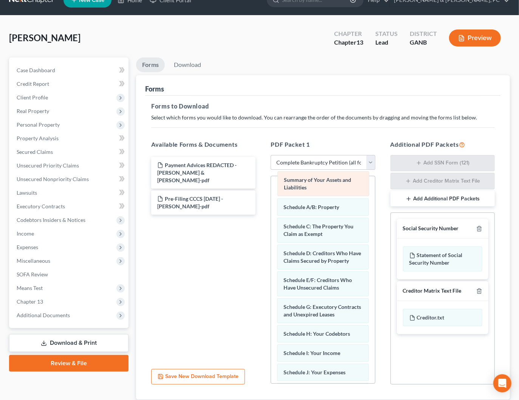
scroll to position [45, 0]
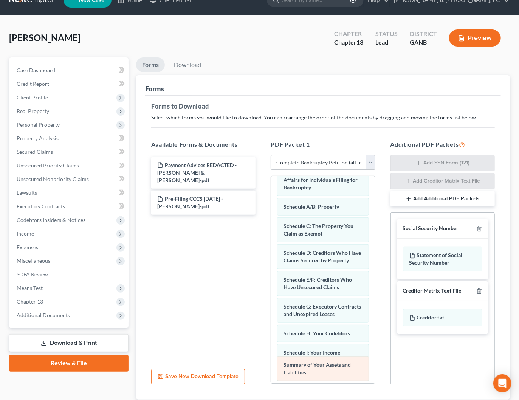
drag, startPoint x: 310, startPoint y: 180, endPoint x: 310, endPoint y: 367, distance: 186.7
click at [310, 367] on div "Summary of Your Assets and Liabilities Voluntary Petition for Individuals Filin…" at bounding box center [323, 370] width 104 height 479
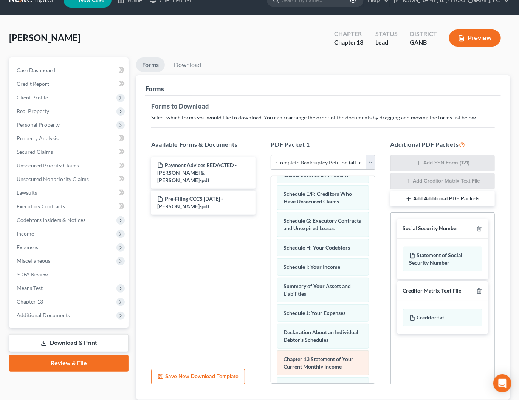
scroll to position [138, 0]
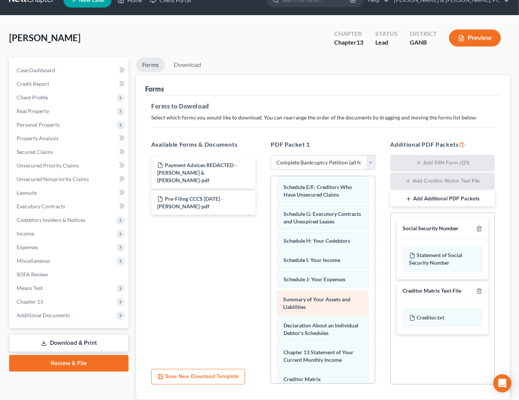
drag, startPoint x: 314, startPoint y: 280, endPoint x: 314, endPoint y: 303, distance: 23.1
click at [314, 303] on div "Summary of Your Assets and Liabilities Voluntary Petition for Individuals Filin…" at bounding box center [323, 277] width 104 height 479
drag, startPoint x: 477, startPoint y: 288, endPoint x: 452, endPoint y: 293, distance: 25.0
click at [477, 289] on icon "button" at bounding box center [479, 291] width 6 height 6
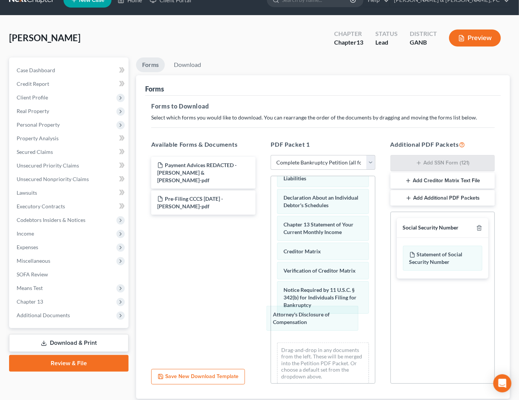
drag, startPoint x: 311, startPoint y: 325, endPoint x: 186, endPoint y: 298, distance: 128.0
click at [271, 294] on div "Attorney's Disclosure of Compensation Voluntary Petition for Individuals Filing…" at bounding box center [323, 149] width 104 height 479
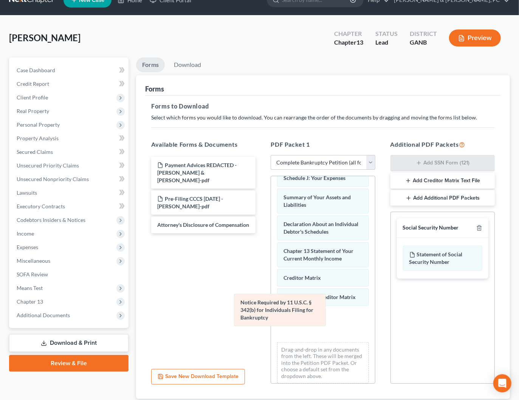
scroll to position [205, 0]
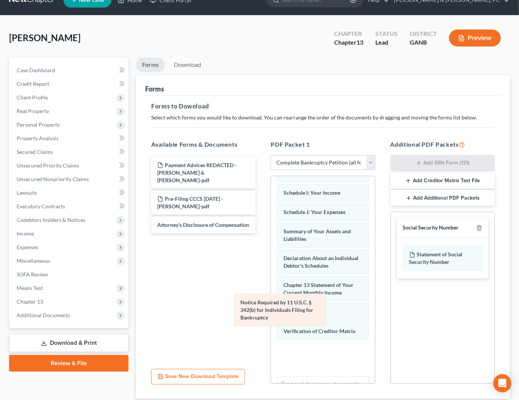
drag, startPoint x: 299, startPoint y: 319, endPoint x: 148, endPoint y: 293, distance: 153.1
click at [271, 293] on div "Notice Required by 11 U.S.C. § 342(b) for Individuals Filing for Bankruptcy Vol…" at bounding box center [323, 197] width 104 height 452
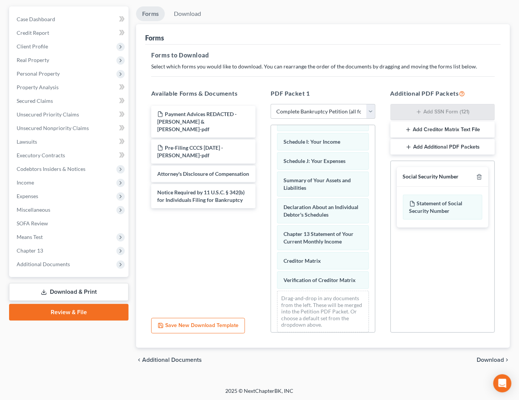
click at [495, 357] on span "Download" at bounding box center [490, 360] width 27 height 6
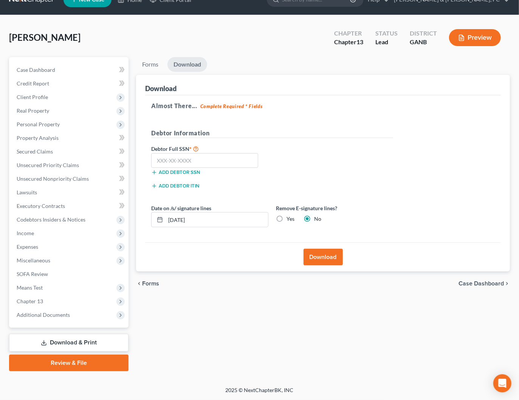
scroll to position [14, 0]
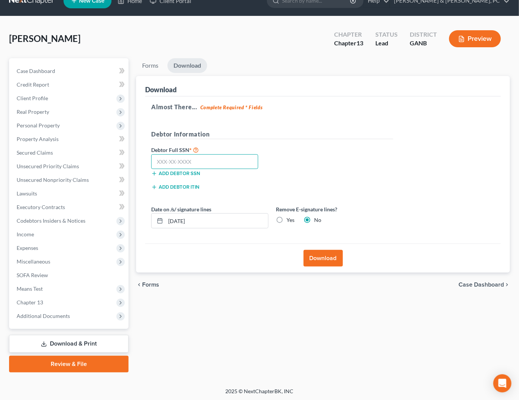
click at [187, 161] on input "text" at bounding box center [204, 161] width 107 height 15
type input "426-11-6185"
click at [326, 260] on button "Download" at bounding box center [322, 258] width 39 height 17
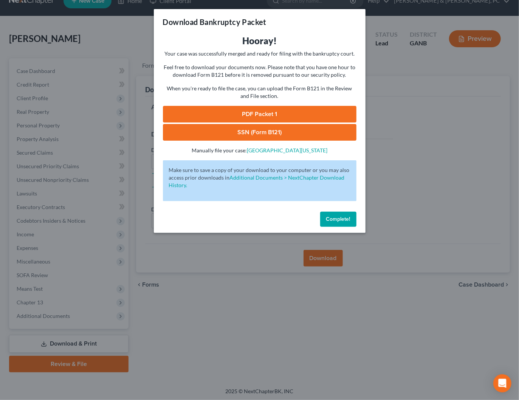
click at [255, 130] on link "SSN (Form B121)" at bounding box center [260, 132] width 194 height 17
click at [288, 118] on link "PDF Packet 1" at bounding box center [260, 114] width 194 height 17
click at [345, 215] on button "Complete!" at bounding box center [338, 219] width 36 height 15
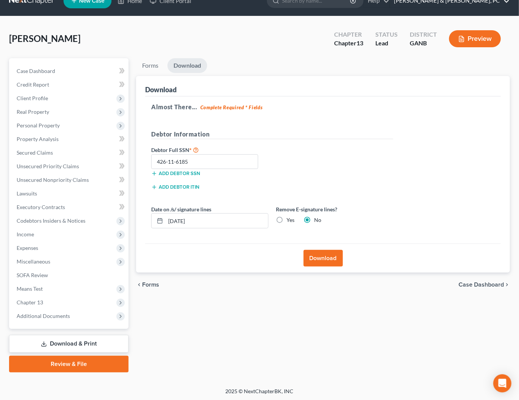
click at [495, 6] on link "[PERSON_NAME] & [PERSON_NAME], PC" at bounding box center [449, 1] width 119 height 14
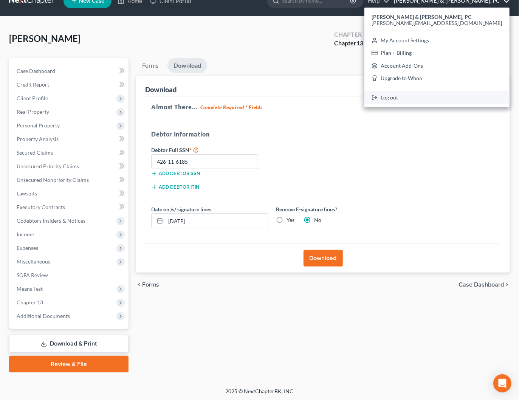
click at [455, 96] on link "Log out" at bounding box center [436, 97] width 145 height 13
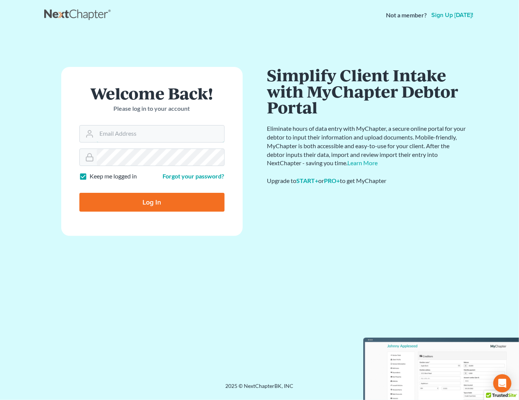
type input "[PERSON_NAME][EMAIL_ADDRESS][DOMAIN_NAME]"
click at [144, 196] on input "Log In" at bounding box center [151, 202] width 145 height 19
type input "Thinking..."
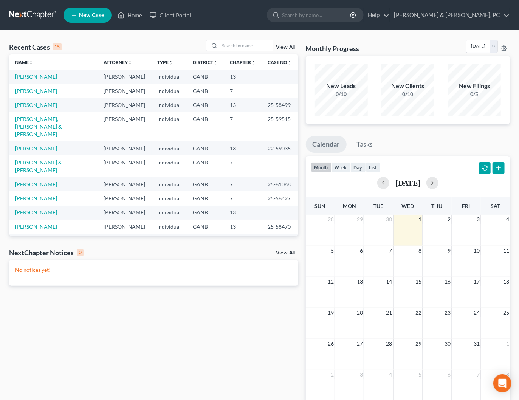
click at [41, 74] on link "[PERSON_NAME]" at bounding box center [36, 76] width 42 height 6
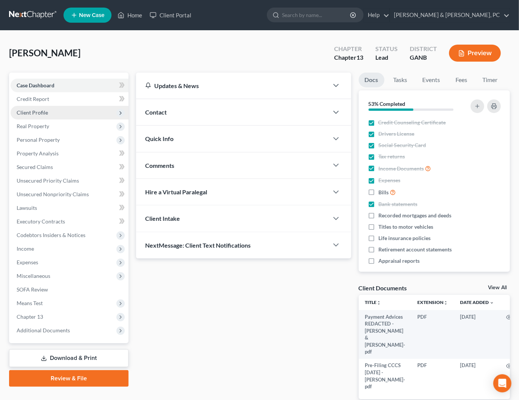
click at [48, 115] on span "Client Profile" at bounding box center [70, 113] width 118 height 14
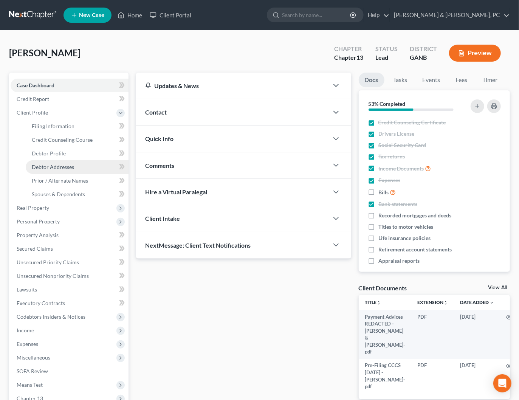
click at [65, 167] on span "Debtor Addresses" at bounding box center [53, 167] width 42 height 6
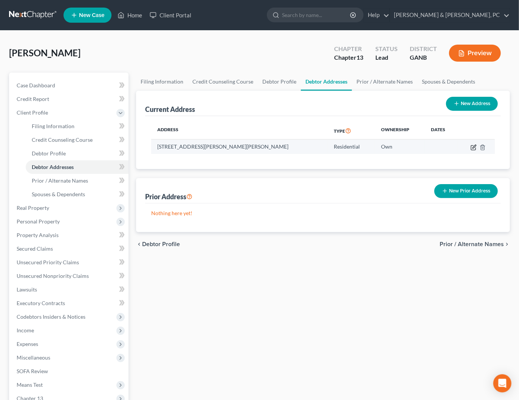
click at [474, 148] on icon "button" at bounding box center [474, 147] width 6 height 6
select select "10"
select select "0"
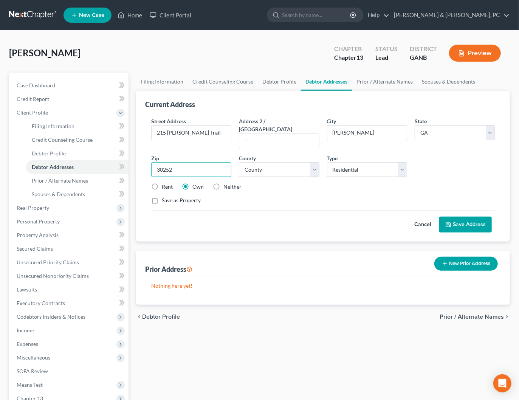
click at [223, 162] on input "30252" at bounding box center [191, 169] width 80 height 15
type input "30252-3650"
click at [475, 217] on button "Save Address" at bounding box center [465, 225] width 53 height 16
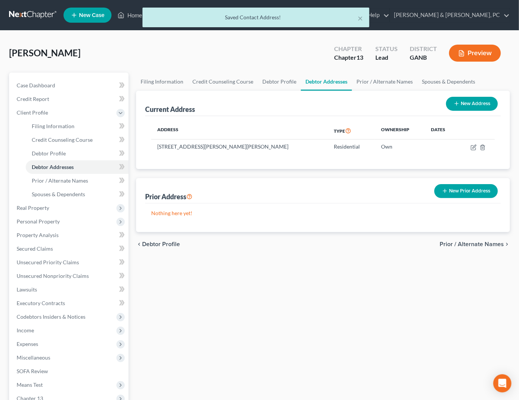
click at [494, 15] on div "× Saved Contact Address!" at bounding box center [255, 19] width 519 height 23
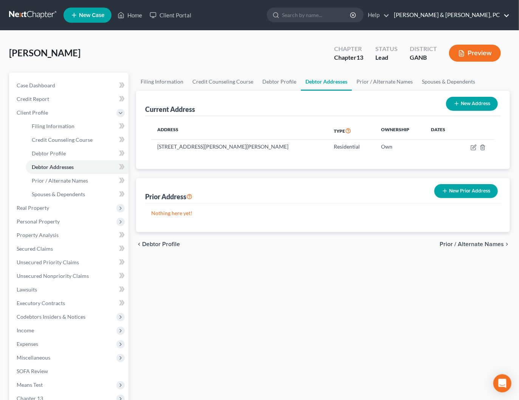
click at [482, 19] on link "[PERSON_NAME] & [PERSON_NAME], PC" at bounding box center [449, 15] width 119 height 14
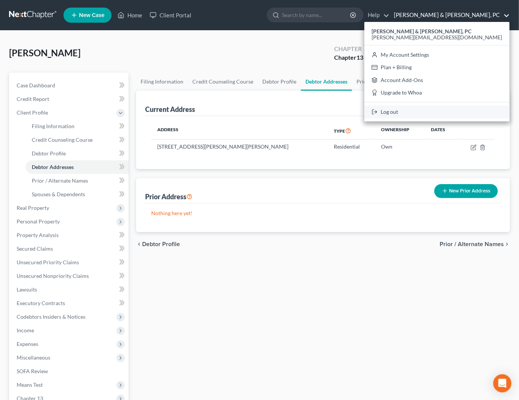
click at [449, 110] on link "Log out" at bounding box center [436, 111] width 145 height 13
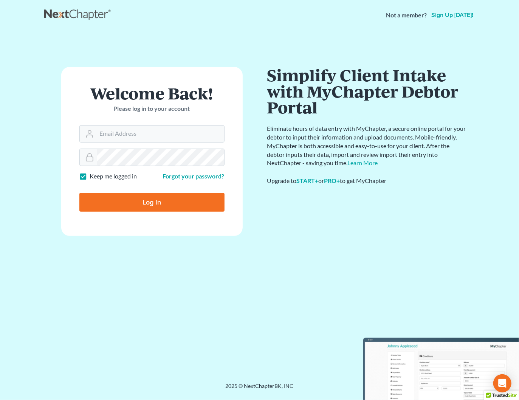
type input "[PERSON_NAME][EMAIL_ADDRESS][DOMAIN_NAME]"
click at [170, 206] on input "Log In" at bounding box center [151, 202] width 145 height 19
type input "Thinking..."
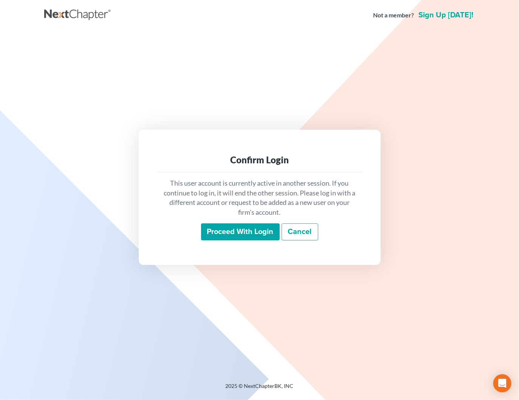
click at [236, 231] on input "Proceed with login" at bounding box center [240, 231] width 79 height 17
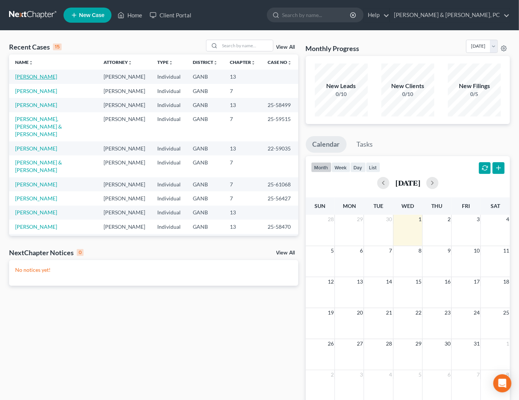
click at [30, 77] on link "[PERSON_NAME]" at bounding box center [36, 76] width 42 height 6
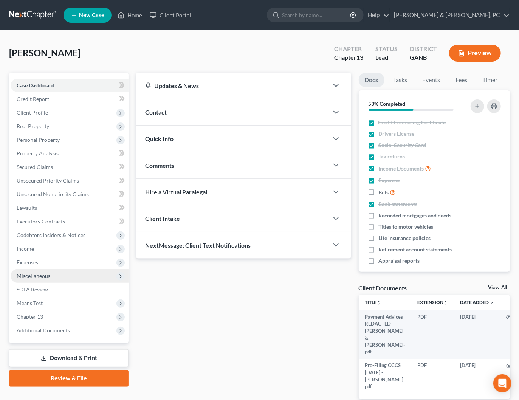
click at [48, 275] on span "Miscellaneous" at bounding box center [34, 275] width 34 height 6
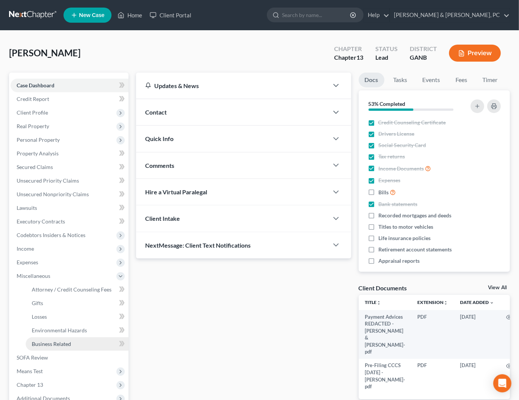
click at [66, 343] on span "Business Related" at bounding box center [51, 344] width 39 height 6
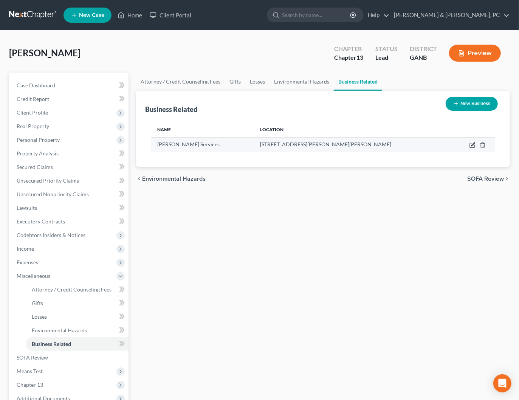
click at [472, 146] on icon "button" at bounding box center [472, 145] width 6 height 6
select select "sole_proprietor"
select select "10"
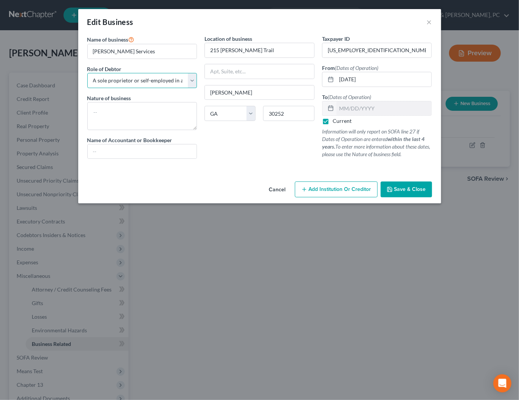
click at [171, 80] on select "Select A member of a limited liability company (LLC) or limited liability partn…" at bounding box center [142, 80] width 110 height 15
select select "member"
click at [87, 73] on select "Select A member of a limited liability company (LLC) or limited liability partn…" at bounding box center [142, 80] width 110 height 15
click at [414, 188] on span "Save & Close" at bounding box center [410, 189] width 32 height 6
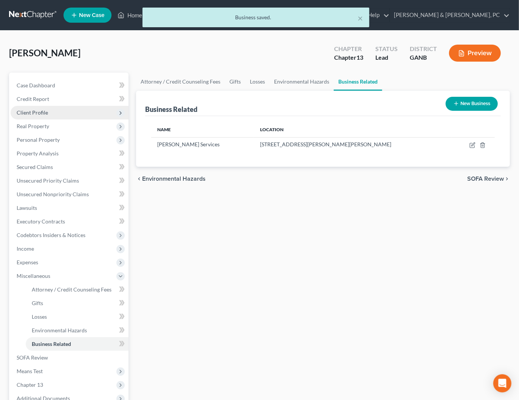
click at [35, 114] on span "Client Profile" at bounding box center [32, 112] width 31 height 6
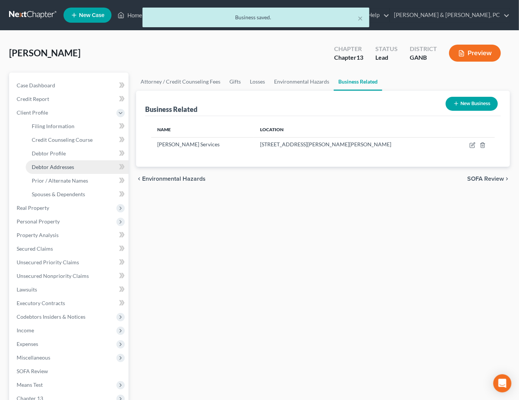
click at [54, 165] on span "Debtor Addresses" at bounding box center [53, 167] width 42 height 6
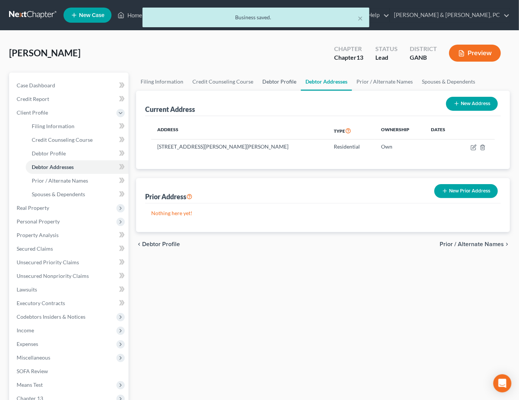
click at [283, 84] on link "Debtor Profile" at bounding box center [279, 82] width 43 height 18
select select "1"
select select "5"
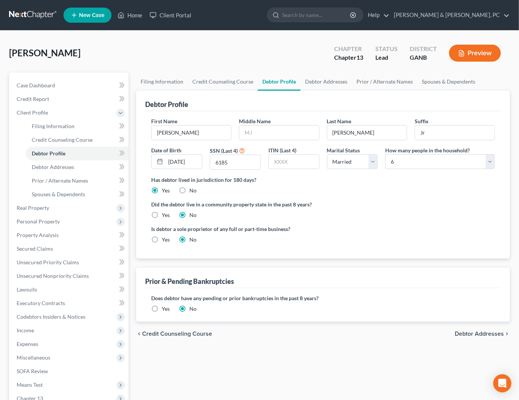
radio input "true"
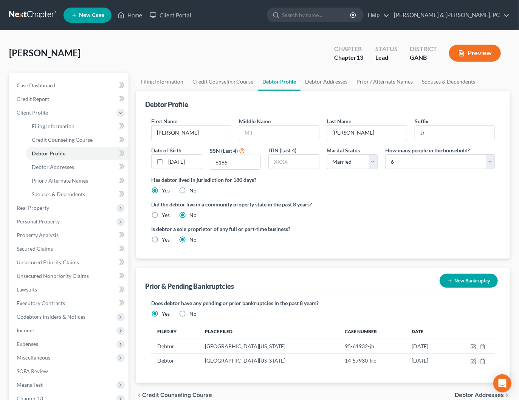
click at [162, 238] on label "Yes" at bounding box center [166, 240] width 8 height 8
click at [165, 238] on input "Yes" at bounding box center [167, 238] width 5 height 5
radio input "true"
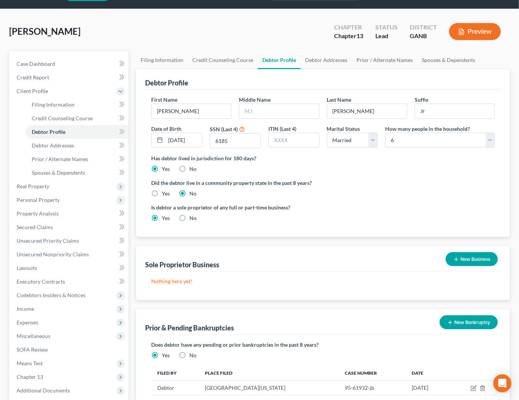
scroll to position [29, 0]
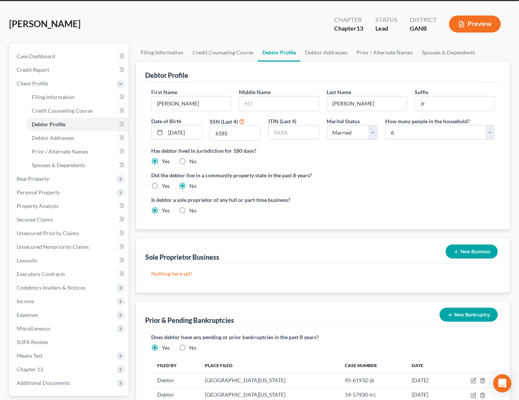
click at [189, 209] on label "No" at bounding box center [192, 211] width 7 height 8
click at [192, 209] on input "No" at bounding box center [194, 209] width 5 height 5
radio input "true"
radio input "false"
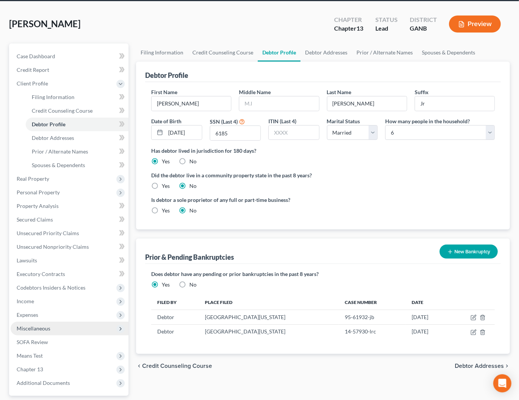
click at [42, 327] on span "Miscellaneous" at bounding box center [34, 328] width 34 height 6
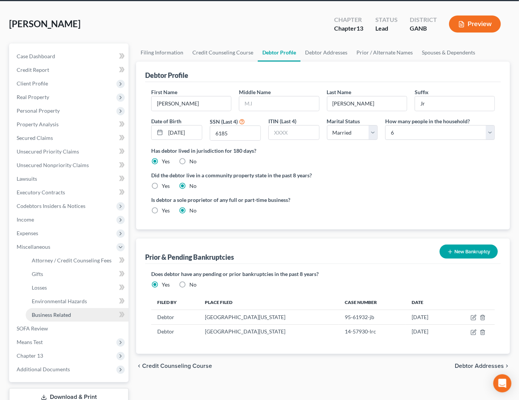
click at [68, 313] on span "Business Related" at bounding box center [51, 314] width 39 height 6
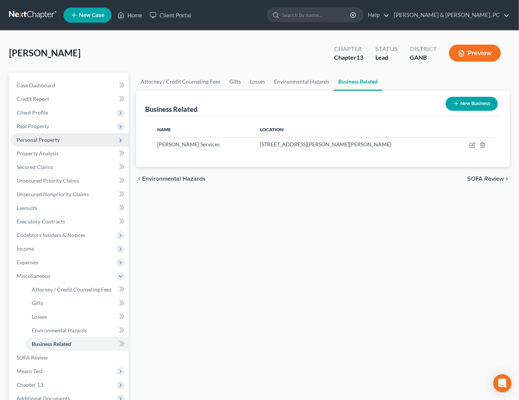
click at [34, 141] on span "Personal Property" at bounding box center [38, 139] width 43 height 6
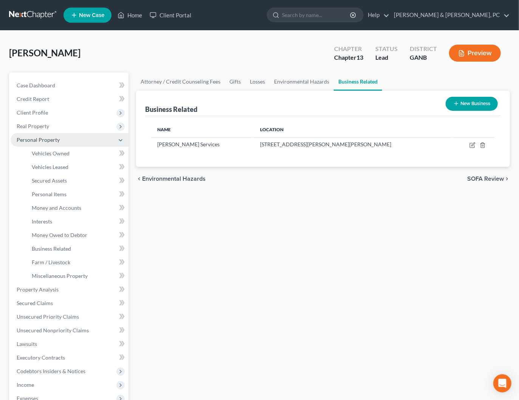
click at [34, 141] on span "Personal Property" at bounding box center [38, 139] width 43 height 6
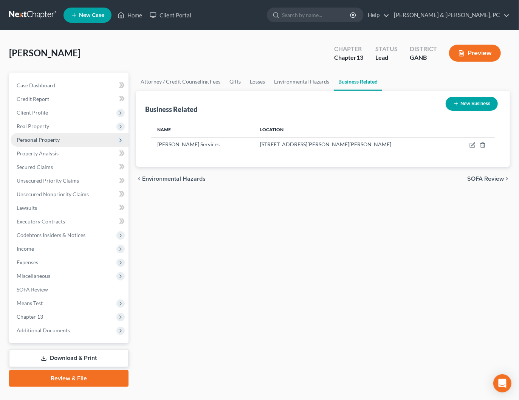
click at [34, 141] on span "Personal Property" at bounding box center [38, 139] width 43 height 6
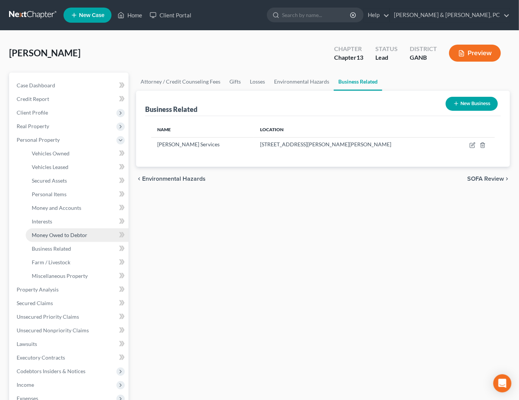
scroll to position [3, 0]
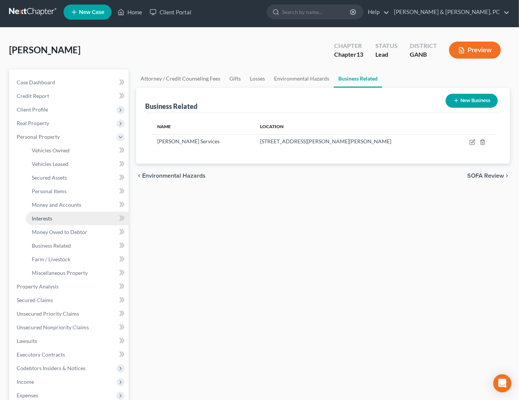
click at [46, 216] on span "Interests" at bounding box center [42, 218] width 20 height 6
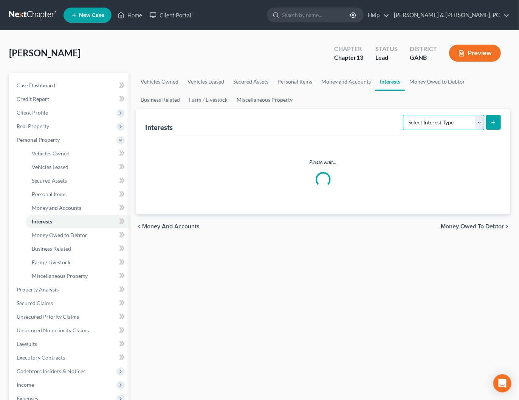
click at [470, 122] on select "Select Interest Type 401K Annuity Bond Education IRA Government Bond Government…" at bounding box center [443, 122] width 81 height 15
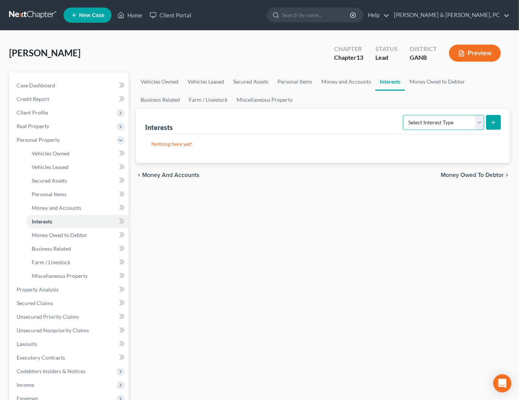
select select "incorporated_business"
click at [404, 115] on select "Select Interest Type 401K Annuity Bond Education IRA Government Bond Government…" at bounding box center [443, 122] width 81 height 15
click at [491, 121] on icon "submit" at bounding box center [493, 122] width 6 height 6
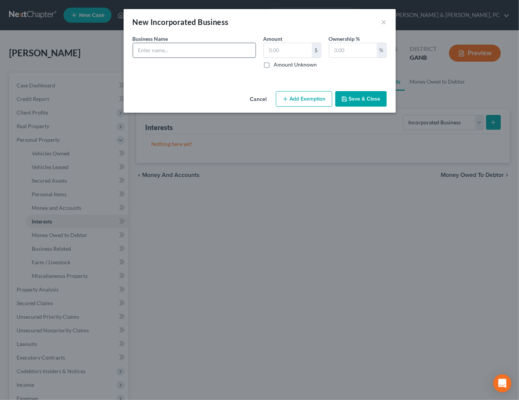
click at [184, 44] on input "text" at bounding box center [194, 50] width 122 height 14
type input "Emmanuel Counseling Services"
click at [294, 65] on label "Amount Unknown" at bounding box center [295, 65] width 43 height 8
click at [282, 65] on input "Amount Unknown" at bounding box center [279, 63] width 5 height 5
checkbox input "true"
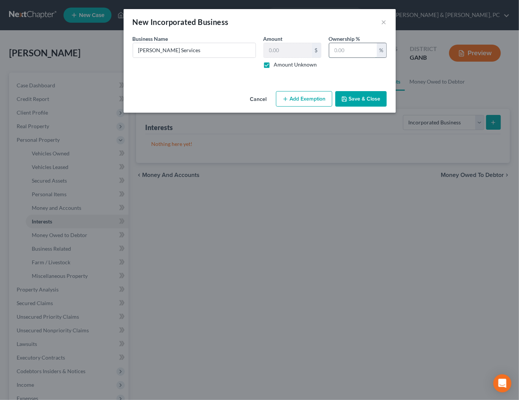
click at [371, 47] on input "text" at bounding box center [353, 50] width 48 height 14
type input "100"
click at [362, 98] on button "Save & Close" at bounding box center [360, 99] width 51 height 16
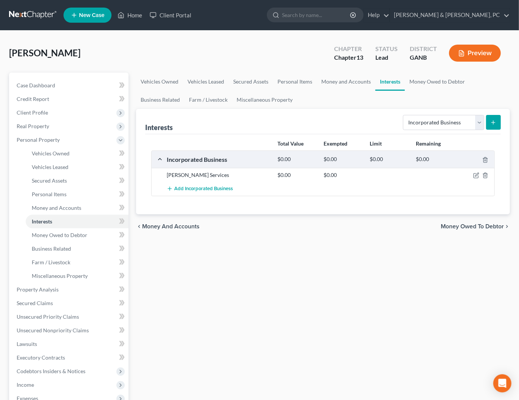
scroll to position [9, 0]
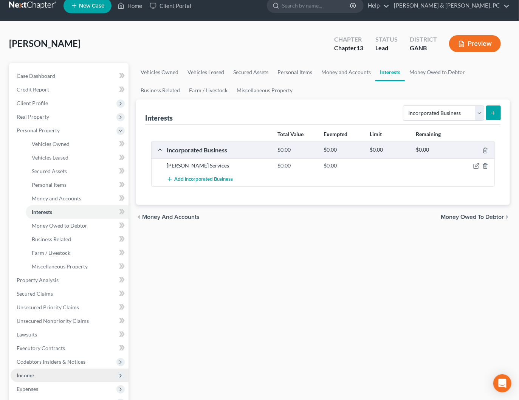
click at [25, 374] on span "Income" at bounding box center [25, 375] width 17 height 6
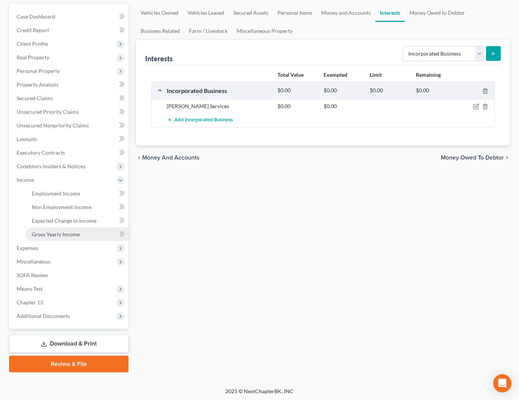
click at [66, 235] on span "Gross Yearly Income" at bounding box center [56, 234] width 48 height 6
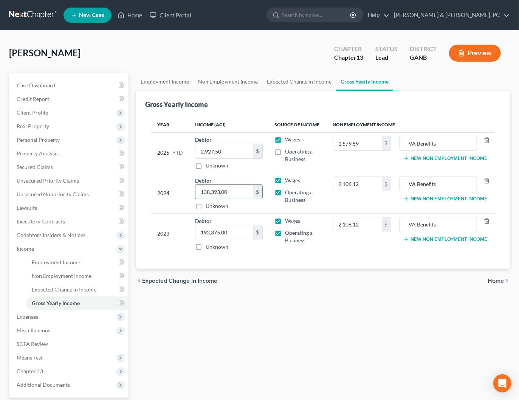
click at [226, 196] on input "138,393.00" at bounding box center [223, 192] width 57 height 14
type input "25,000"
click at [240, 238] on div "192,375.00 $ Unknown" at bounding box center [228, 238] width 67 height 26
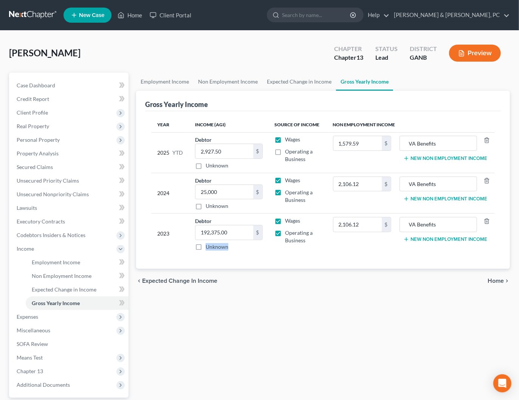
click at [240, 238] on div "192,375.00 $ Unknown" at bounding box center [228, 238] width 67 height 26
click at [238, 229] on input "192,375.00" at bounding box center [223, 232] width 57 height 14
type input "93,000"
click at [40, 13] on link at bounding box center [33, 15] width 48 height 14
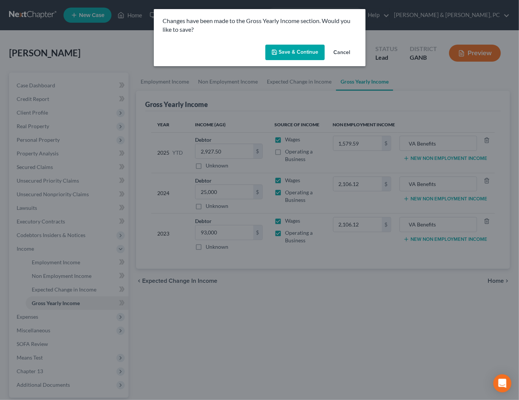
click at [295, 52] on button "Save & Continue" at bounding box center [294, 53] width 59 height 16
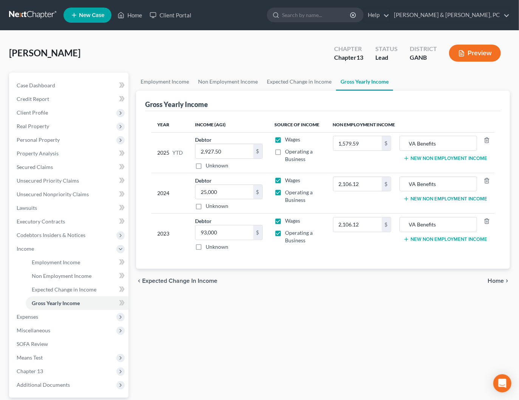
scroll to position [69, 0]
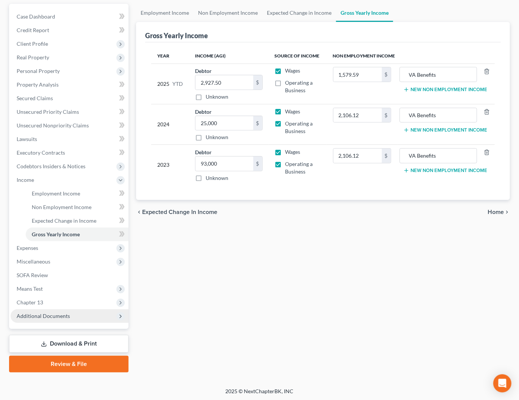
click at [50, 317] on span "Additional Documents" at bounding box center [43, 316] width 53 height 6
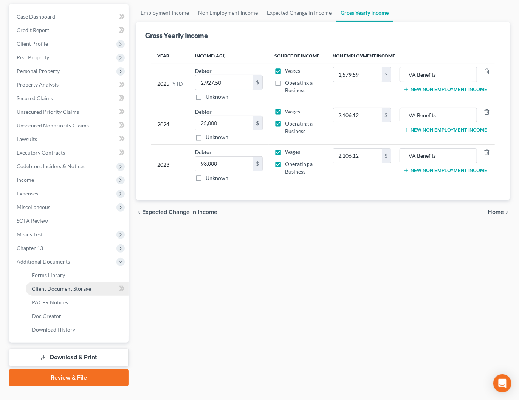
click at [81, 286] on span "Client Document Storage" at bounding box center [61, 288] width 59 height 6
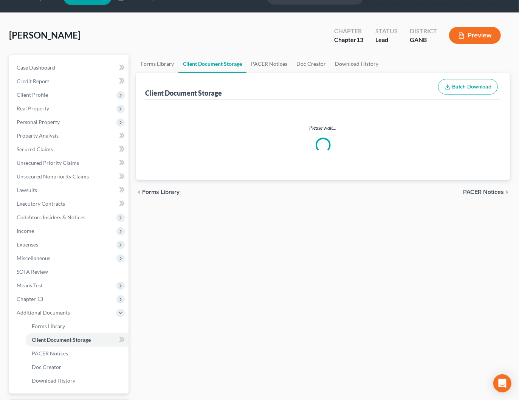
select select "5"
select select "35"
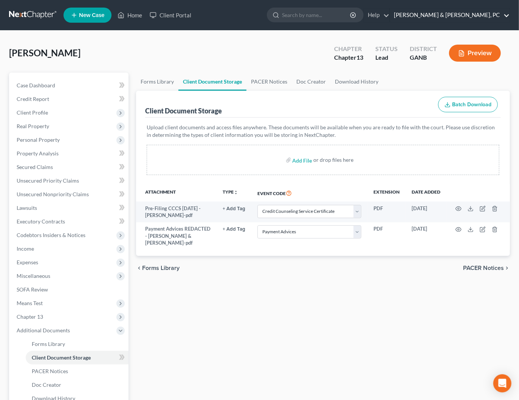
click at [492, 16] on link "[PERSON_NAME] & [PERSON_NAME], PC" at bounding box center [449, 15] width 119 height 14
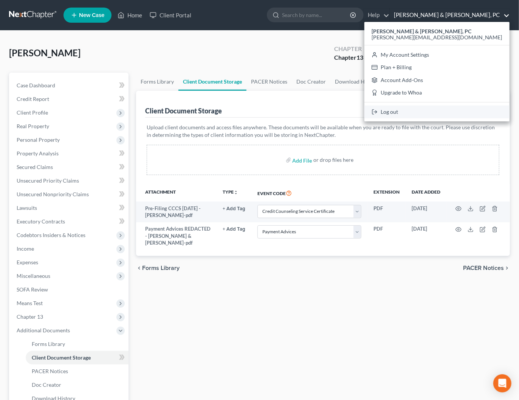
click at [464, 114] on link "Log out" at bounding box center [436, 111] width 145 height 13
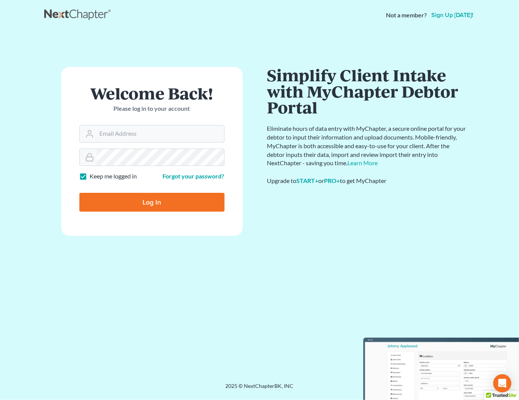
type input "[PERSON_NAME][EMAIL_ADDRESS][DOMAIN_NAME]"
click at [156, 205] on input "Log In" at bounding box center [151, 202] width 145 height 19
type input "Thinking..."
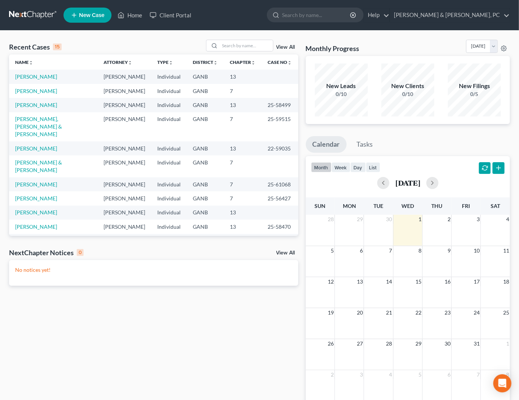
click at [88, 18] on span "New Case" at bounding box center [91, 15] width 25 height 6
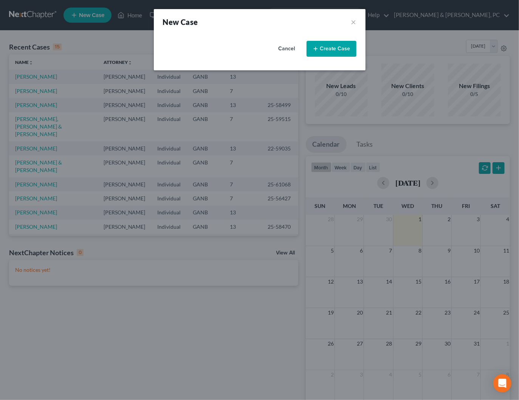
select select "19"
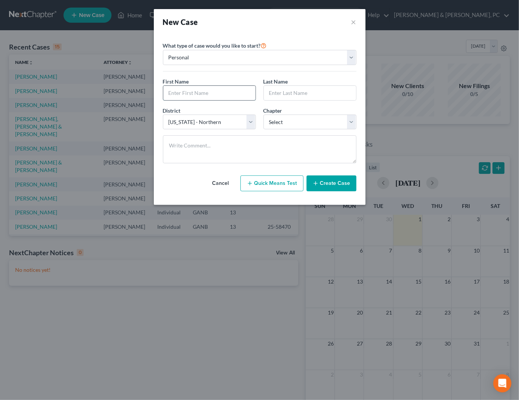
click at [194, 94] on input "text" at bounding box center [209, 93] width 92 height 14
type input "[PERSON_NAME]"
click at [303, 119] on select "Select 7 11 12 13" at bounding box center [309, 122] width 93 height 15
select select "3"
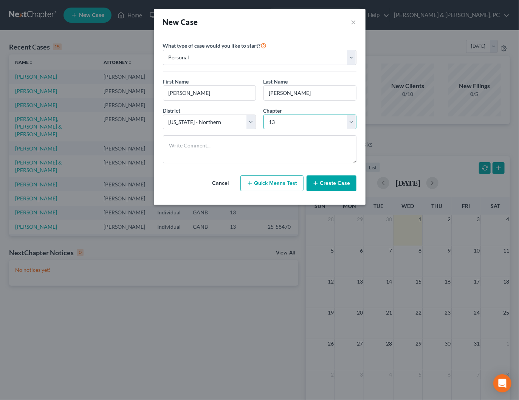
click at [263, 115] on select "Select 7 11 12 13" at bounding box center [309, 122] width 93 height 15
click at [324, 185] on button "Create Case" at bounding box center [332, 183] width 50 height 16
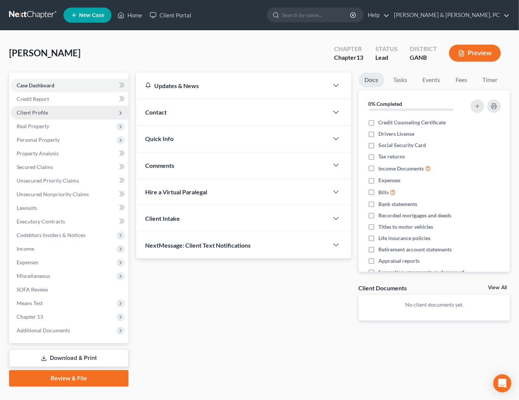
click at [33, 118] on span "Client Profile" at bounding box center [70, 113] width 118 height 14
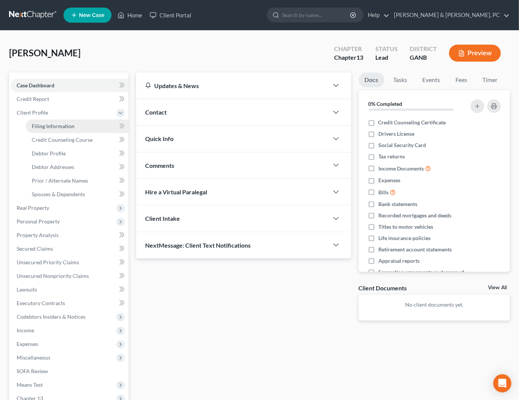
click at [54, 127] on span "Filing Information" at bounding box center [53, 126] width 43 height 6
select select "1"
select select "0"
select select "3"
select select "19"
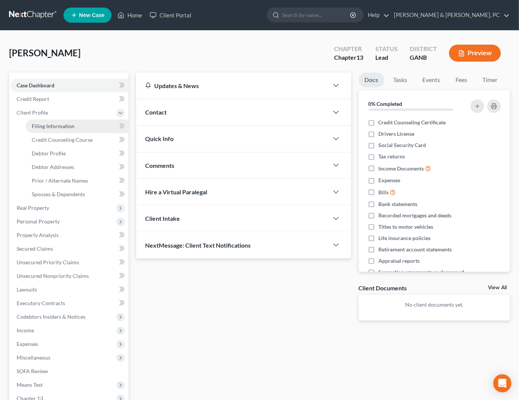
select select "10"
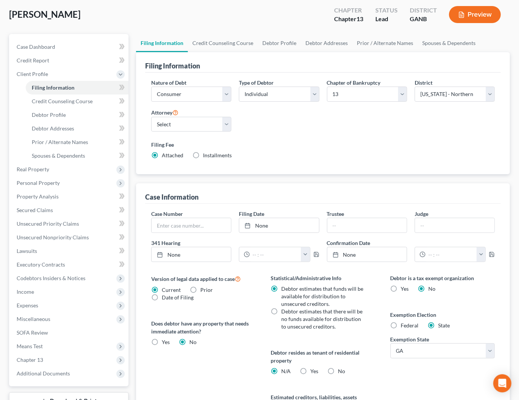
scroll to position [115, 0]
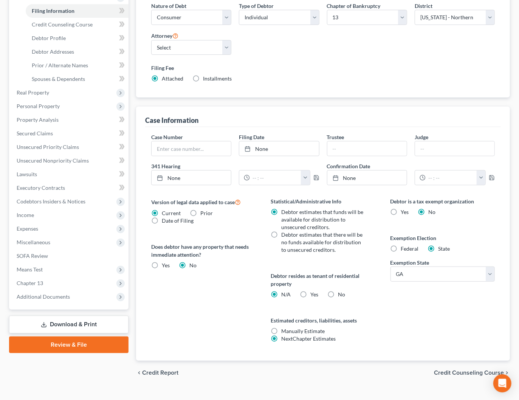
click at [340, 293] on span "No" at bounding box center [341, 294] width 7 height 6
click at [341, 293] on input "No" at bounding box center [343, 293] width 5 height 5
radio input "true"
radio input "false"
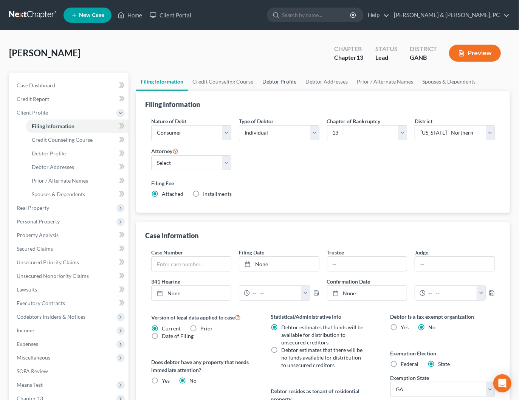
click at [289, 79] on link "Debtor Profile" at bounding box center [279, 82] width 43 height 18
select select "0"
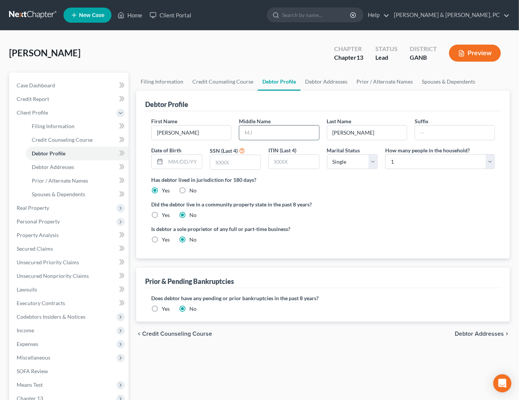
click at [273, 132] on input "text" at bounding box center [278, 132] width 79 height 14
type input "[PERSON_NAME]"
paste input "[DATE]"
type input "[DATE]"
click at [230, 163] on input "text" at bounding box center [235, 162] width 50 height 14
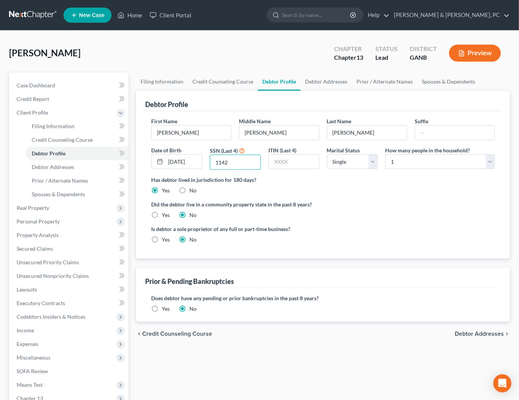
type input "1142"
click at [165, 308] on label "Yes" at bounding box center [166, 309] width 8 height 8
click at [165, 308] on input "Yes" at bounding box center [167, 307] width 5 height 5
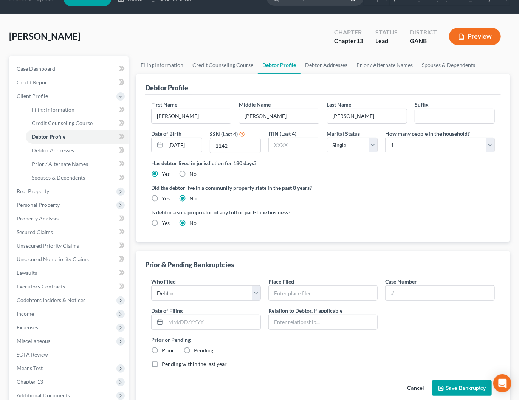
scroll to position [96, 0]
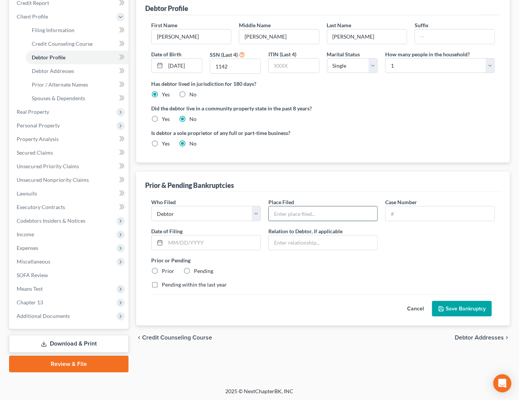
click at [318, 213] on input "text" at bounding box center [323, 213] width 109 height 14
type input "[GEOGRAPHIC_DATA][US_STATE]"
click at [415, 219] on div "Who Filed * Debtor Other Place Filed * Northern District of [US_STATE] Case Num…" at bounding box center [322, 246] width 351 height 96
click at [415, 216] on input "text" at bounding box center [440, 213] width 109 height 14
click at [398, 211] on input "text" at bounding box center [440, 213] width 109 height 14
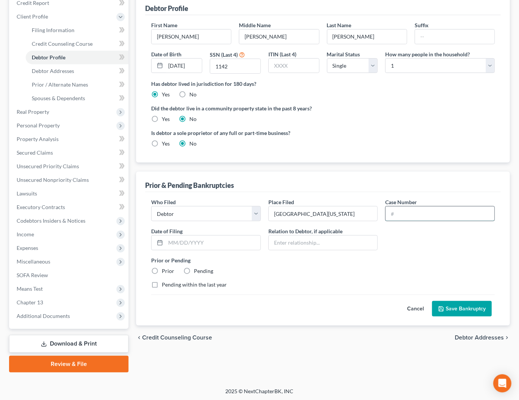
paste input "12-57481-"
type input "12-57481-wlh"
type input "[DATE]"
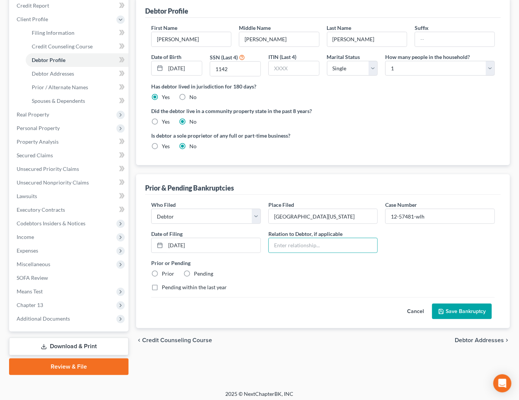
click at [168, 273] on label "Prior" at bounding box center [168, 274] width 12 height 8
click at [168, 273] on input "Prior" at bounding box center [167, 272] width 5 height 5
radio input "true"
click at [449, 308] on button "Save Bankruptcy" at bounding box center [462, 311] width 60 height 16
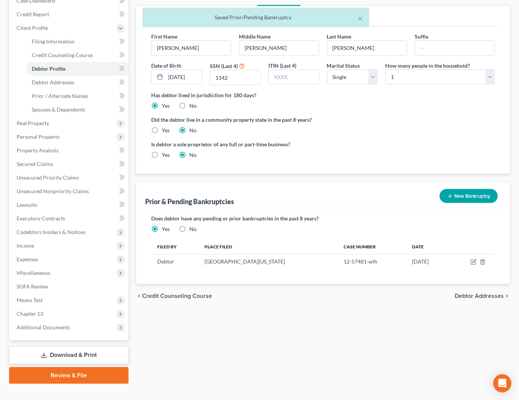
scroll to position [83, 0]
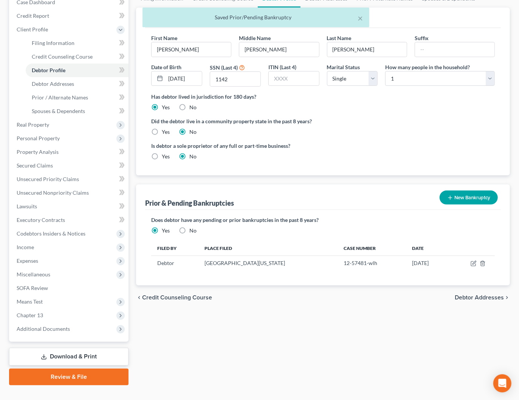
click at [324, 212] on div "Does debtor have any pending or prior bankruptcies in the past 8 years? Are any…" at bounding box center [323, 247] width 356 height 75
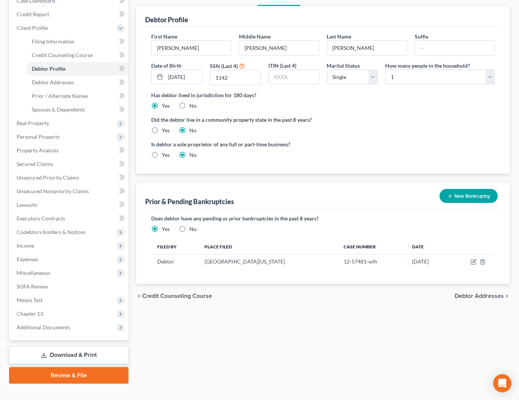
click at [474, 297] on span "Debtor Addresses" at bounding box center [479, 296] width 49 height 6
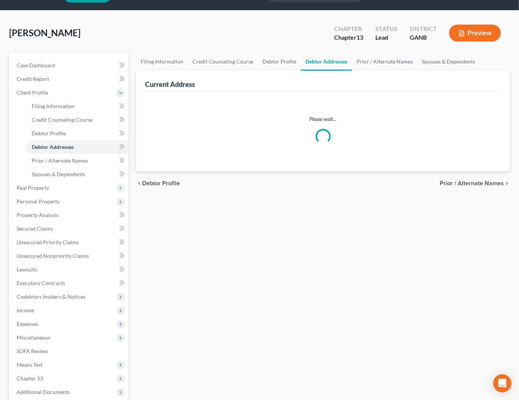
select select "0"
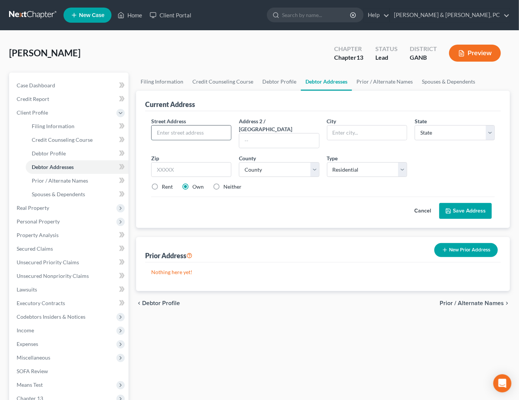
click at [205, 133] on input "text" at bounding box center [191, 132] width 79 height 14
type input "[STREET_ADDRESS]"
type input "Kennesaw"
select select "10"
type input "30144-3813"
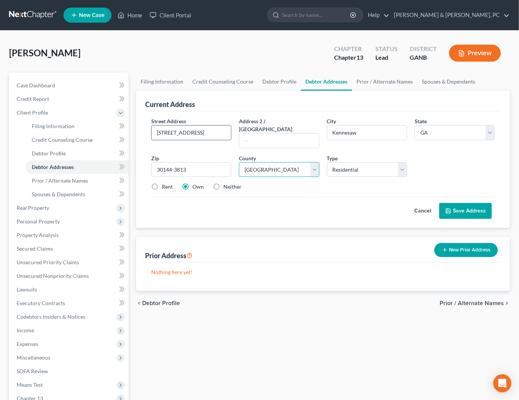
select select "32"
click at [466, 203] on button "Save Address" at bounding box center [465, 211] width 53 height 16
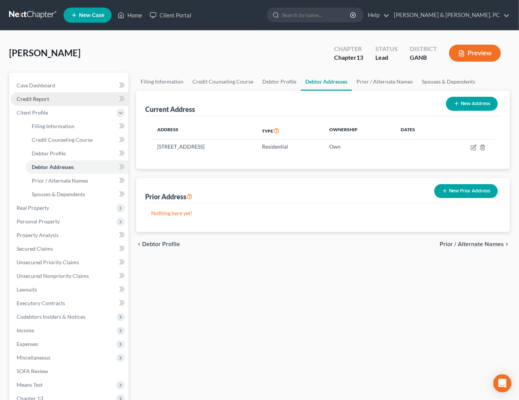
click at [30, 101] on span "Credit Report" at bounding box center [33, 99] width 33 height 6
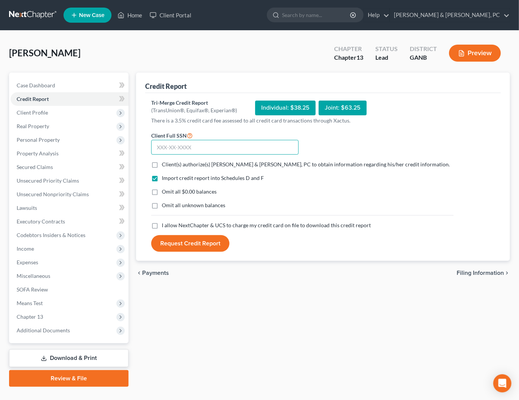
click at [192, 149] on input "text" at bounding box center [224, 147] width 147 height 15
type input "255-15-1142"
click at [188, 163] on span "Client(s) authorize(s) [PERSON_NAME] & [PERSON_NAME], PC to obtain information …" at bounding box center [306, 164] width 288 height 6
click at [170, 163] on input "Client(s) authorize(s) [PERSON_NAME] & [PERSON_NAME], PC to obtain information …" at bounding box center [167, 163] width 5 height 5
checkbox input "true"
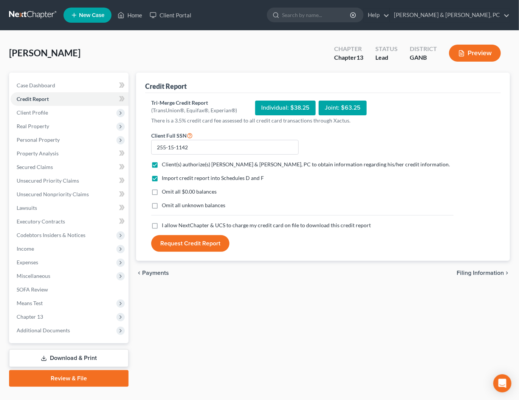
drag, startPoint x: 172, startPoint y: 222, endPoint x: 175, endPoint y: 225, distance: 4.0
click at [172, 222] on span "I allow NextChapter & UCS to charge my credit card on file to download this cre…" at bounding box center [266, 225] width 209 height 6
click at [170, 222] on input "I allow NextChapter & UCS to charge my credit card on file to download this cre…" at bounding box center [167, 223] width 5 height 5
checkbox input "true"
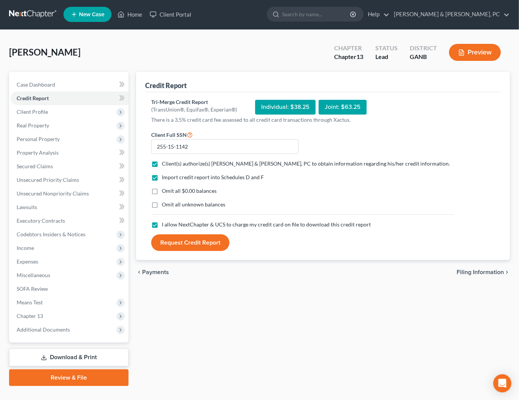
click at [180, 238] on button "Request Credit Report" at bounding box center [190, 242] width 78 height 17
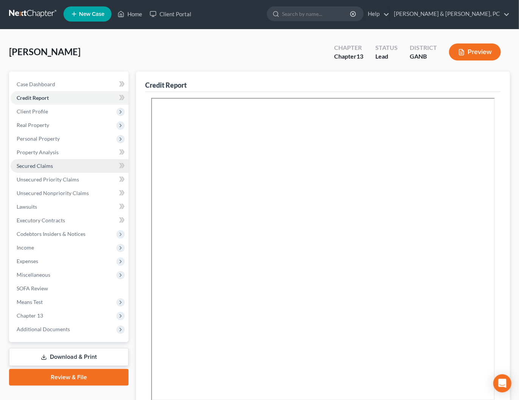
click at [51, 160] on link "Secured Claims" at bounding box center [70, 166] width 118 height 14
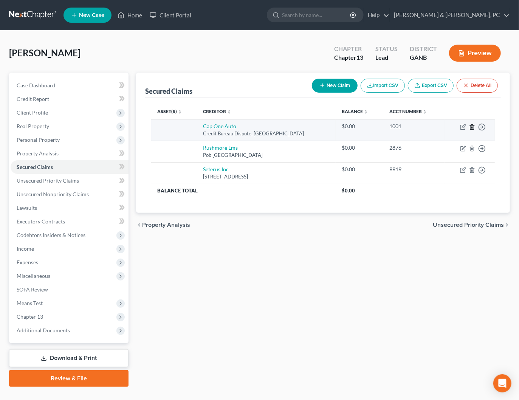
click at [472, 127] on icon "button" at bounding box center [472, 127] width 6 height 6
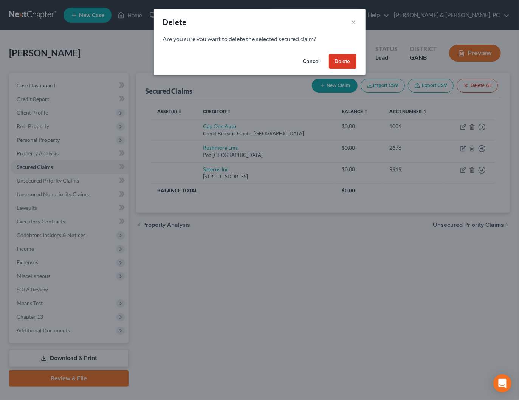
click at [339, 60] on button "Delete" at bounding box center [343, 61] width 28 height 15
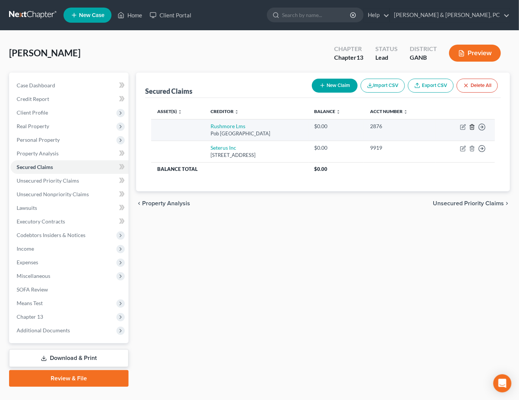
click at [472, 127] on line "button" at bounding box center [472, 128] width 0 height 2
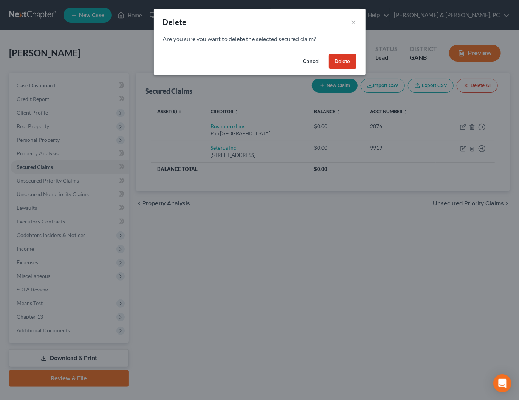
click at [344, 61] on button "Delete" at bounding box center [343, 61] width 28 height 15
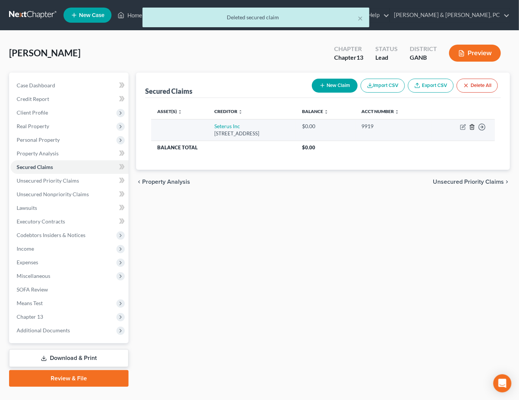
click at [472, 126] on icon "button" at bounding box center [472, 127] width 6 height 6
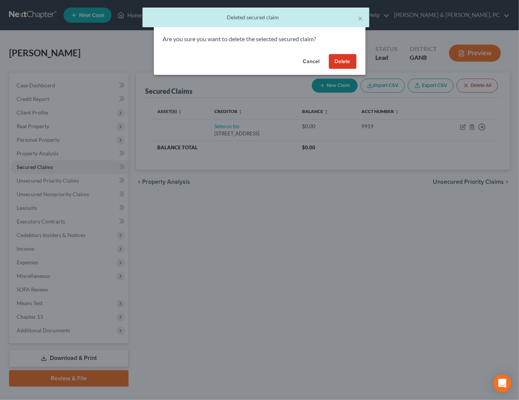
click at [341, 59] on button "Delete" at bounding box center [343, 61] width 28 height 15
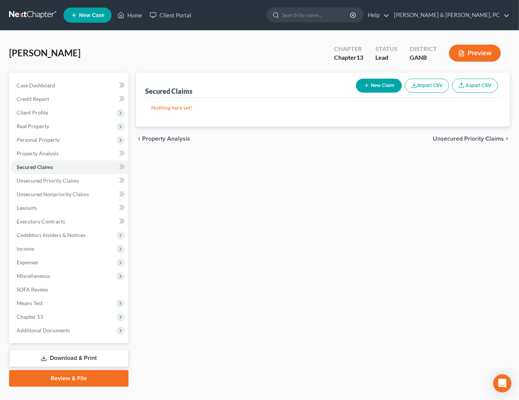
click at [472, 133] on div "chevron_left Property Analysis Unsecured Priority Claims chevron_right" at bounding box center [323, 139] width 374 height 24
click at [472, 136] on span "Unsecured Priority Claims" at bounding box center [468, 139] width 71 height 6
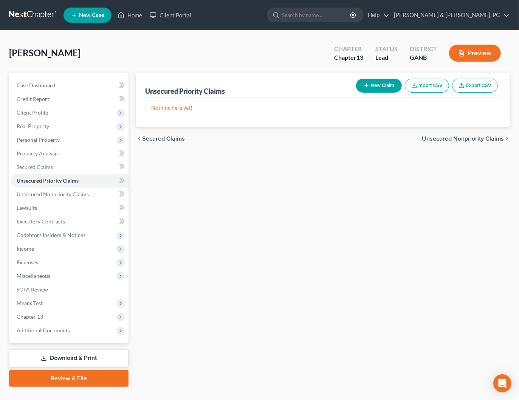
click at [374, 87] on button "New Claim" at bounding box center [379, 86] width 46 height 14
select select "0"
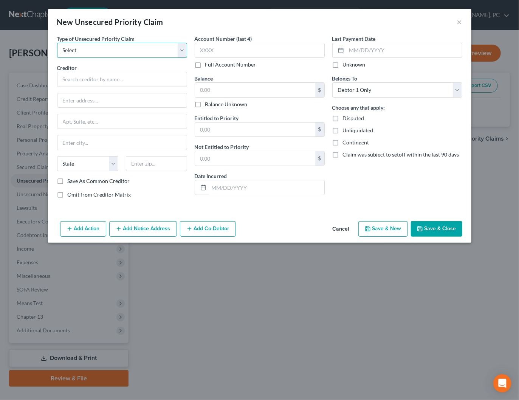
click at [117, 52] on select "Select Taxes & Other Government Units Domestic Support Obligations Extensions o…" at bounding box center [122, 50] width 130 height 15
select select "0"
click at [57, 43] on select "Select Taxes & Other Government Units Domestic Support Obligations Extensions o…" at bounding box center [122, 50] width 130 height 15
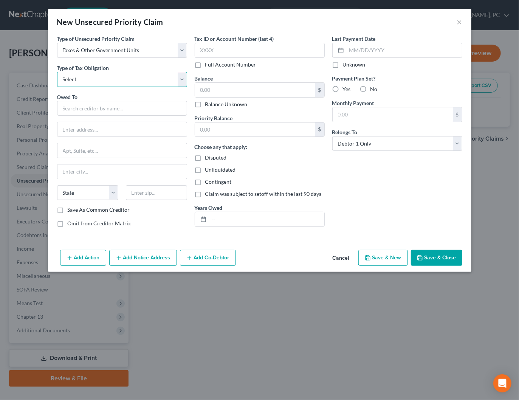
click at [108, 73] on select "Select Federal City State Franchise Tax Board Other" at bounding box center [122, 79] width 130 height 15
select select "0"
click at [57, 72] on select "Select Federal City State Franchise Tax Board Other" at bounding box center [122, 79] width 130 height 15
click at [102, 111] on input "text" at bounding box center [122, 108] width 130 height 15
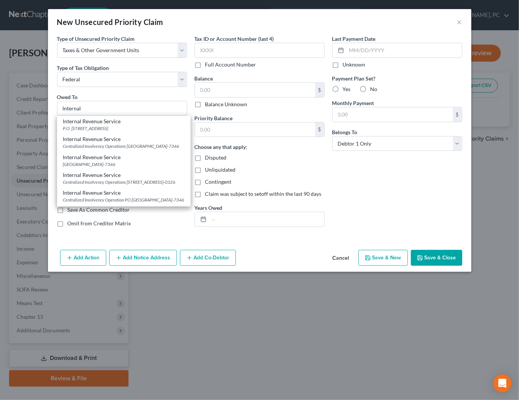
click at [109, 147] on div "Centralized Insolvency Operations PO Box 7346, Philadelphia, PA 19101-7346" at bounding box center [123, 146] width 121 height 6
type input "Internal Revenue Service"
type input "Centralized Insolvency Operations"
type input "PO Box 7346"
type input "Philadelphia"
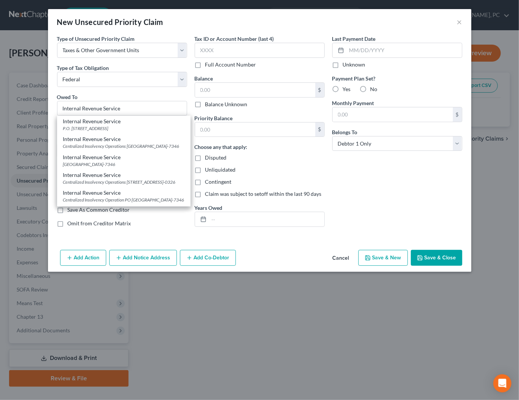
select select "39"
type input "19101-7346"
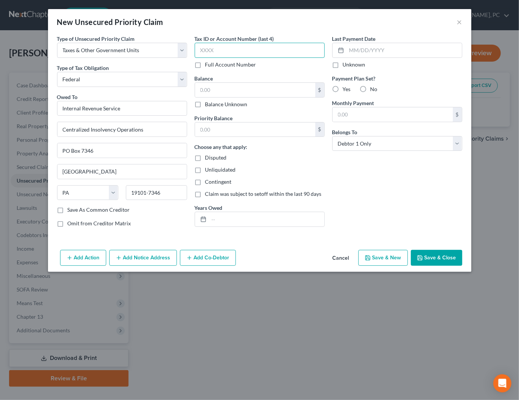
click at [238, 51] on input "text" at bounding box center [260, 50] width 130 height 15
type input "1142"
click at [232, 80] on div "Balance $ Balance Unknown Balance Undetermined $ Balance Unknown" at bounding box center [260, 91] width 130 height 34
click at [231, 87] on input "text" at bounding box center [255, 90] width 120 height 14
click at [433, 252] on button "Save & Close" at bounding box center [436, 258] width 51 height 16
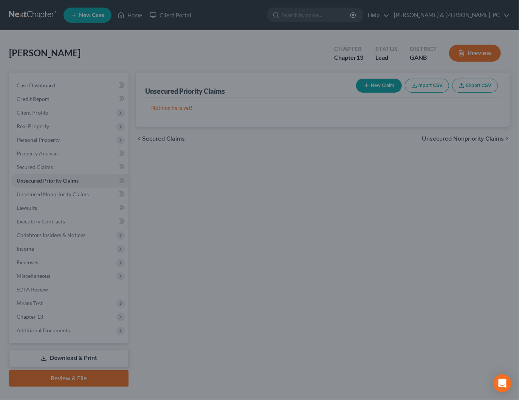
type input "0.00"
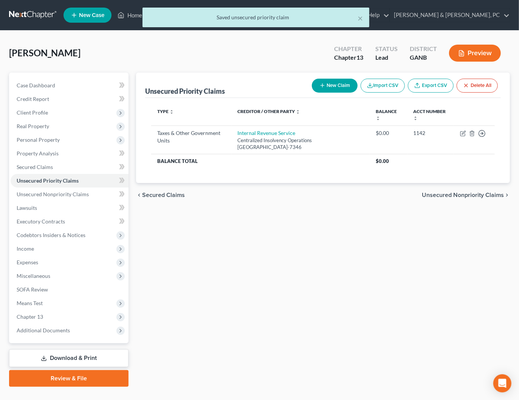
click at [344, 86] on button "New Claim" at bounding box center [335, 86] width 46 height 14
select select "0"
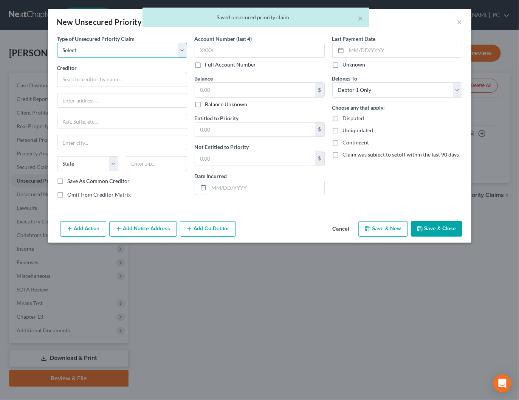
click at [122, 51] on select "Select Taxes & Other Government Units Domestic Support Obligations Extensions o…" at bounding box center [122, 50] width 130 height 15
select select "0"
click at [57, 43] on select "Select Taxes & Other Government Units Domestic Support Obligations Extensions o…" at bounding box center [122, 50] width 130 height 15
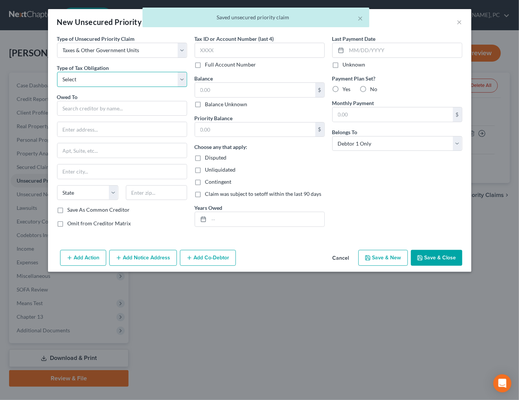
click at [98, 82] on select "Select Federal City State Franchise Tax Board Other" at bounding box center [122, 79] width 130 height 15
select select "2"
click at [57, 72] on select "Select Federal City State Franchise Tax Board Other" at bounding box center [122, 79] width 130 height 15
click at [92, 107] on input "text" at bounding box center [122, 108] width 130 height 15
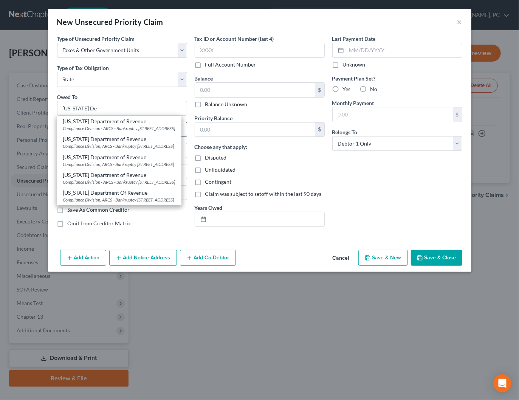
click at [125, 126] on div "Compliance Division - ARCS - Bankruptcy 1800 Century Blvd NE, Suite 9100, Atlan…" at bounding box center [119, 128] width 112 height 6
type input "Georgia Department of Revenue"
type input "Compliance Division - ARCS - Bankruptcy"
type input "1800 Century Blvd NE, Suite 9100"
type input "Atlanta"
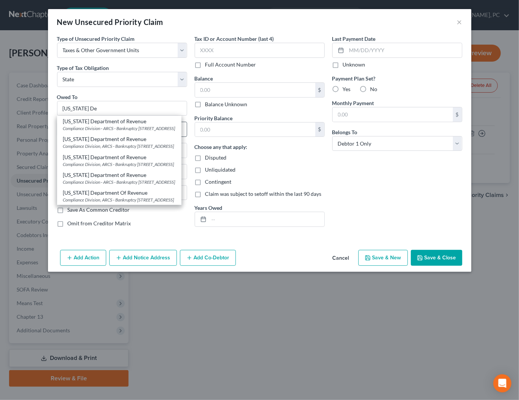
select select "10"
type input "30345-3205"
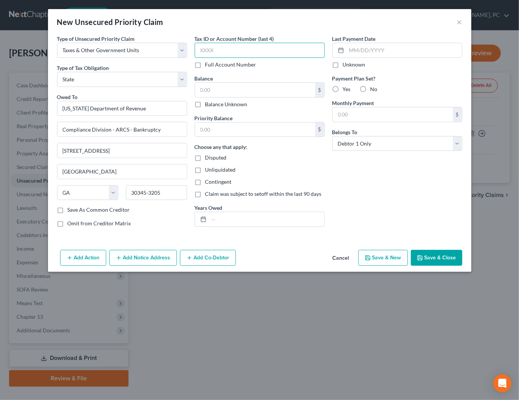
click at [258, 50] on input "text" at bounding box center [260, 50] width 130 height 15
type input "1142"
click at [268, 87] on input "text" at bounding box center [255, 90] width 120 height 14
click at [427, 259] on button "Save & Close" at bounding box center [436, 258] width 51 height 16
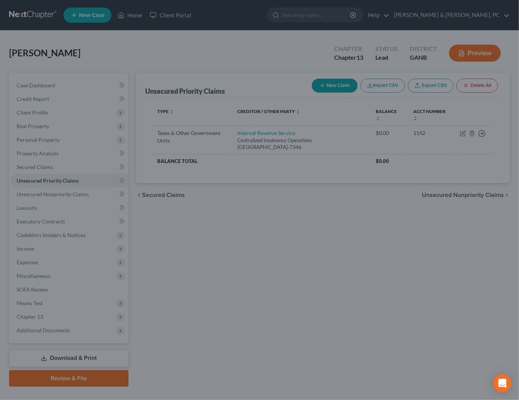
type input "0.00"
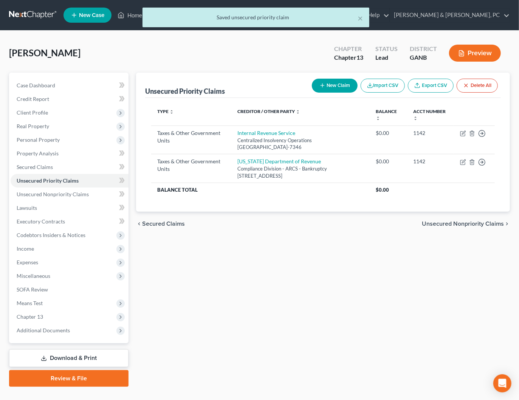
click at [486, 224] on span "Unsecured Nonpriority Claims" at bounding box center [463, 224] width 82 height 6
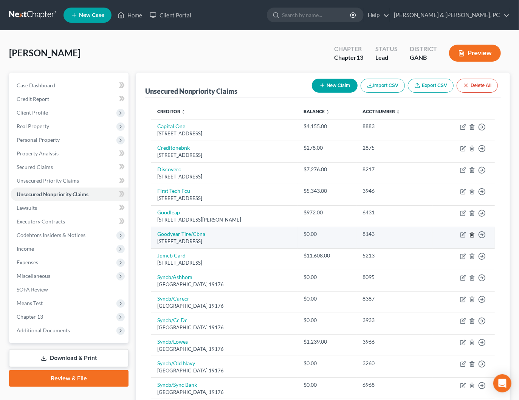
click at [474, 235] on icon "button" at bounding box center [471, 234] width 3 height 5
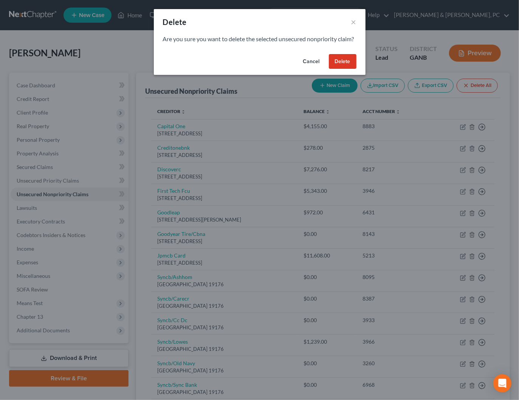
click at [343, 67] on button "Delete" at bounding box center [343, 61] width 28 height 15
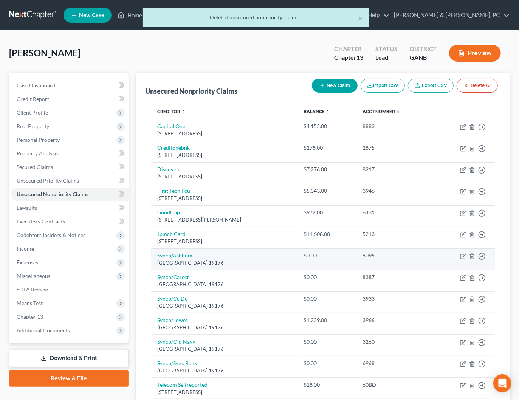
scroll to position [2, 0]
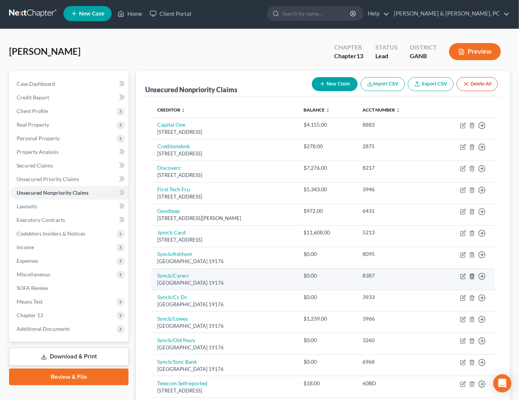
click at [472, 276] on line "button" at bounding box center [472, 277] width 0 height 2
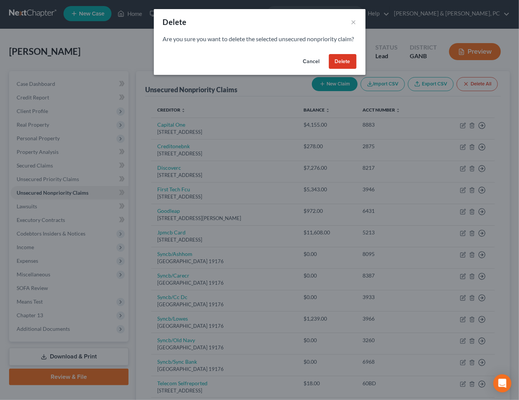
click at [341, 69] on button "Delete" at bounding box center [343, 61] width 28 height 15
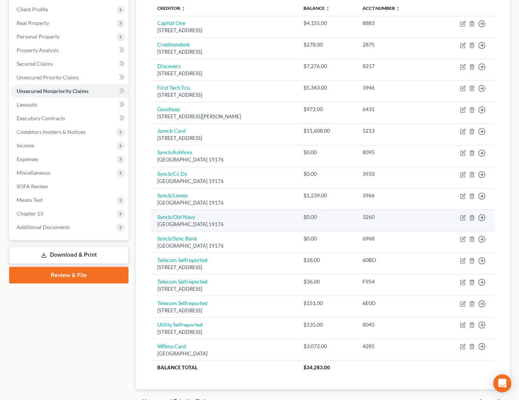
scroll to position [114, 0]
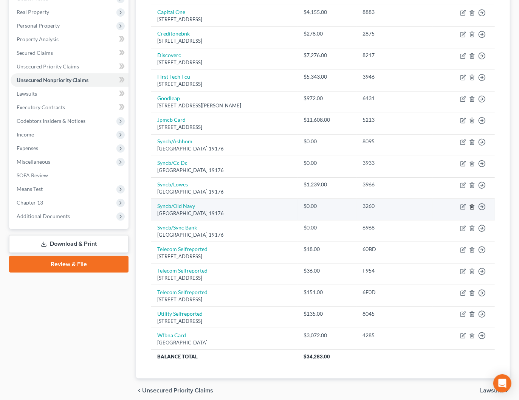
click at [472, 206] on icon "button" at bounding box center [472, 207] width 6 height 6
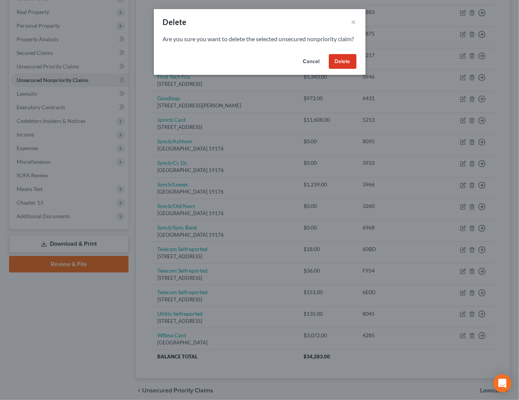
click at [343, 69] on button "Delete" at bounding box center [343, 61] width 28 height 15
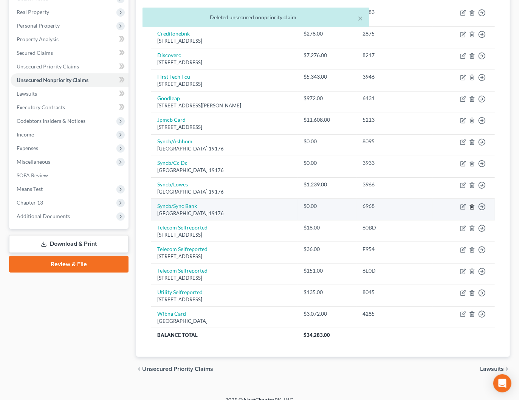
click at [474, 205] on icon "button" at bounding box center [472, 207] width 6 height 6
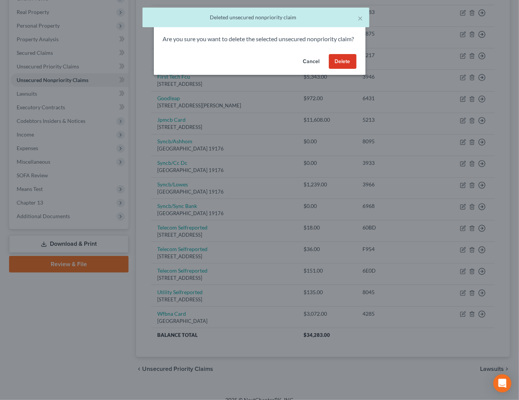
click at [342, 69] on button "Delete" at bounding box center [343, 61] width 28 height 15
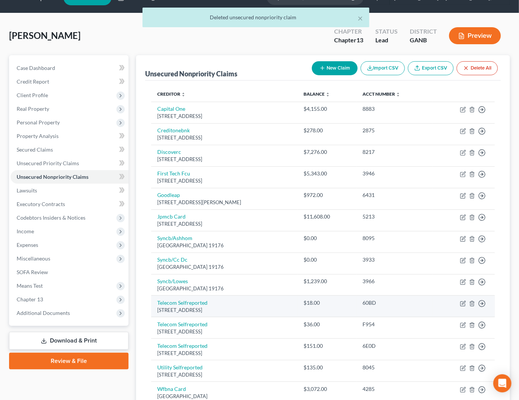
scroll to position [0, 0]
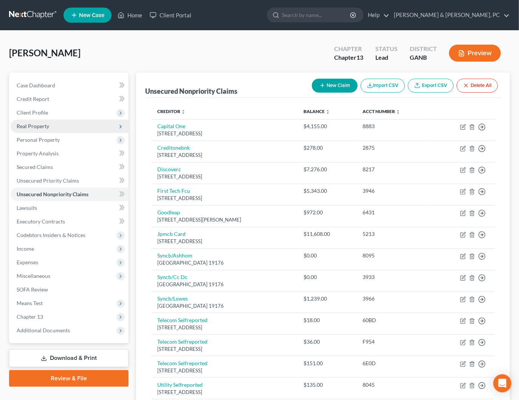
click at [42, 123] on span "Real Property" at bounding box center [33, 126] width 33 height 6
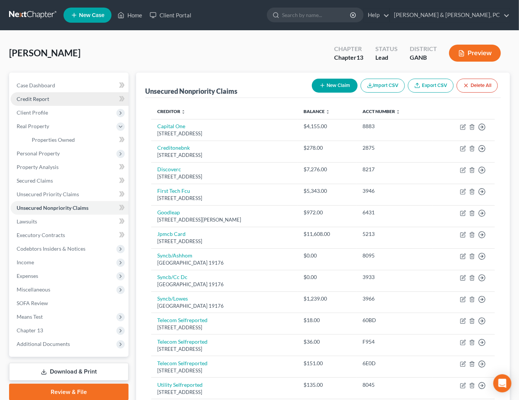
click at [82, 97] on link "Credit Report" at bounding box center [70, 99] width 118 height 14
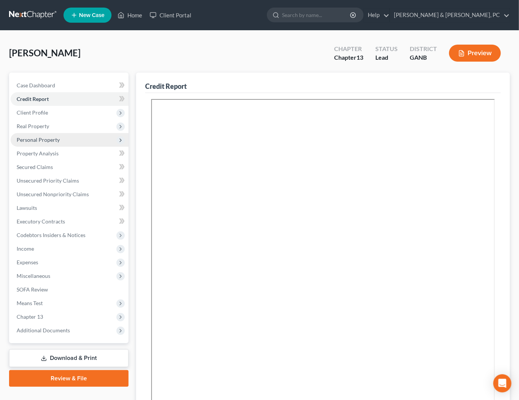
click at [50, 140] on span "Personal Property" at bounding box center [38, 139] width 43 height 6
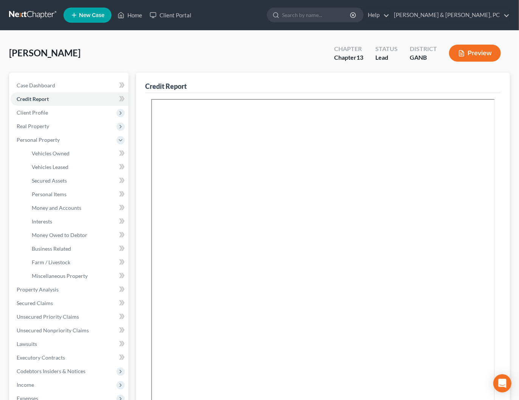
click at [180, 56] on div "Nesbitt, Phoebe Upgraded Chapter Chapter 13 Status Lead District GANB Preview" at bounding box center [259, 56] width 501 height 33
click at [36, 16] on link at bounding box center [33, 15] width 48 height 14
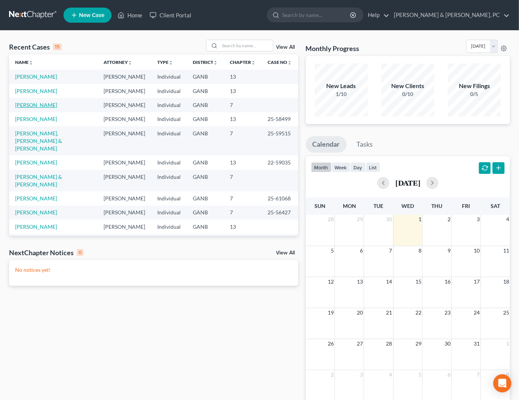
click at [33, 104] on link "[PERSON_NAME]" at bounding box center [36, 105] width 42 height 6
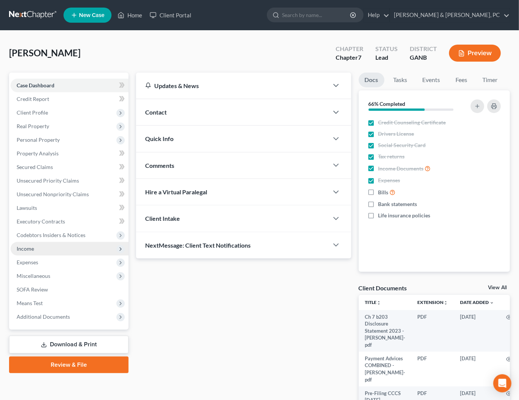
click at [43, 246] on span "Income" at bounding box center [70, 249] width 118 height 14
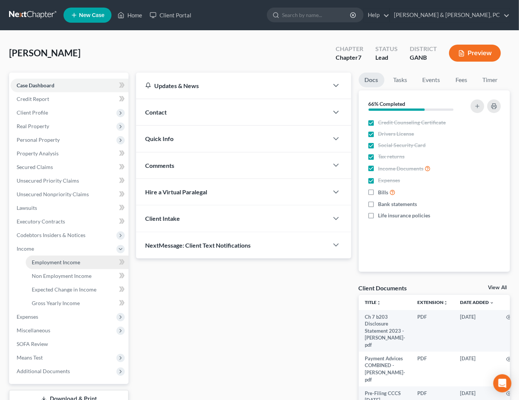
click at [55, 257] on link "Employment Income" at bounding box center [77, 262] width 103 height 14
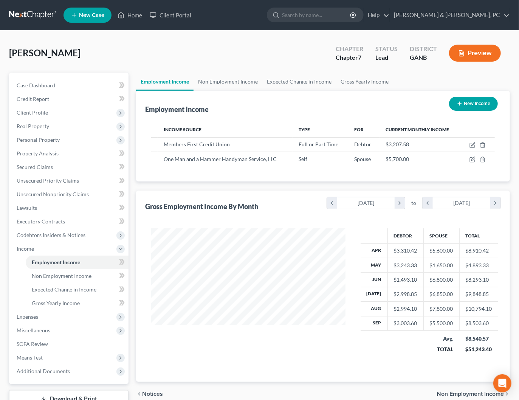
scroll to position [134, 209]
click at [474, 145] on icon "button" at bounding box center [472, 145] width 6 height 6
select select "0"
select select "9"
select select "2"
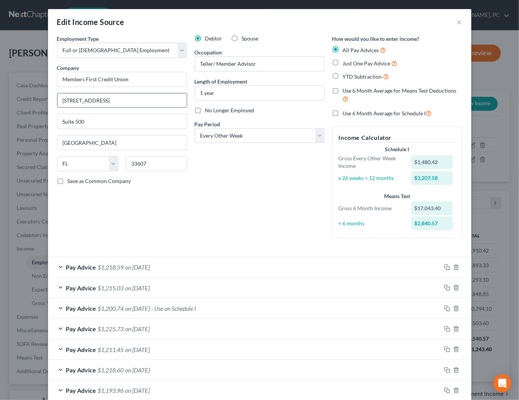
click at [139, 101] on input "4211 W Boy Scout Blvd" at bounding box center [121, 100] width 129 height 14
paste input "3024 Chapel Hill R"
type input "3024 Chapel Hill Rd"
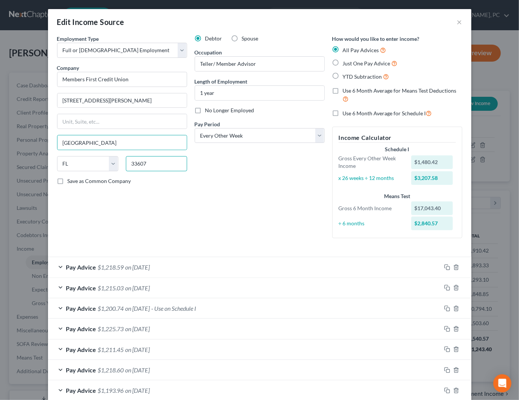
click at [147, 164] on input "33607" at bounding box center [156, 163] width 61 height 15
paste input "0135"
type input "30135"
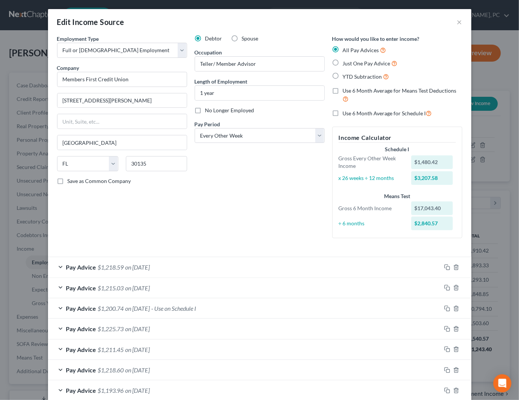
type input "Douglasville"
select select "10"
click at [225, 171] on div "Debtor Spouse Occupation Teller/ Member Advisor Length of Employment 1 year No …" at bounding box center [260, 139] width 138 height 209
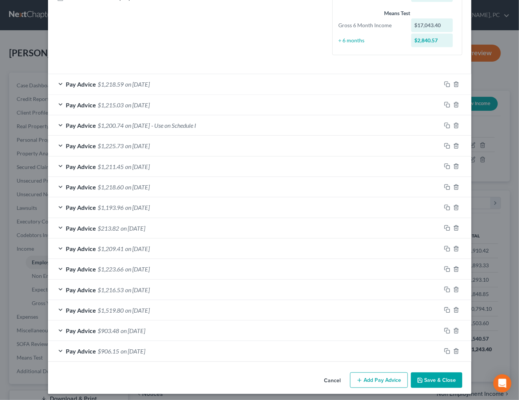
click at [434, 374] on button "Save & Close" at bounding box center [436, 380] width 51 height 16
click at [443, 372] on button "Save & Close" at bounding box center [436, 380] width 51 height 16
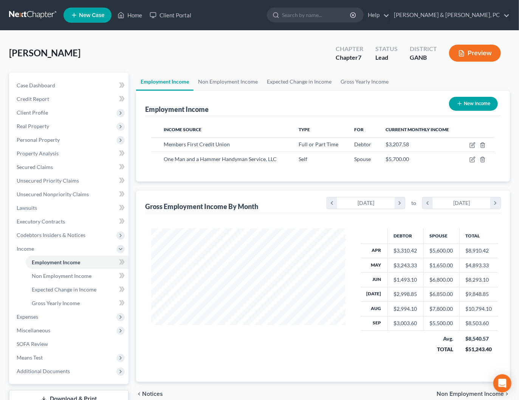
click at [36, 20] on link at bounding box center [33, 15] width 48 height 14
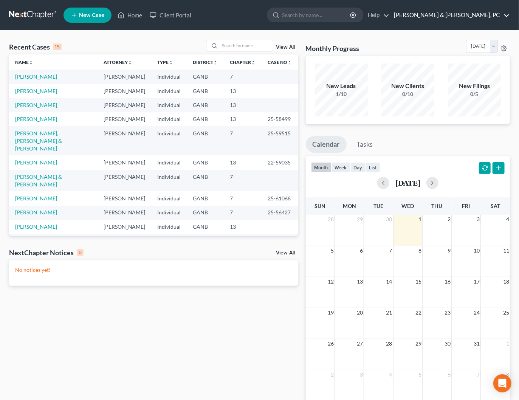
click at [494, 12] on link "[PERSON_NAME] & [PERSON_NAME], PC" at bounding box center [449, 15] width 119 height 14
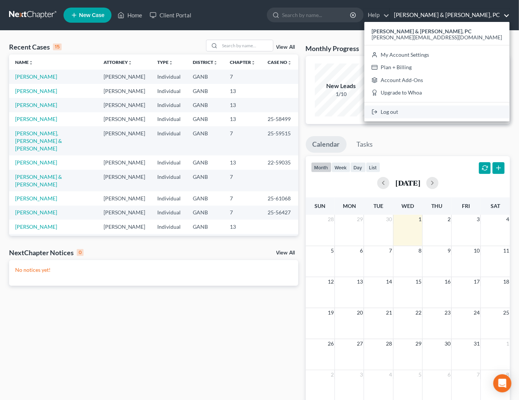
click at [463, 112] on link "Log out" at bounding box center [436, 111] width 145 height 13
